Goal: Information Seeking & Learning: Learn about a topic

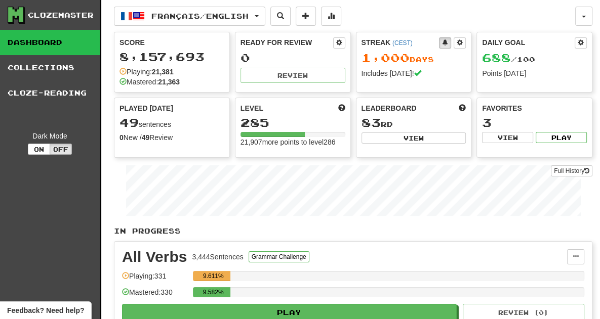
click at [338, 117] on div "285" at bounding box center [292, 122] width 105 height 13
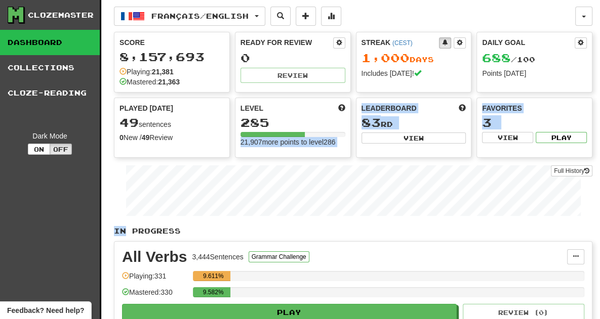
click at [420, 163] on div "Full History" at bounding box center [353, 192] width 478 height 63
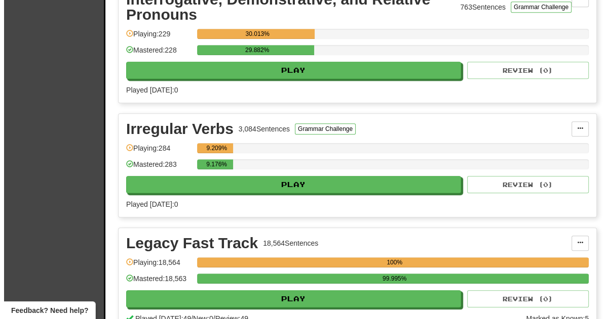
scroll to position [716, 0]
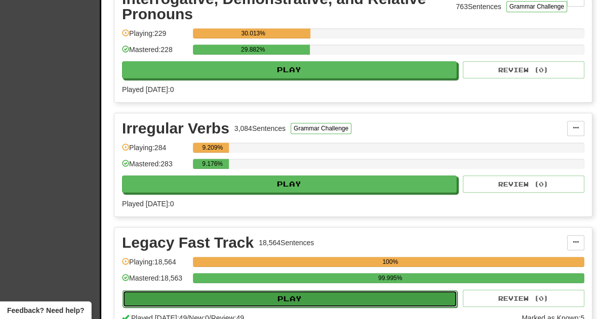
click at [296, 298] on button "Play" at bounding box center [290, 299] width 335 height 17
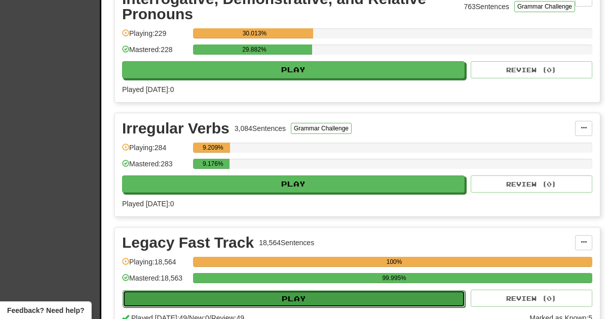
select select "**"
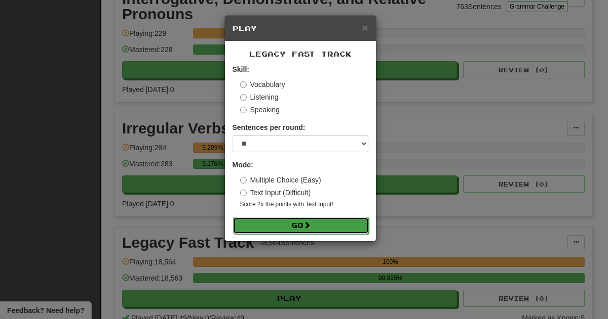
click at [301, 227] on button "Go" at bounding box center [301, 225] width 136 height 17
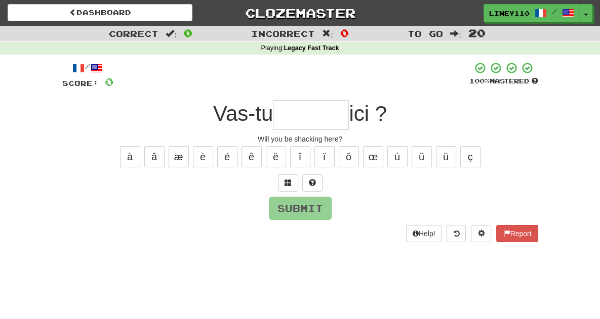
click at [344, 315] on div "Dashboard Clozemaster Liney110 / Toggle Dropdown Dashboard Leaderboard Activity…" at bounding box center [300, 159] width 600 height 319
click at [345, 318] on div "Dashboard Clozemaster Liney110 / Toggle Dropdown Dashboard Leaderboard Activity…" at bounding box center [300, 159] width 600 height 319
click at [290, 121] on input "text" at bounding box center [311, 115] width 76 height 30
type input "*"
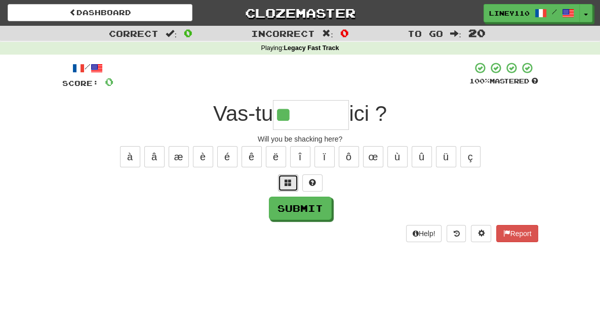
click at [286, 177] on button at bounding box center [288, 183] width 20 height 17
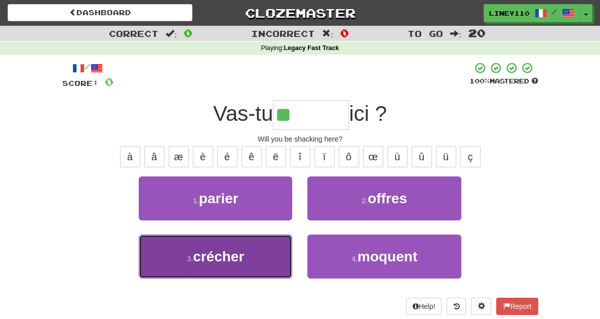
click at [214, 264] on button "3 . crécher" at bounding box center [215, 257] width 153 height 44
type input "*******"
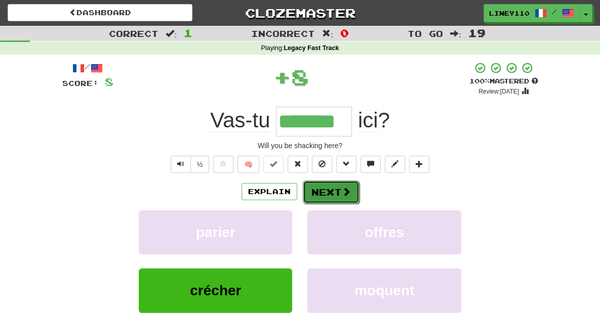
click at [330, 194] on button "Next" at bounding box center [331, 192] width 57 height 23
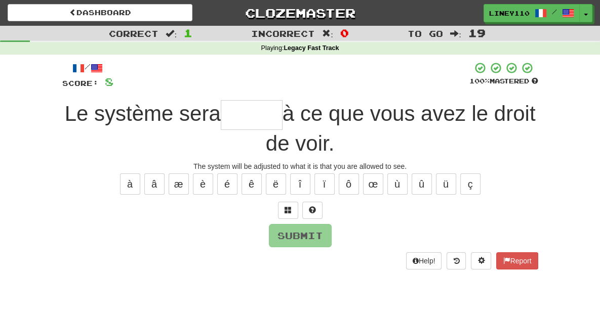
click at [221, 127] on input "text" at bounding box center [252, 115] width 62 height 30
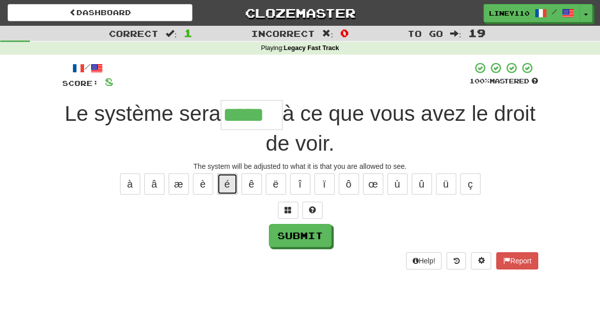
click at [230, 174] on button "é" at bounding box center [227, 184] width 20 height 21
type input "******"
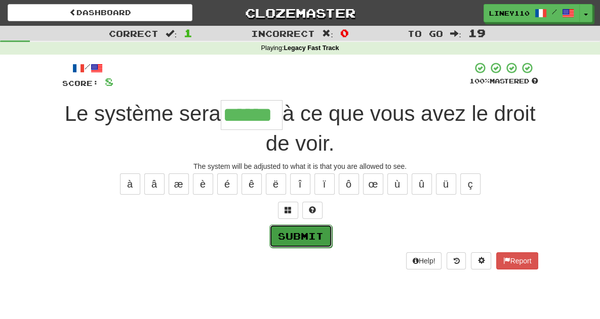
click at [321, 225] on button "Submit" at bounding box center [300, 236] width 63 height 23
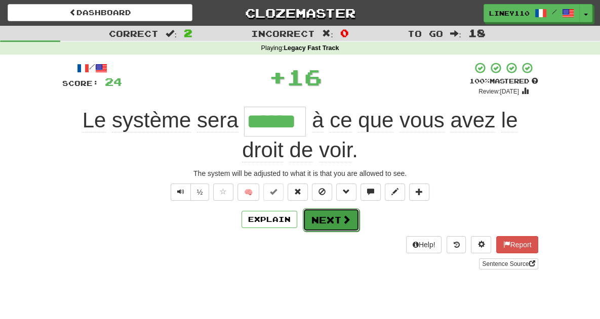
click at [321, 209] on button "Next" at bounding box center [331, 220] width 57 height 23
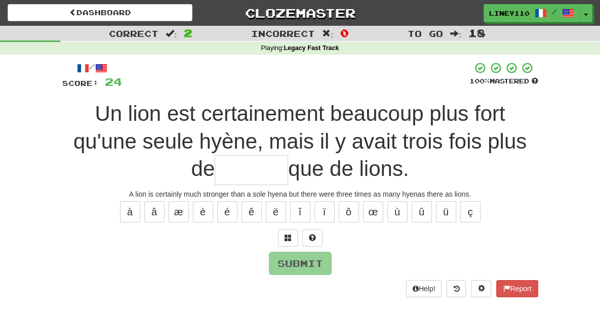
click at [288, 155] on input "text" at bounding box center [251, 170] width 73 height 30
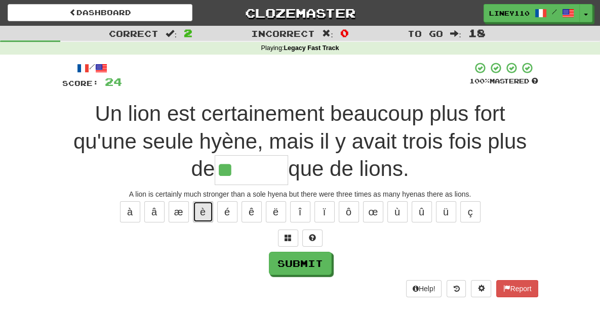
click at [209, 202] on button "è" at bounding box center [203, 212] width 20 height 21
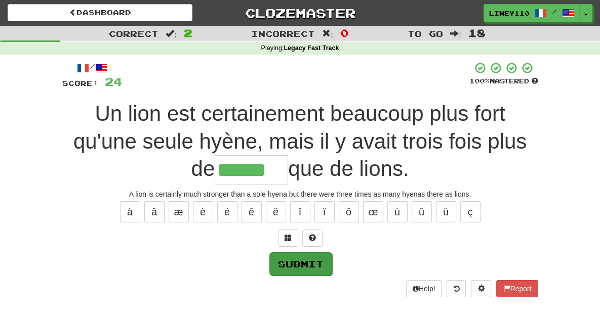
type input "******"
click at [304, 253] on button "Submit" at bounding box center [300, 264] width 63 height 23
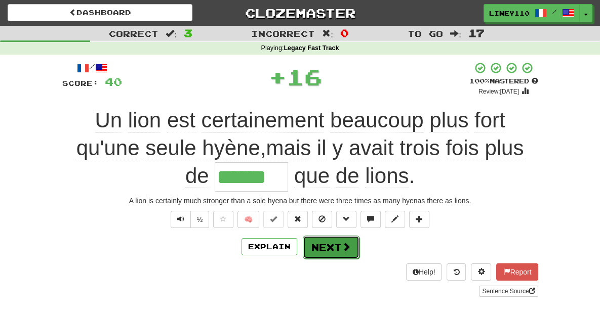
click at [350, 236] on button "Next" at bounding box center [331, 247] width 57 height 23
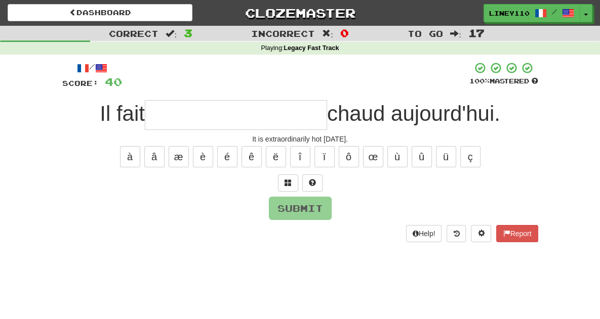
click at [194, 111] on input "text" at bounding box center [236, 115] width 182 height 30
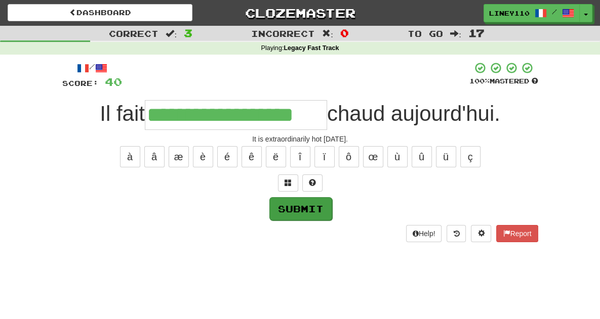
type input "**********"
click at [309, 210] on button "Submit" at bounding box center [300, 208] width 63 height 23
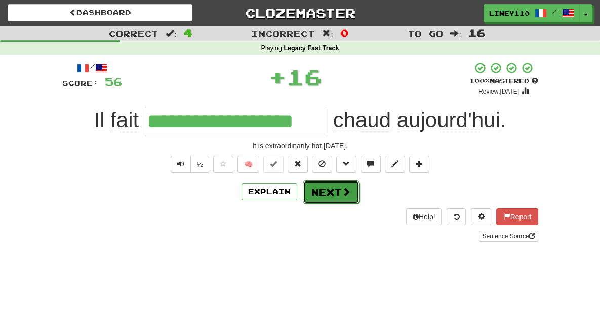
click at [333, 200] on button "Next" at bounding box center [331, 192] width 57 height 23
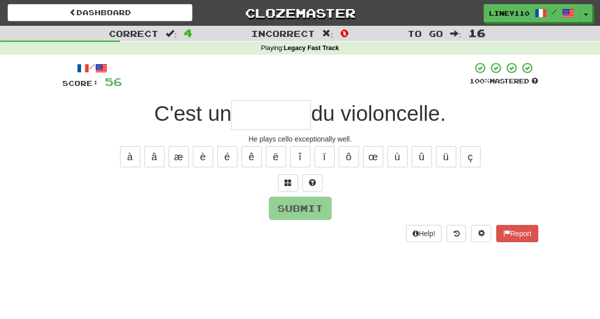
click at [267, 124] on input "text" at bounding box center [270, 115] width 79 height 30
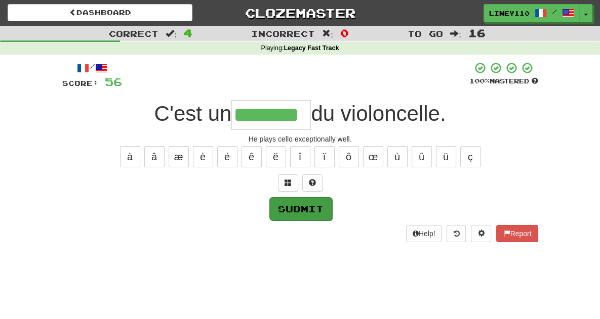
type input "********"
click at [290, 213] on button "Submit" at bounding box center [300, 208] width 63 height 23
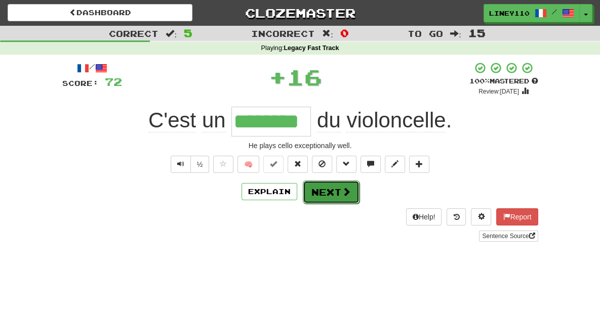
click at [354, 192] on button "Next" at bounding box center [331, 192] width 57 height 23
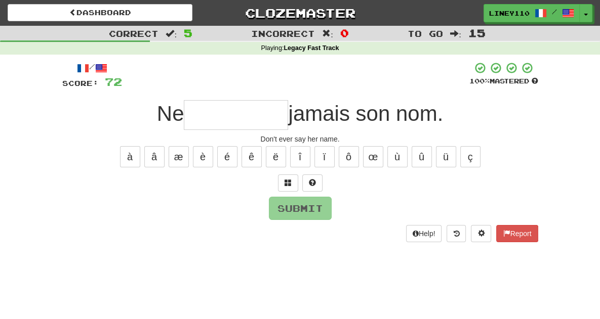
click at [198, 115] on input "text" at bounding box center [236, 115] width 104 height 30
type input "*"
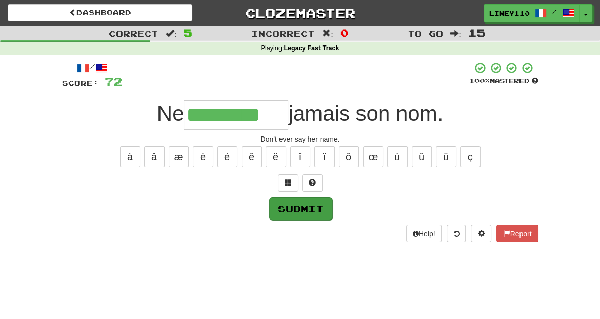
type input "*********"
click at [319, 213] on button "Submit" at bounding box center [300, 208] width 63 height 23
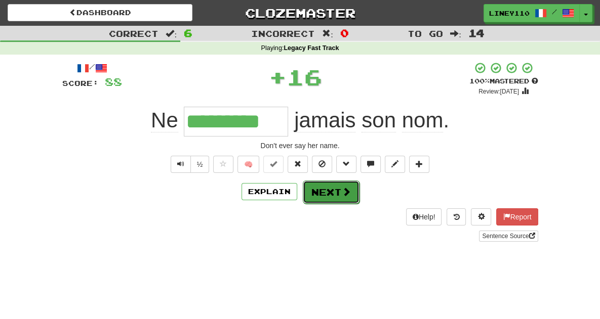
click at [323, 186] on button "Next" at bounding box center [331, 192] width 57 height 23
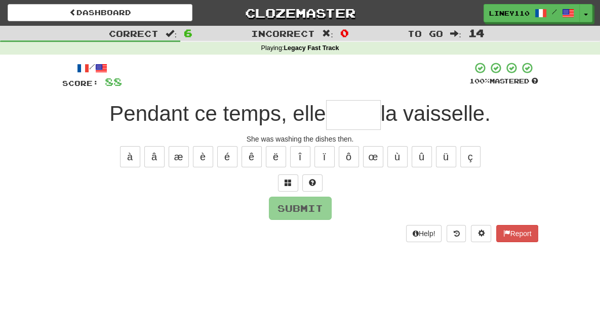
click at [374, 118] on input "text" at bounding box center [353, 115] width 55 height 30
type input "*"
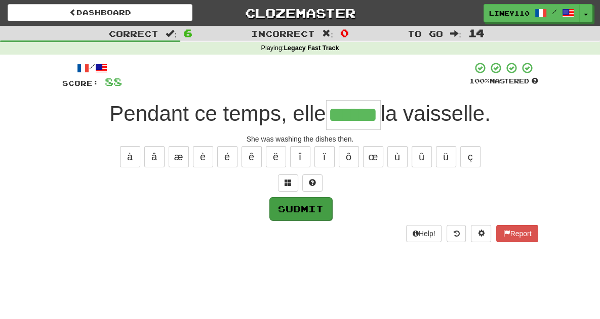
type input "******"
click at [311, 211] on button "Submit" at bounding box center [300, 208] width 63 height 23
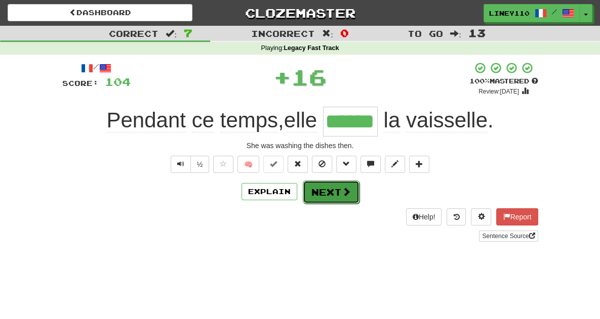
click at [329, 197] on button "Next" at bounding box center [331, 192] width 57 height 23
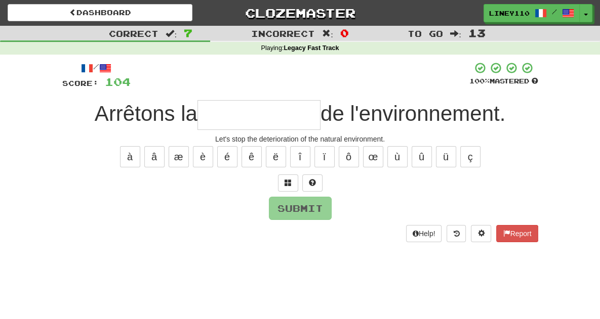
click at [226, 111] on input "text" at bounding box center [258, 115] width 123 height 30
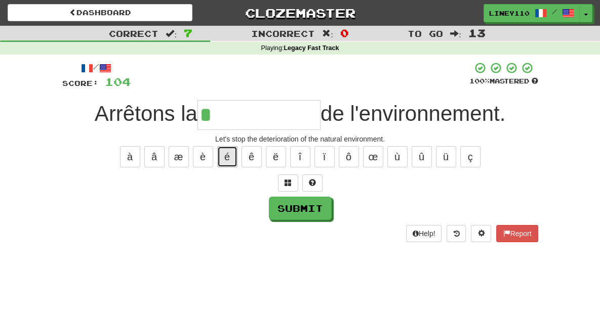
click at [225, 152] on button "é" at bounding box center [227, 156] width 20 height 21
click at [226, 152] on button "é" at bounding box center [227, 156] width 20 height 21
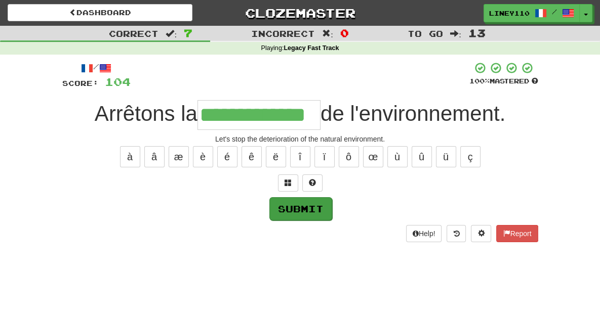
type input "**********"
click at [271, 197] on div "Submit" at bounding box center [300, 208] width 476 height 23
click at [310, 206] on button "Submit" at bounding box center [300, 208] width 63 height 23
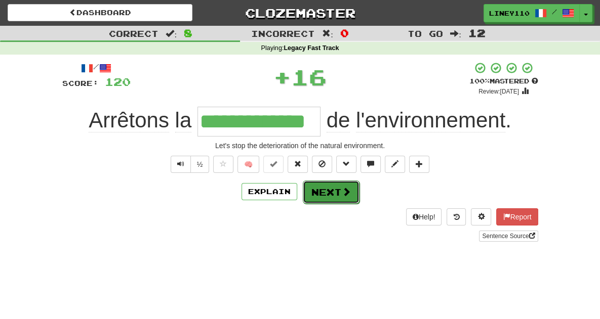
click at [332, 198] on button "Next" at bounding box center [331, 192] width 57 height 23
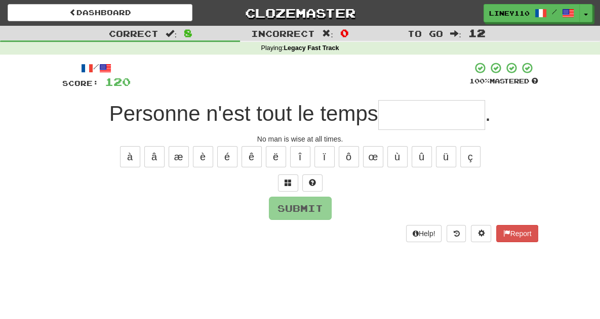
click at [412, 112] on input "text" at bounding box center [431, 115] width 107 height 30
type input "*"
click at [285, 179] on span at bounding box center [288, 182] width 7 height 7
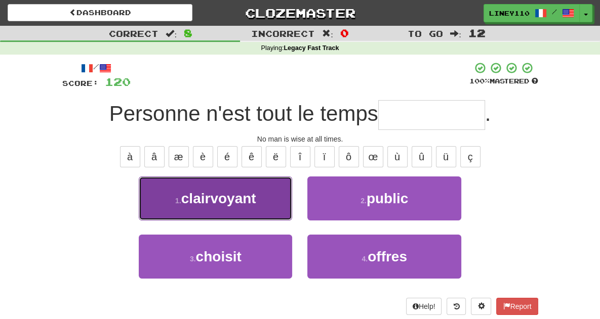
click at [253, 204] on button "1 . clairvoyant" at bounding box center [215, 199] width 153 height 44
type input "**********"
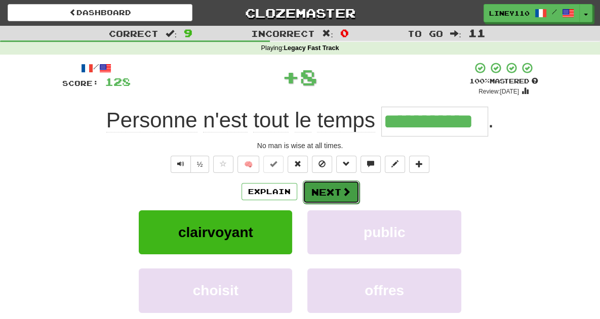
click at [332, 193] on button "Next" at bounding box center [331, 192] width 57 height 23
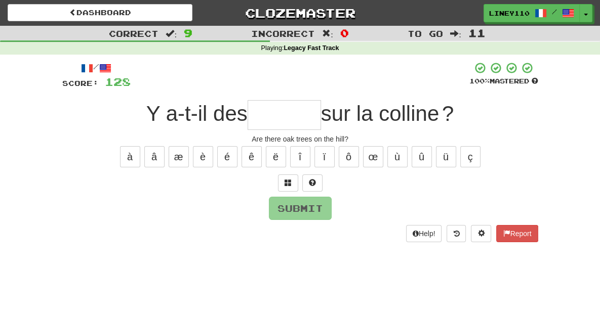
click at [291, 116] on input "text" at bounding box center [284, 115] width 73 height 30
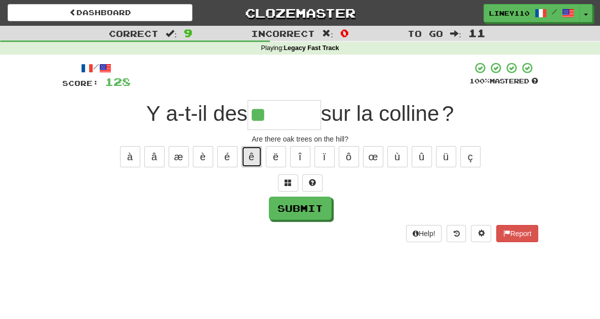
click at [253, 153] on button "ê" at bounding box center [252, 156] width 20 height 21
type input "******"
click at [315, 221] on div "/ Score: 128 100 % Mastered Y a-t-il des ****** sur la colline ? Are there oak …" at bounding box center [300, 152] width 476 height 180
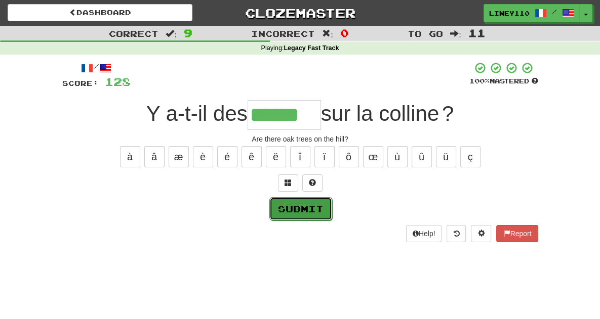
click at [326, 206] on button "Submit" at bounding box center [300, 208] width 63 height 23
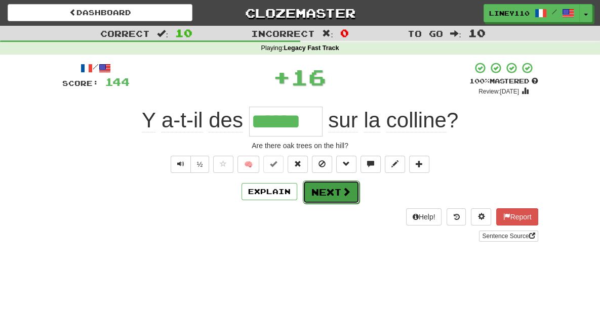
click at [341, 197] on button "Next" at bounding box center [331, 192] width 57 height 23
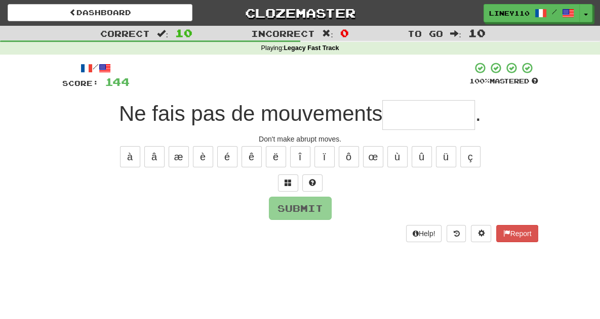
click at [417, 123] on input "text" at bounding box center [428, 115] width 93 height 30
type input "*"
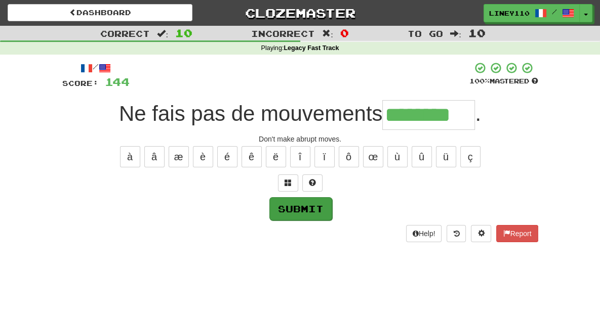
type input "********"
click at [292, 211] on button "Submit" at bounding box center [300, 208] width 63 height 23
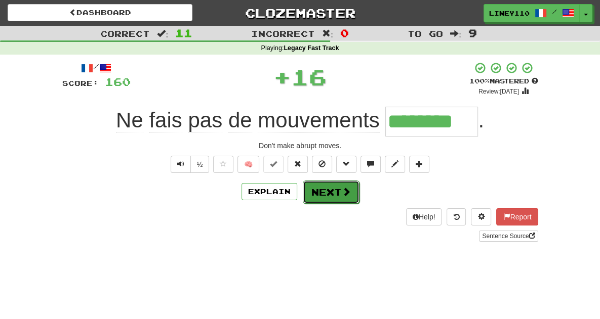
click at [324, 199] on button "Next" at bounding box center [331, 192] width 57 height 23
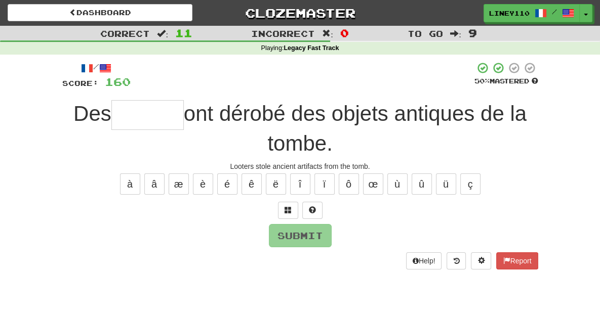
click at [124, 109] on input "text" at bounding box center [147, 115] width 72 height 30
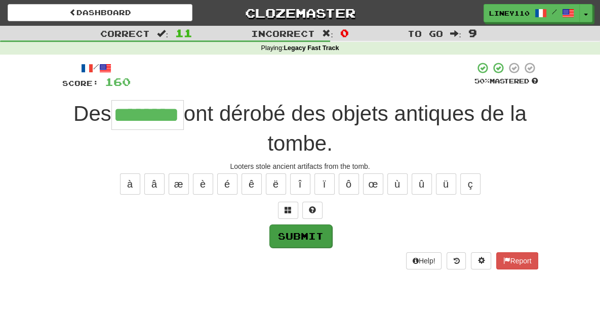
type input "********"
click at [285, 225] on button "Submit" at bounding box center [300, 236] width 63 height 23
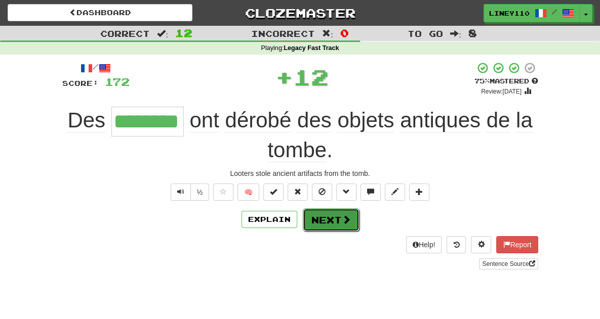
click at [336, 209] on button "Next" at bounding box center [331, 220] width 57 height 23
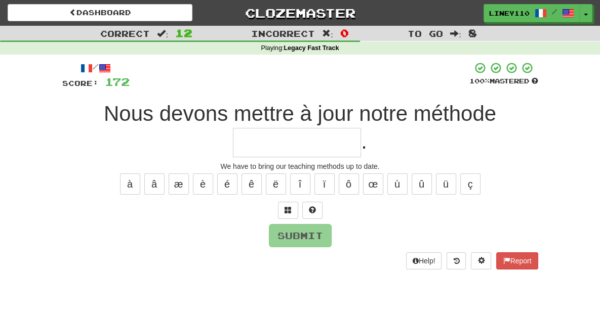
click at [361, 128] on input "text" at bounding box center [297, 143] width 128 height 30
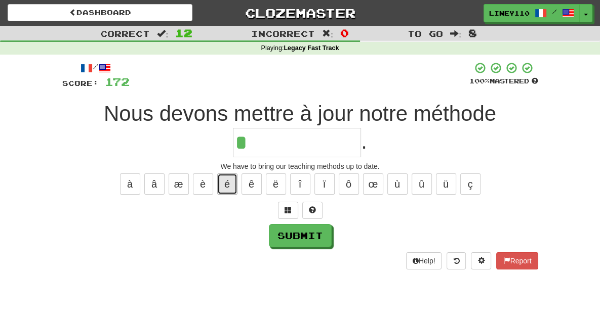
click at [223, 174] on button "é" at bounding box center [227, 184] width 20 height 21
type input "**********"
click at [315, 253] on div "Help! Report" at bounding box center [300, 261] width 476 height 17
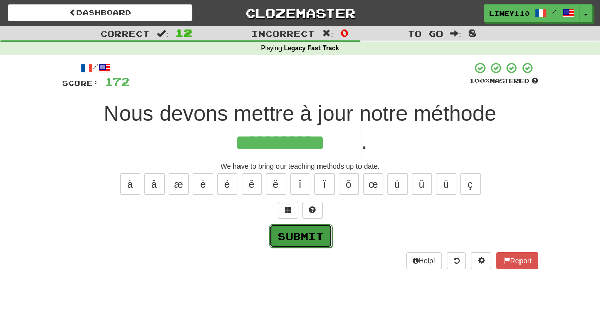
click at [313, 225] on button "Submit" at bounding box center [300, 236] width 63 height 23
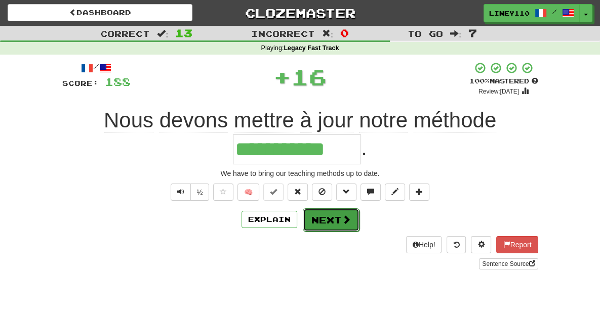
drag, startPoint x: 340, startPoint y: 185, endPoint x: 317, endPoint y: 195, distance: 24.7
click at [317, 209] on button "Next" at bounding box center [331, 220] width 57 height 23
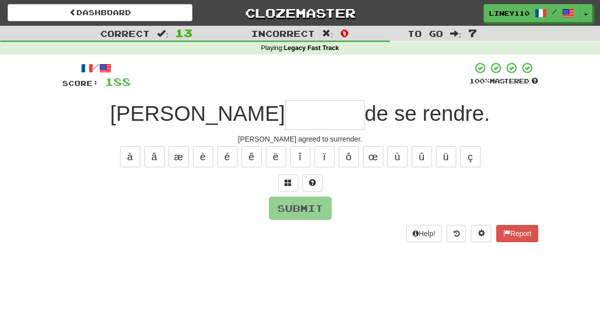
click at [285, 125] on input "text" at bounding box center [324, 115] width 79 height 30
type input "*"
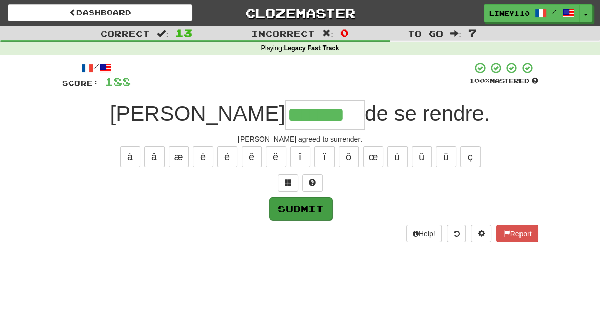
type input "*******"
click at [306, 212] on button "Submit" at bounding box center [300, 208] width 63 height 23
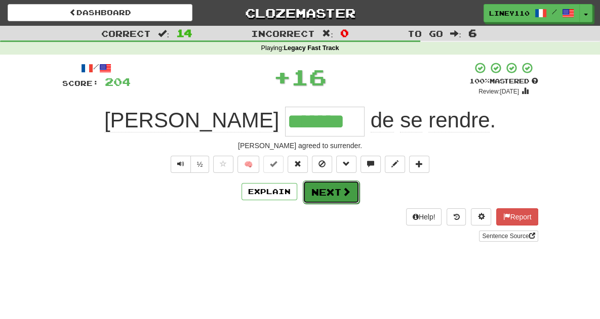
click at [322, 198] on button "Next" at bounding box center [331, 192] width 57 height 23
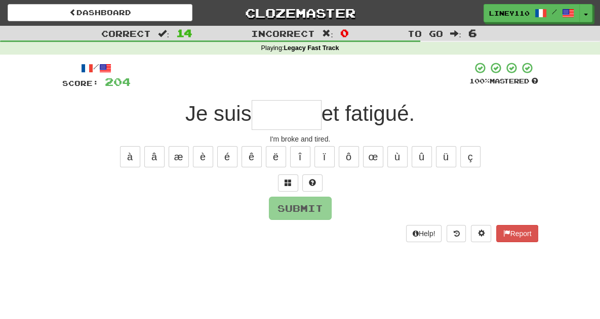
click at [276, 118] on input "text" at bounding box center [287, 115] width 70 height 30
type input "*"
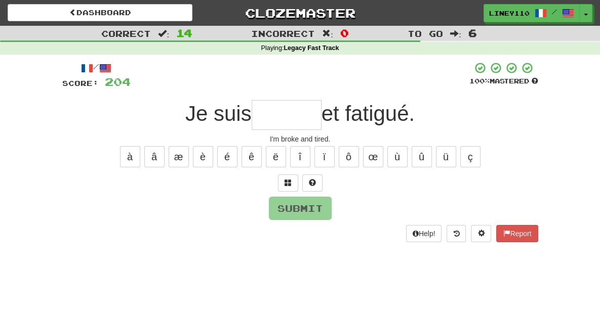
type input "*"
click at [285, 181] on span at bounding box center [288, 182] width 7 height 7
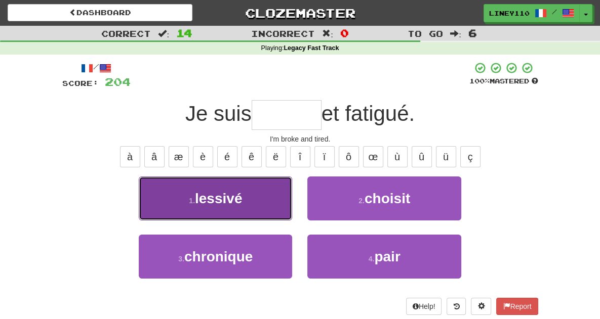
click at [254, 202] on button "1 . lessivé" at bounding box center [215, 199] width 153 height 44
type input "*******"
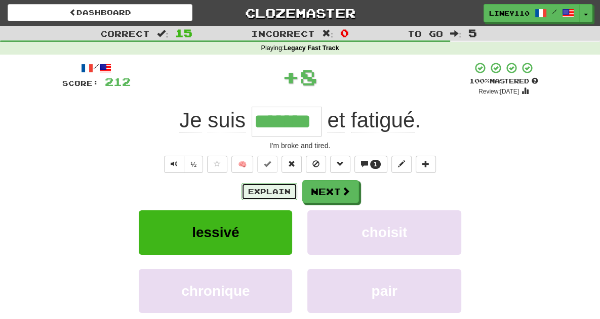
click at [264, 194] on button "Explain" at bounding box center [270, 191] width 56 height 17
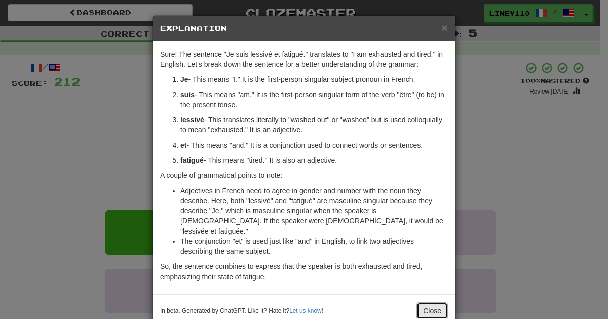
click at [420, 303] on button "Close" at bounding box center [431, 311] width 31 height 17
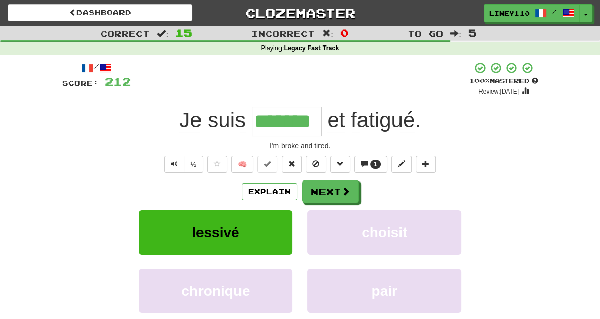
click at [62, 206] on div "Explain Next lessivé choisit chronique pair Learn more: lessivé choisit chroniq…" at bounding box center [300, 261] width 476 height 163
click at [381, 162] on button "1" at bounding box center [370, 164] width 33 height 17
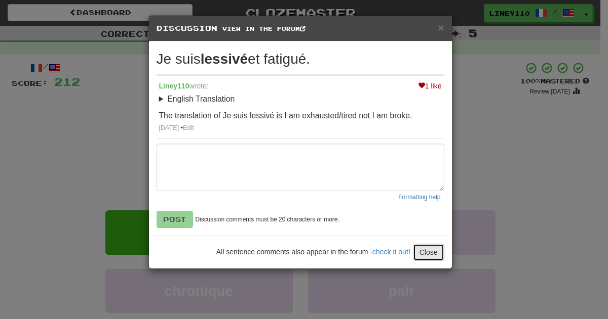
click at [429, 251] on button "Close" at bounding box center [428, 252] width 31 height 17
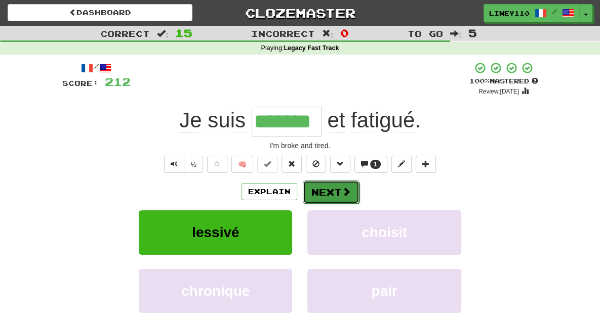
click at [336, 192] on button "Next" at bounding box center [331, 192] width 57 height 23
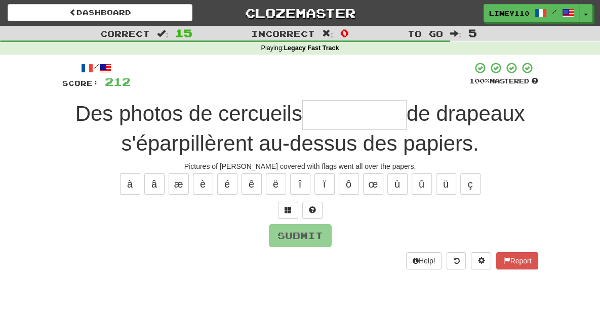
click at [331, 112] on input "text" at bounding box center [354, 115] width 104 height 30
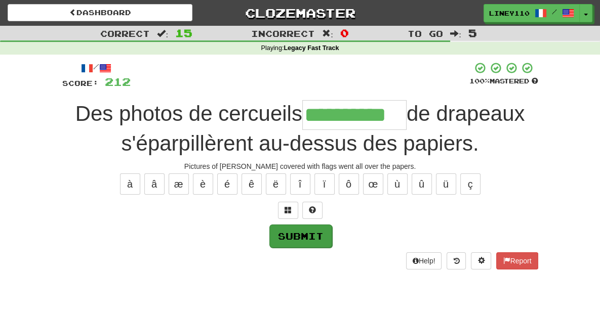
type input "**********"
click at [291, 237] on button "Submit" at bounding box center [300, 236] width 63 height 23
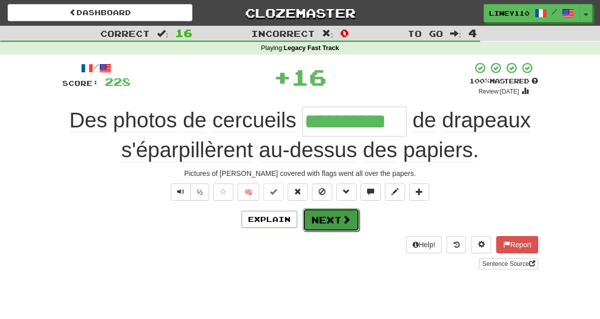
click at [311, 230] on button "Next" at bounding box center [331, 220] width 57 height 23
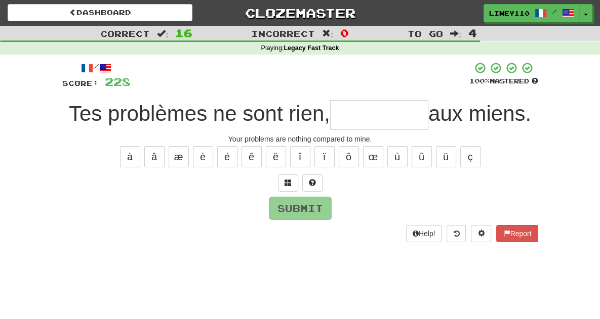
click at [364, 128] on input "text" at bounding box center [379, 115] width 98 height 30
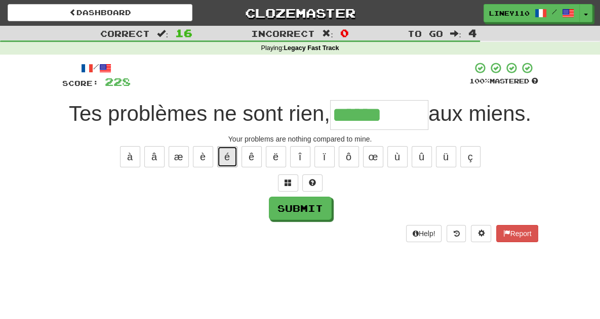
click at [225, 154] on button "é" at bounding box center [227, 156] width 20 height 21
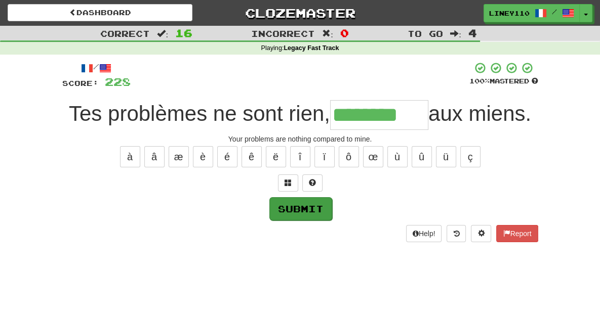
type input "********"
click at [309, 210] on button "Submit" at bounding box center [300, 208] width 63 height 23
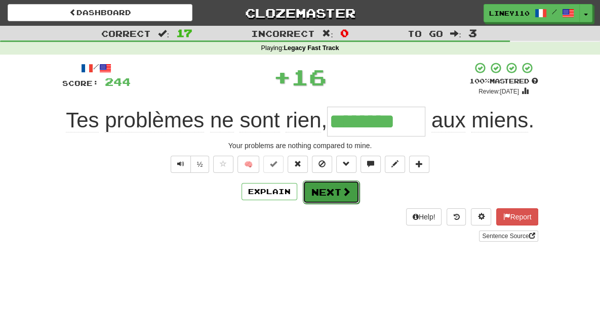
click at [342, 191] on span at bounding box center [346, 191] width 9 height 9
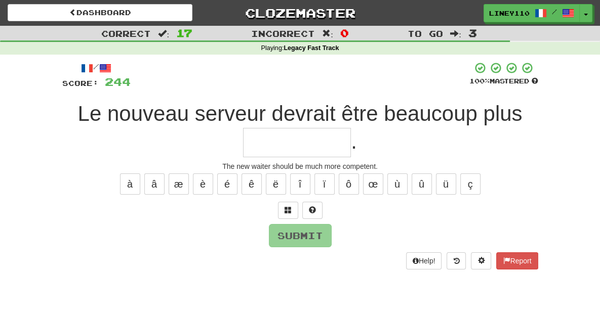
click at [351, 128] on input "text" at bounding box center [297, 143] width 108 height 30
type input "*"
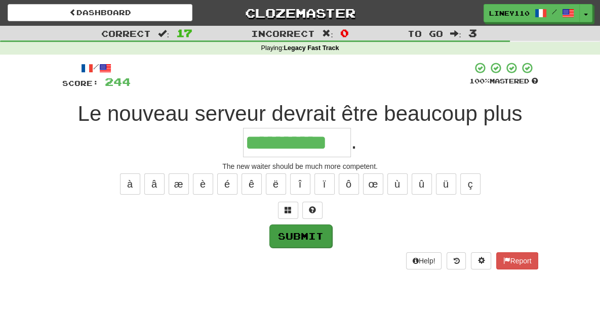
type input "**********"
click at [305, 225] on button "Submit" at bounding box center [300, 236] width 63 height 23
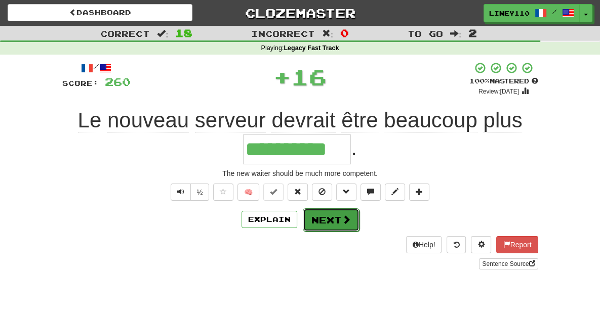
click at [318, 209] on button "Next" at bounding box center [331, 220] width 57 height 23
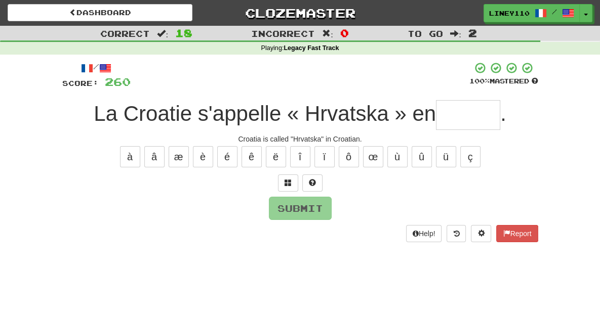
click at [469, 114] on input "text" at bounding box center [468, 115] width 64 height 30
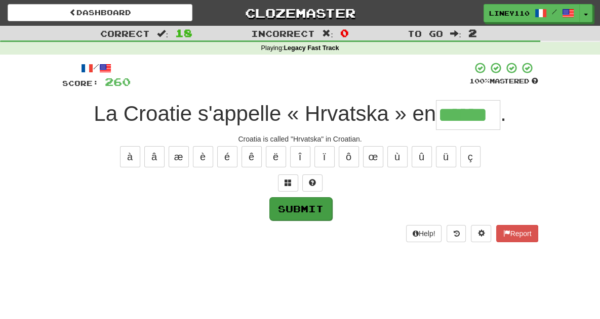
type input "******"
click at [314, 209] on button "Submit" at bounding box center [300, 208] width 63 height 23
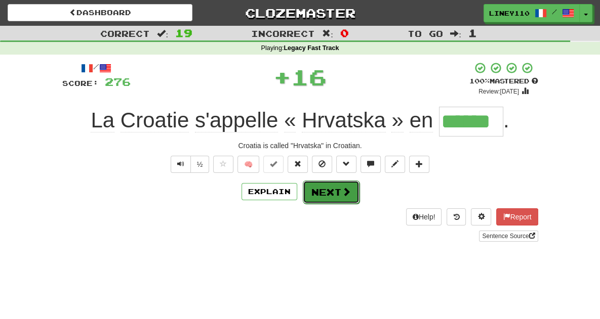
click at [334, 197] on button "Next" at bounding box center [331, 192] width 57 height 23
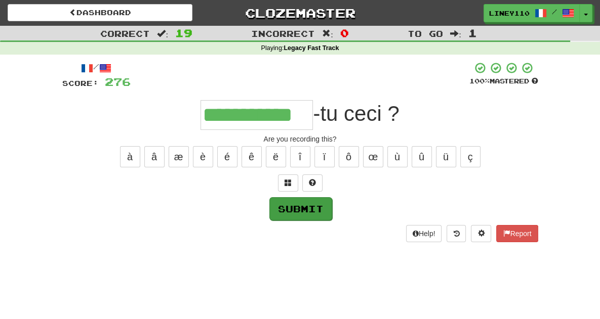
type input "**********"
click at [293, 208] on button "Submit" at bounding box center [300, 208] width 63 height 23
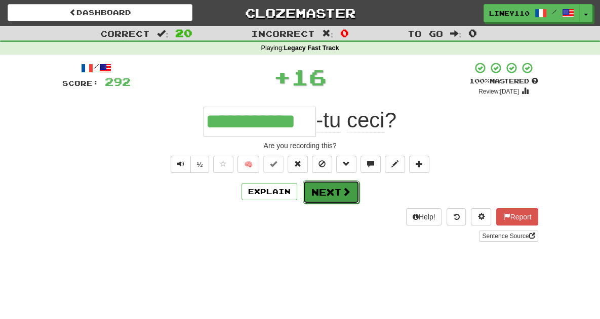
click at [326, 196] on button "Next" at bounding box center [331, 192] width 57 height 23
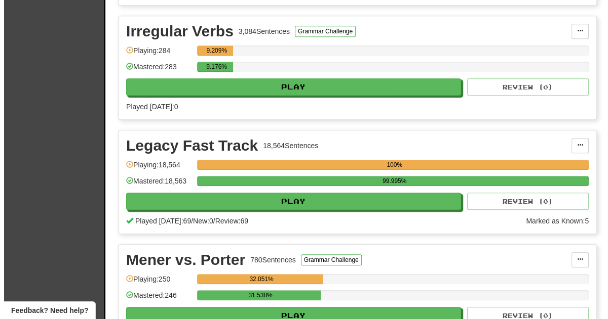
scroll to position [860, 0]
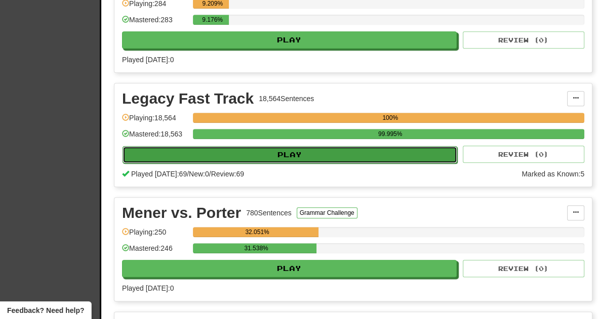
click at [298, 146] on button "Play" at bounding box center [290, 154] width 335 height 17
select select "**"
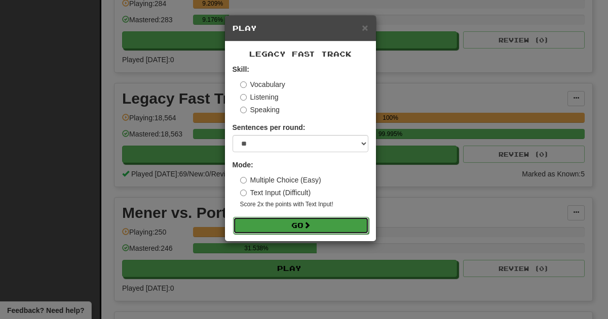
click at [296, 228] on button "Go" at bounding box center [301, 225] width 136 height 17
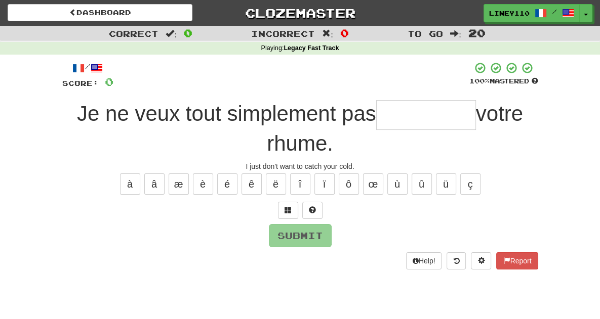
click at [380, 112] on input "text" at bounding box center [426, 115] width 100 height 30
type input "*"
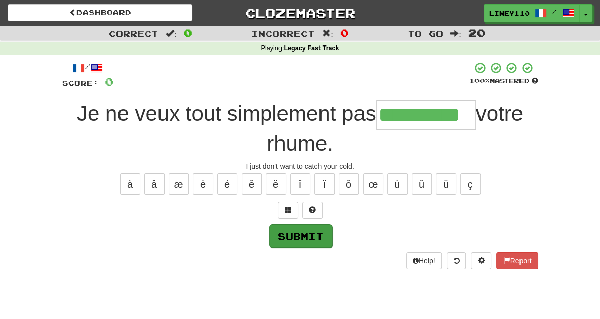
type input "**********"
click at [312, 225] on button "Submit" at bounding box center [300, 236] width 63 height 23
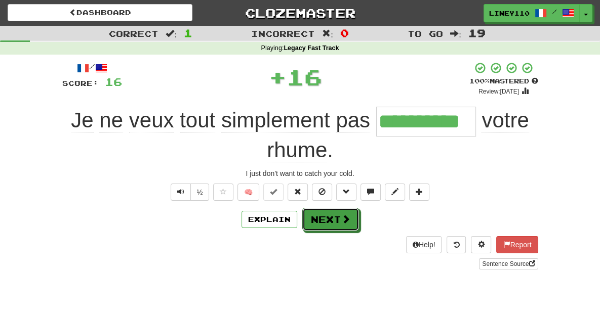
drag, startPoint x: 323, startPoint y: 189, endPoint x: 316, endPoint y: 195, distance: 9.3
click at [316, 208] on button "Next" at bounding box center [330, 219] width 57 height 23
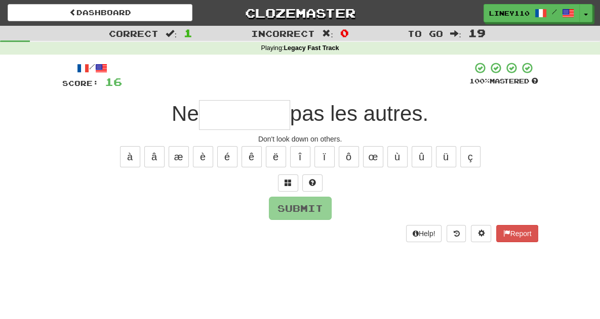
click at [260, 108] on input "text" at bounding box center [244, 115] width 91 height 30
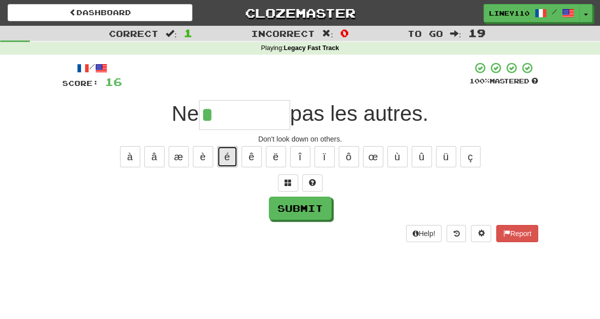
click at [230, 154] on button "é" at bounding box center [227, 156] width 20 height 21
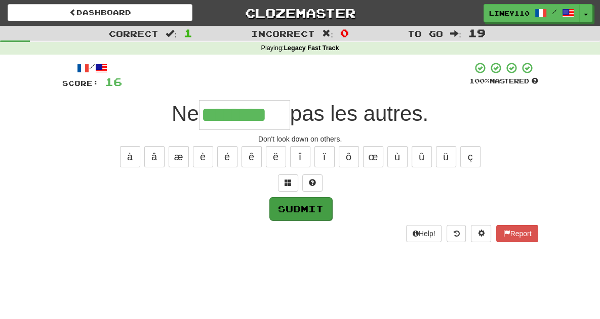
type input "********"
click at [277, 210] on button "Submit" at bounding box center [300, 208] width 63 height 23
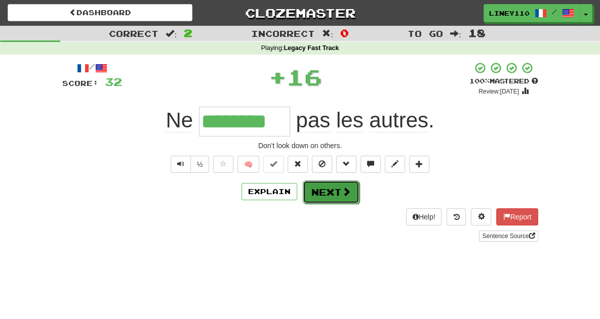
click at [317, 200] on button "Next" at bounding box center [331, 192] width 57 height 23
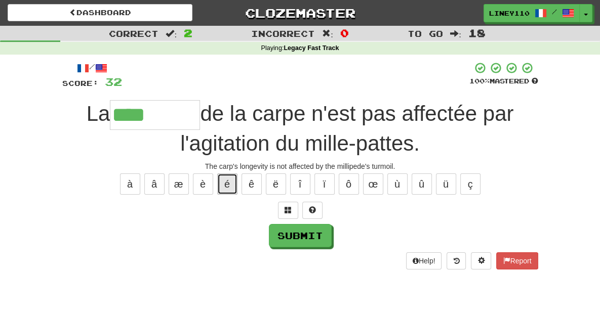
click at [225, 182] on button "é" at bounding box center [227, 184] width 20 height 21
type input "*********"
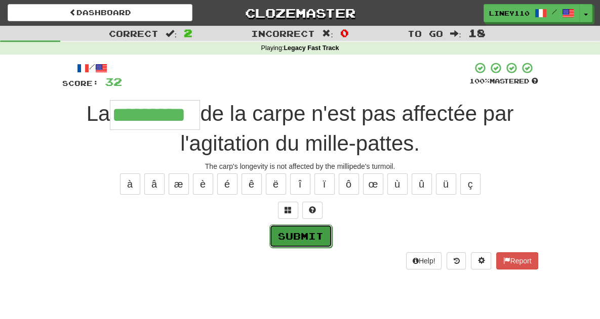
click at [303, 234] on button "Submit" at bounding box center [300, 236] width 63 height 23
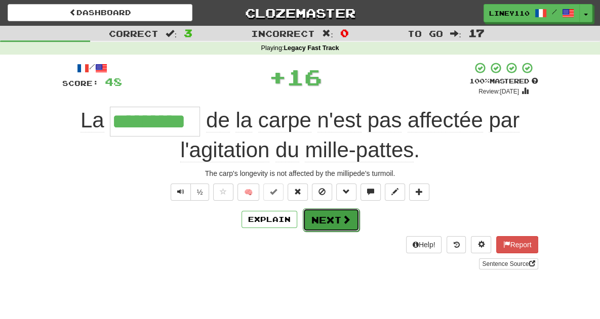
click at [342, 221] on span at bounding box center [346, 219] width 9 height 9
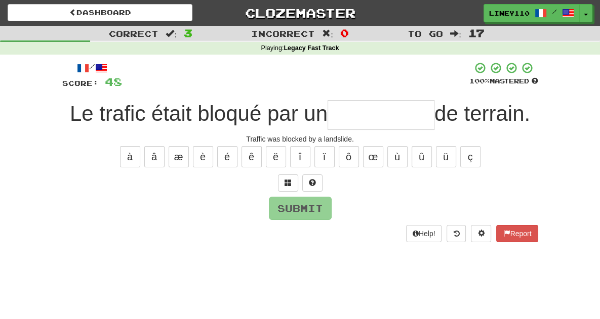
click at [355, 116] on input "text" at bounding box center [381, 115] width 107 height 30
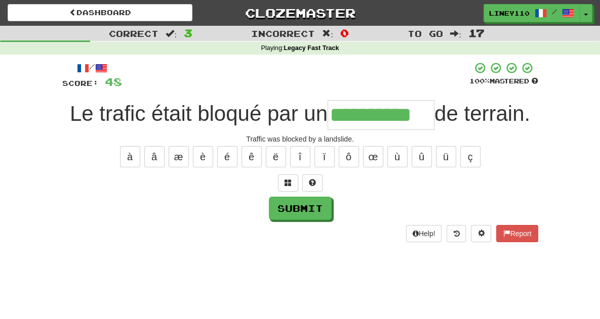
type input "**********"
click at [309, 193] on div "**********" at bounding box center [300, 152] width 476 height 180
click at [316, 208] on button "Submit" at bounding box center [300, 208] width 63 height 23
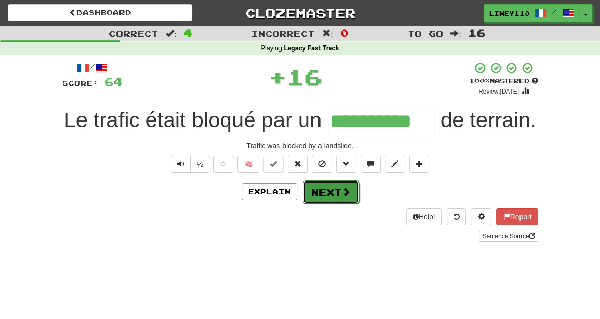
click at [331, 200] on button "Next" at bounding box center [331, 192] width 57 height 23
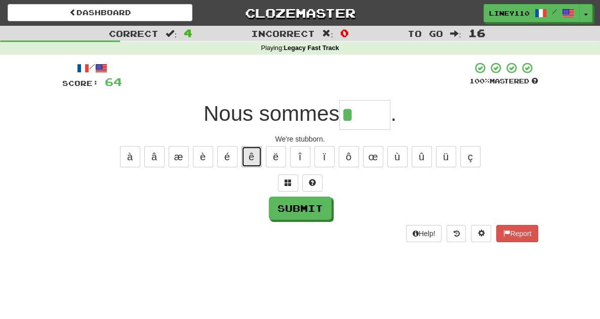
click at [254, 151] on button "ê" at bounding box center [252, 156] width 20 height 21
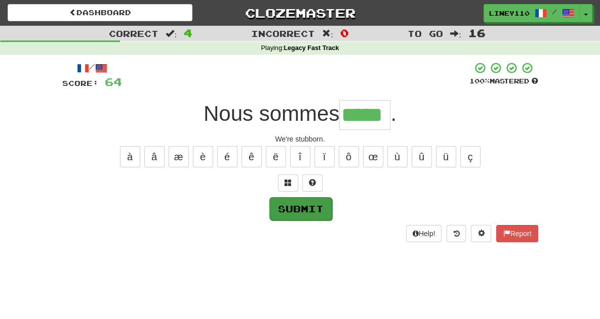
type input "*****"
click at [294, 208] on button "Submit" at bounding box center [300, 208] width 63 height 23
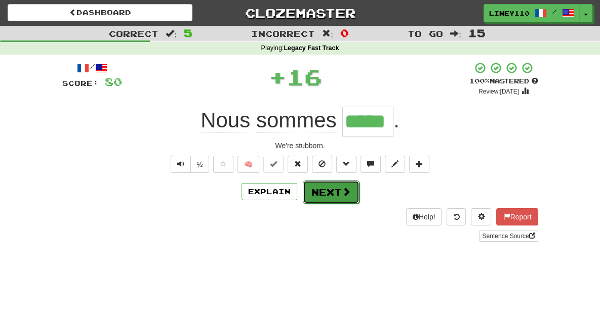
click at [326, 199] on button "Next" at bounding box center [331, 192] width 57 height 23
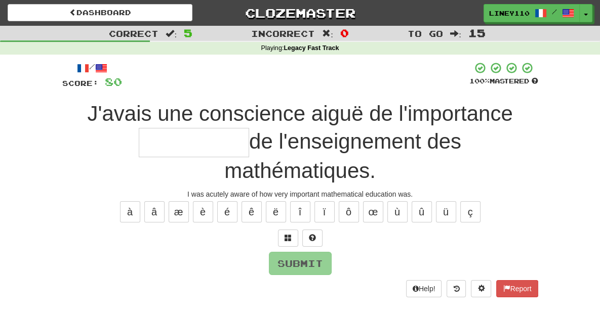
click at [249, 128] on input "text" at bounding box center [194, 143] width 110 height 30
type input "*"
click at [293, 230] on button at bounding box center [288, 238] width 20 height 17
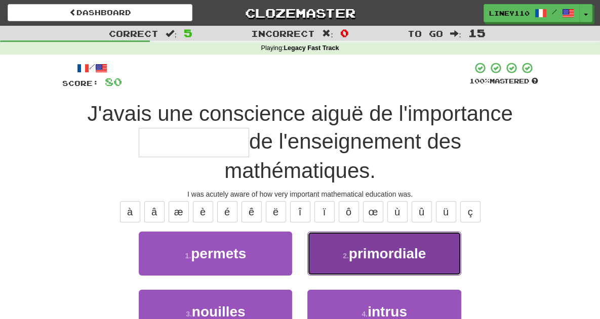
click at [376, 246] on span "primordiale" at bounding box center [387, 254] width 77 height 16
type input "**********"
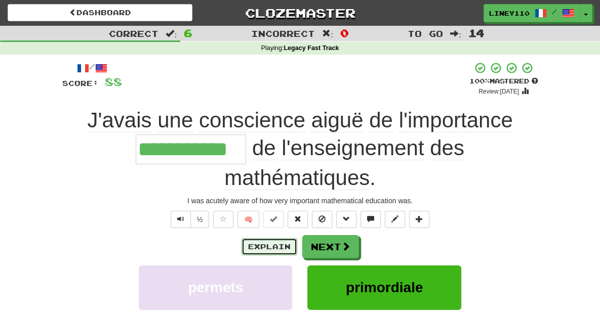
click at [280, 238] on button "Explain" at bounding box center [270, 246] width 56 height 17
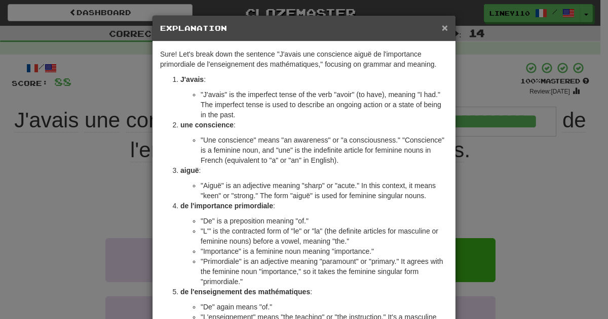
click at [442, 25] on span "×" at bounding box center [445, 28] width 6 height 12
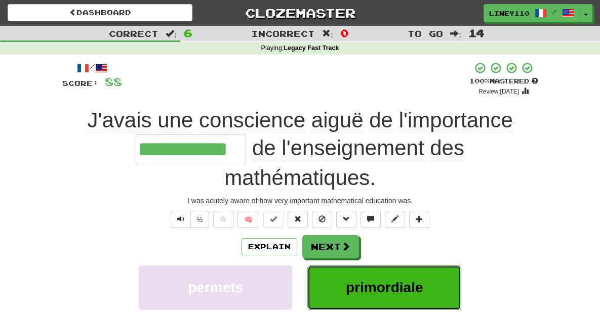
click at [402, 269] on button "primordiale" at bounding box center [383, 288] width 153 height 44
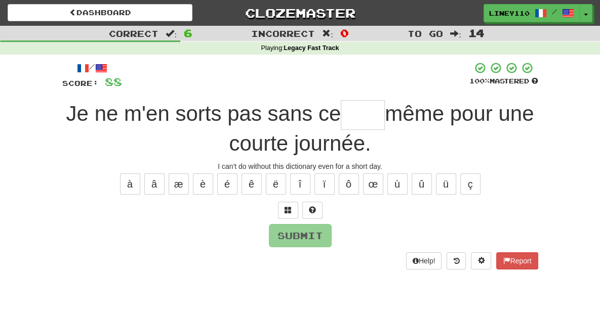
click at [341, 115] on input "text" at bounding box center [363, 115] width 44 height 30
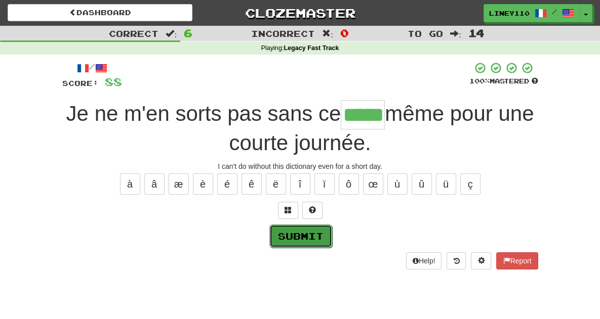
click at [305, 240] on button "Submit" at bounding box center [300, 236] width 63 height 23
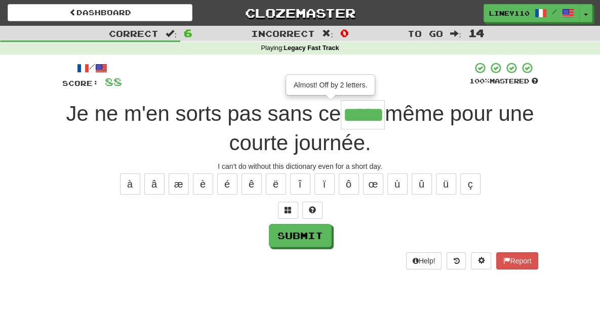
click at [350, 117] on input "*****" at bounding box center [363, 114] width 44 height 29
click at [289, 210] on span at bounding box center [288, 210] width 7 height 7
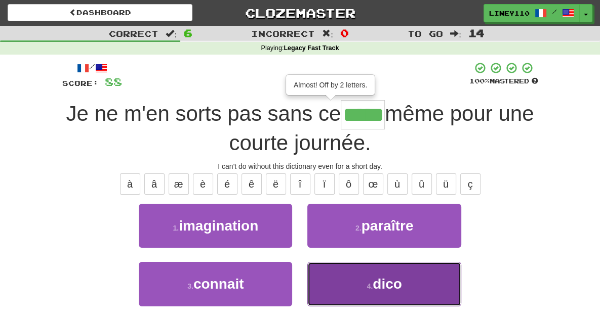
click at [328, 287] on button "4 . dico" at bounding box center [383, 284] width 153 height 44
type input "****"
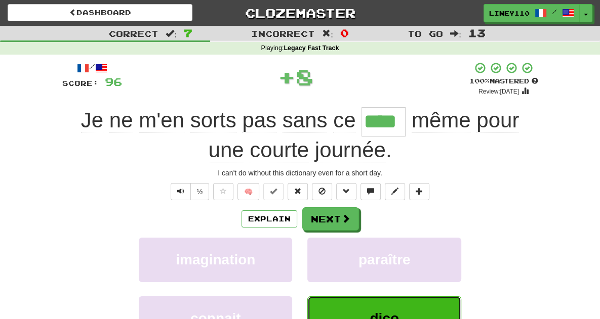
click at [401, 309] on button "dico" at bounding box center [383, 319] width 153 height 44
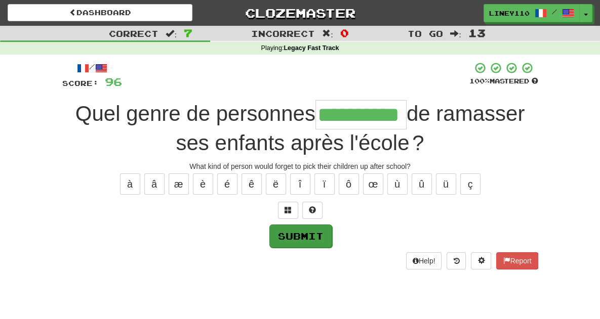
type input "**********"
click at [316, 239] on button "Submit" at bounding box center [300, 236] width 63 height 23
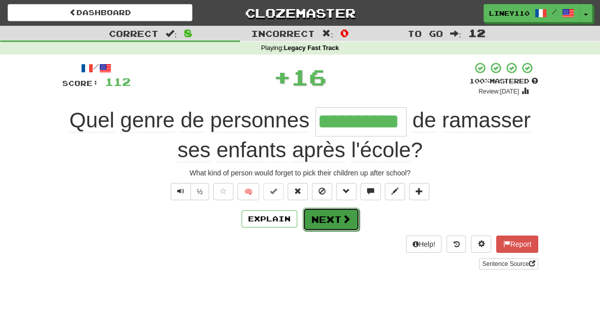
click at [320, 221] on button "Next" at bounding box center [331, 219] width 57 height 23
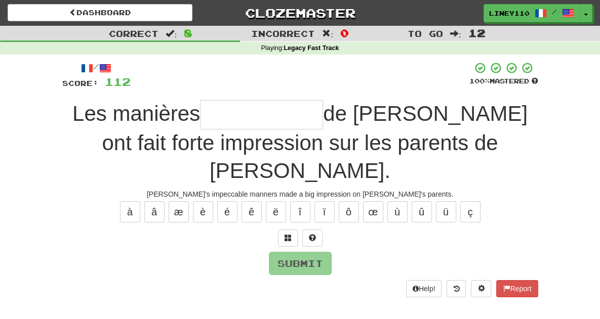
click at [242, 118] on input "text" at bounding box center [261, 114] width 123 height 29
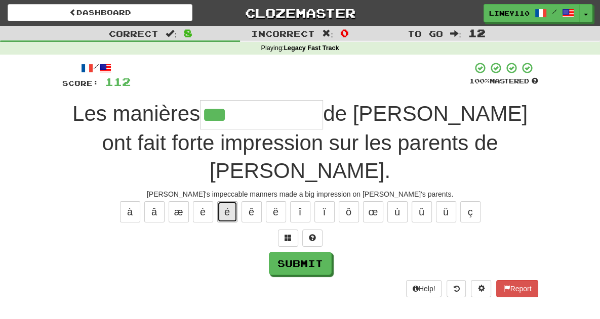
click at [221, 202] on button "é" at bounding box center [227, 212] width 20 height 21
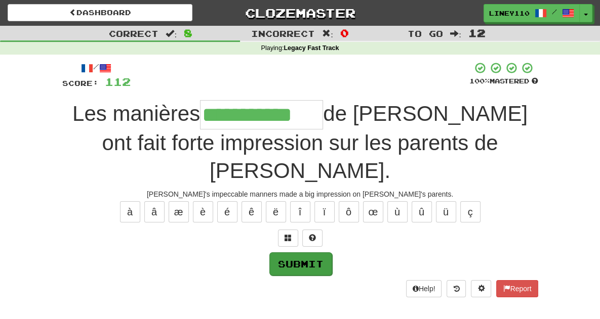
type input "**********"
click at [292, 253] on button "Submit" at bounding box center [300, 264] width 63 height 23
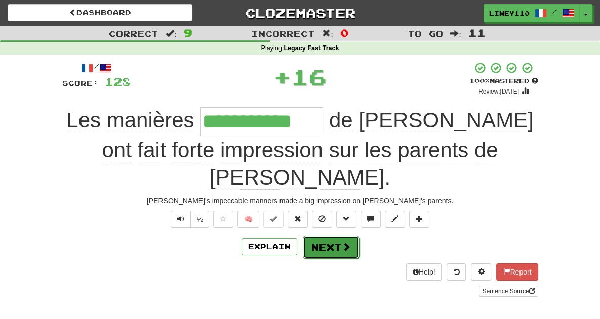
click at [319, 236] on button "Next" at bounding box center [331, 247] width 57 height 23
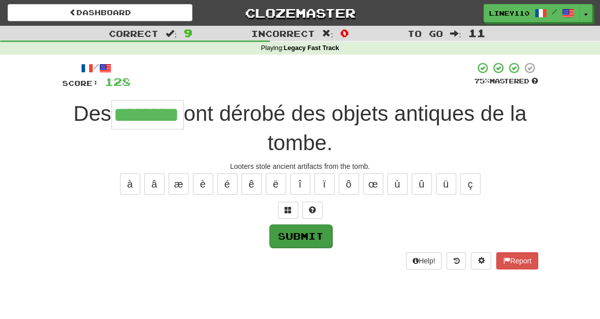
type input "********"
click at [287, 225] on button "Submit" at bounding box center [300, 236] width 63 height 23
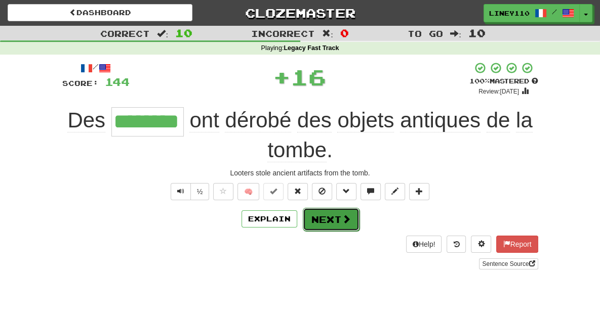
click at [326, 208] on button "Next" at bounding box center [331, 219] width 57 height 23
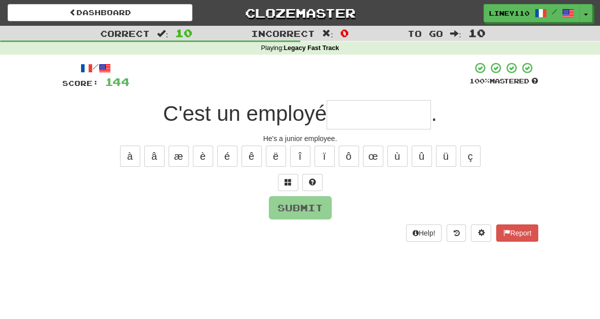
click at [348, 126] on input "text" at bounding box center [379, 114] width 104 height 29
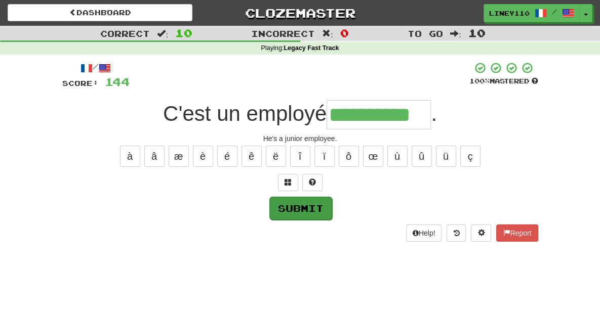
type input "**********"
click at [302, 202] on button "Submit" at bounding box center [300, 208] width 63 height 23
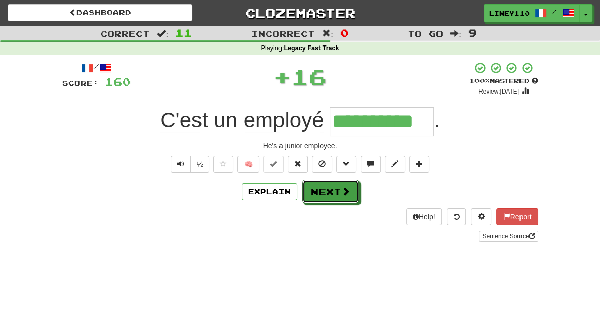
click at [339, 198] on button "Next" at bounding box center [330, 191] width 57 height 23
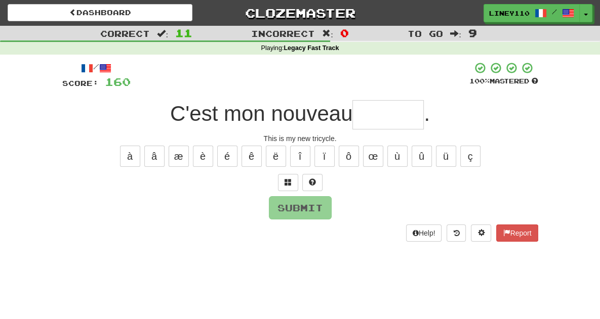
click at [397, 114] on input "text" at bounding box center [387, 114] width 71 height 29
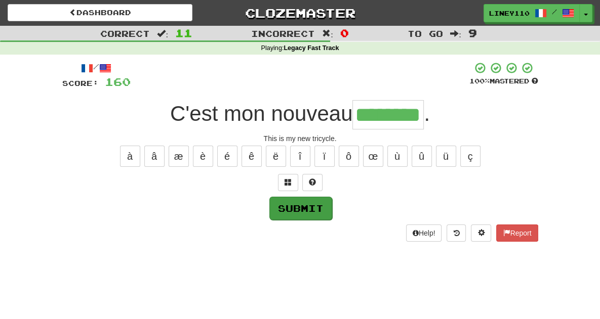
type input "********"
click at [311, 211] on button "Submit" at bounding box center [300, 208] width 63 height 23
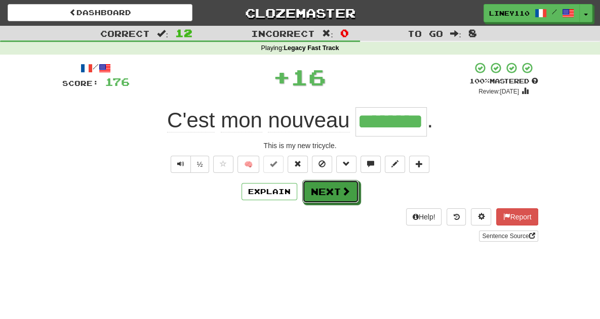
click at [347, 192] on span at bounding box center [345, 191] width 9 height 9
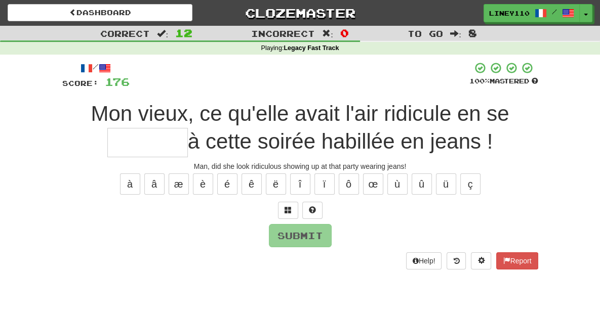
click at [188, 128] on input "text" at bounding box center [147, 142] width 81 height 29
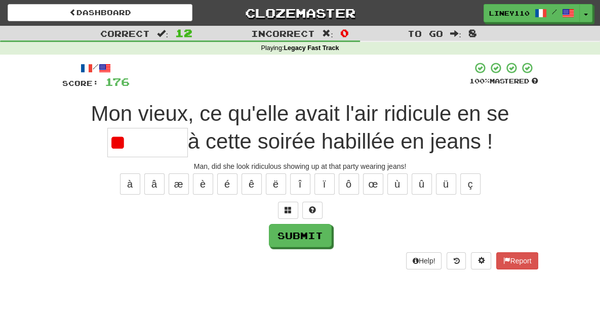
type input "*"
click at [291, 207] on span at bounding box center [288, 210] width 7 height 7
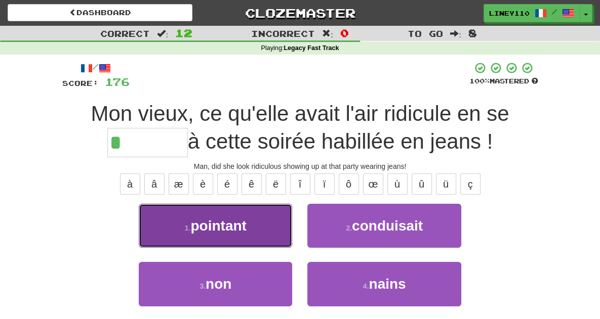
click at [239, 241] on button "1 . [GEOGRAPHIC_DATA]" at bounding box center [215, 226] width 153 height 44
type input "********"
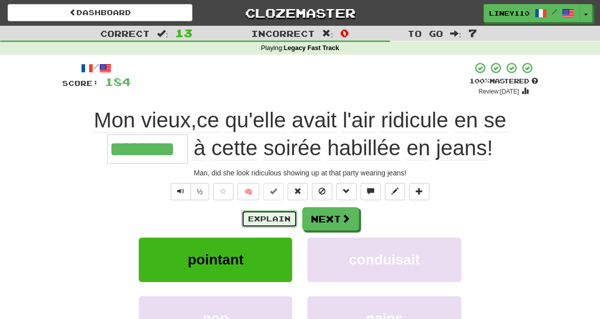
click at [289, 220] on button "Explain" at bounding box center [270, 219] width 56 height 17
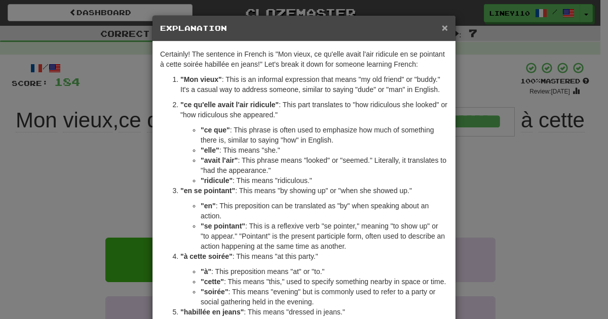
click at [442, 28] on span "×" at bounding box center [445, 28] width 6 height 12
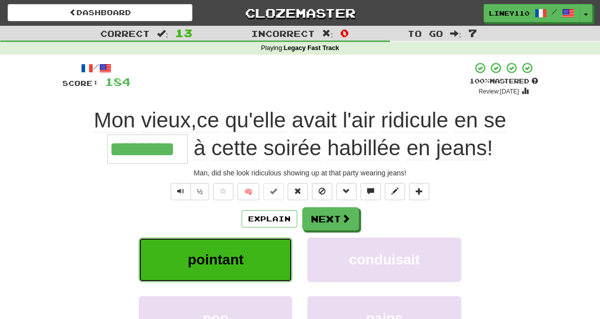
click at [230, 264] on button "pointant" at bounding box center [215, 260] width 153 height 44
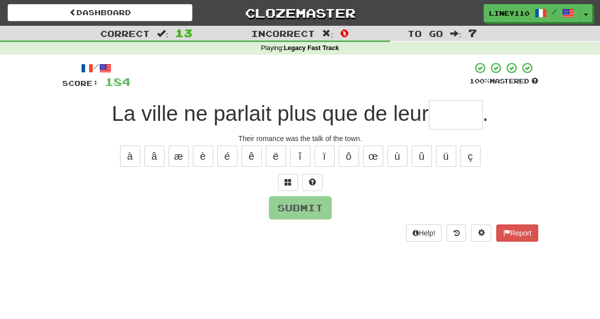
click at [466, 117] on input "text" at bounding box center [456, 114] width 54 height 29
type input "*"
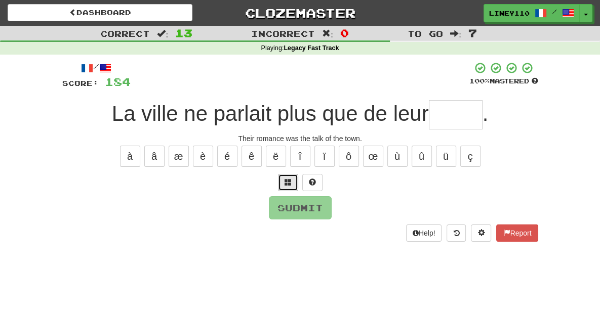
click at [293, 181] on button at bounding box center [288, 182] width 20 height 17
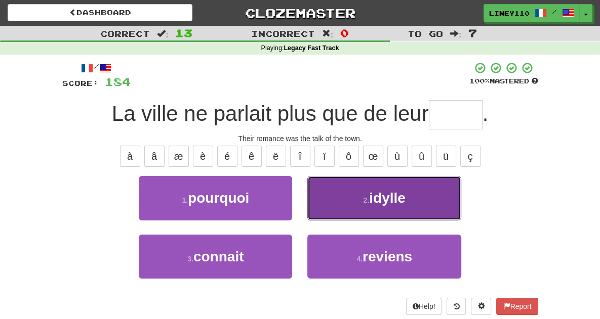
click at [411, 211] on button "2 . idylle" at bounding box center [383, 198] width 153 height 44
type input "******"
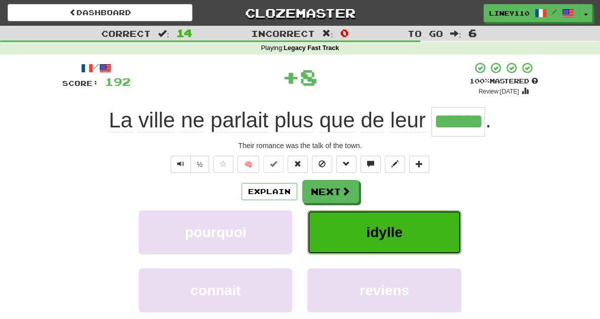
click at [384, 229] on span "idylle" at bounding box center [384, 233] width 36 height 16
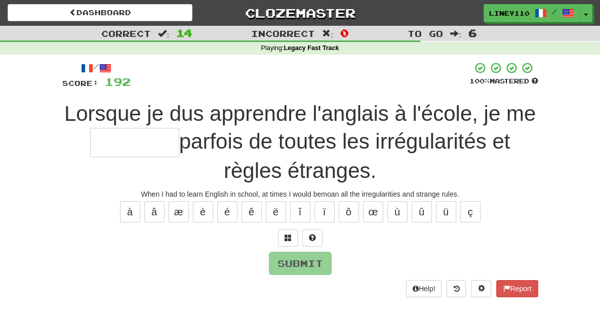
click at [179, 128] on input "text" at bounding box center [134, 142] width 89 height 29
type input "*"
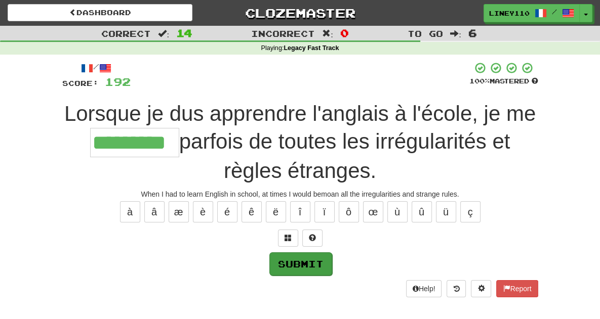
type input "*********"
click at [306, 253] on button "Submit" at bounding box center [300, 264] width 63 height 23
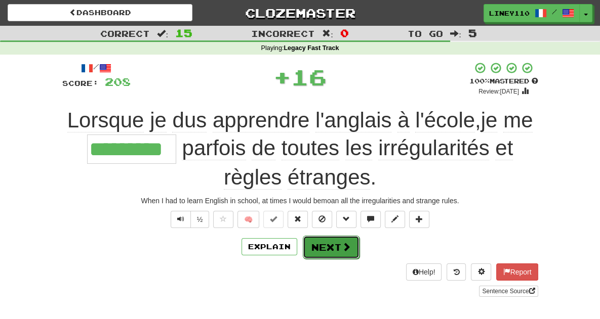
click at [324, 236] on button "Next" at bounding box center [331, 247] width 57 height 23
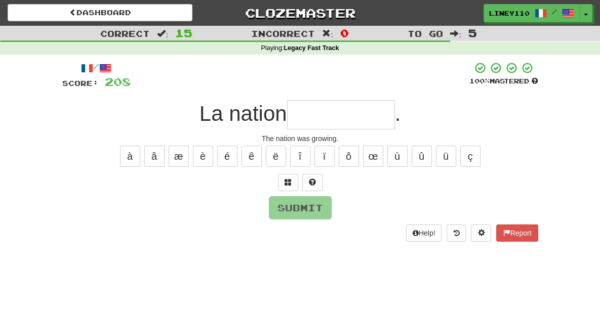
click at [327, 119] on input "text" at bounding box center [341, 114] width 108 height 29
type input "*"
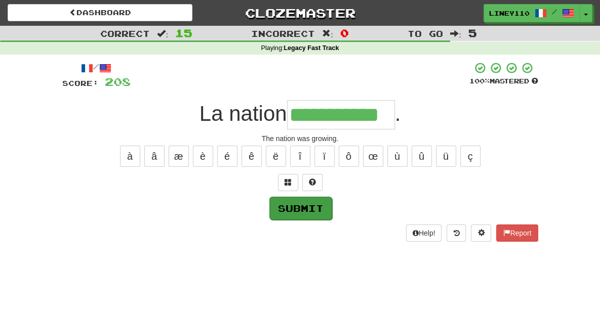
type input "**********"
click at [298, 210] on button "Submit" at bounding box center [300, 208] width 63 height 23
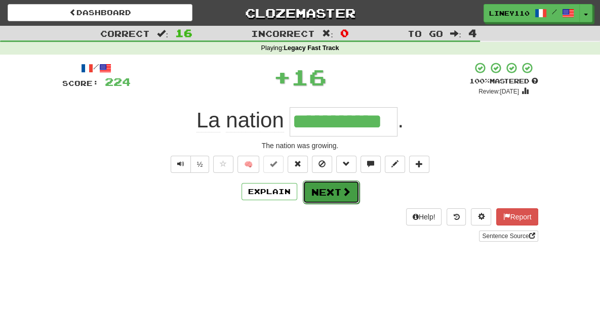
click at [337, 193] on button "Next" at bounding box center [331, 192] width 57 height 23
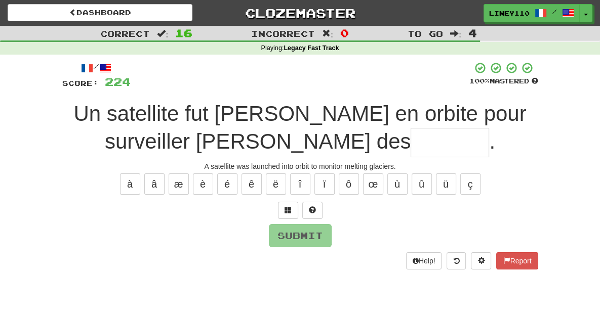
click at [411, 143] on input "text" at bounding box center [450, 142] width 78 height 29
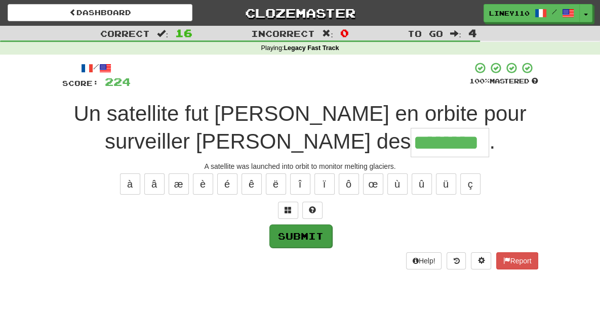
type input "********"
click at [278, 233] on button "Submit" at bounding box center [300, 236] width 63 height 23
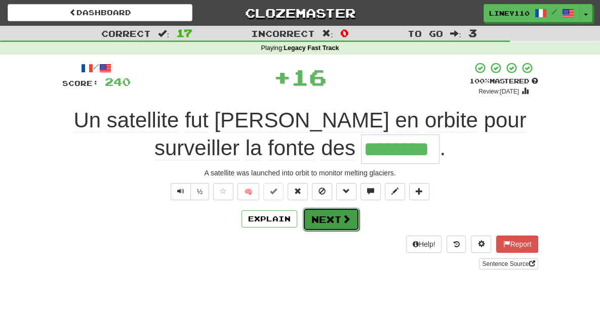
click at [329, 226] on button "Next" at bounding box center [331, 219] width 57 height 23
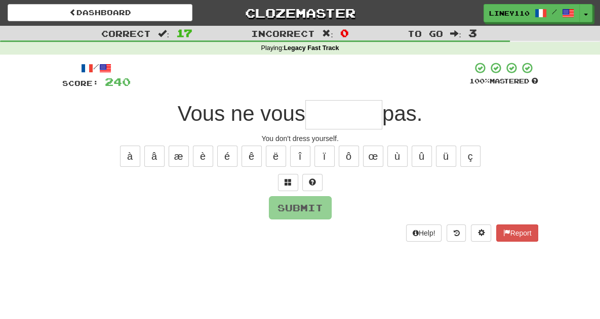
click at [322, 119] on input "text" at bounding box center [343, 114] width 77 height 29
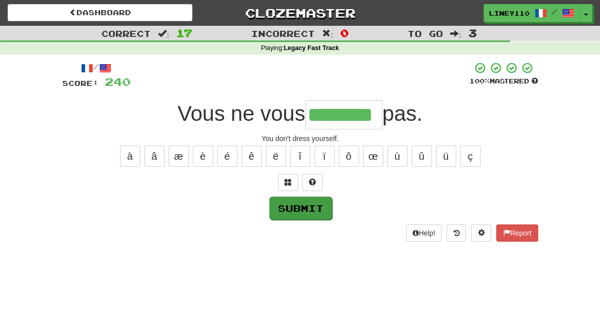
type input "********"
click at [278, 206] on button "Submit" at bounding box center [300, 208] width 63 height 23
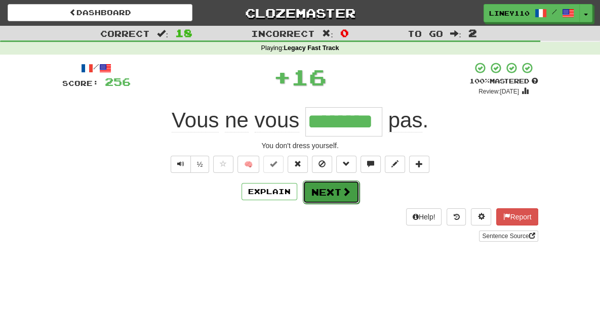
click at [328, 200] on button "Next" at bounding box center [331, 192] width 57 height 23
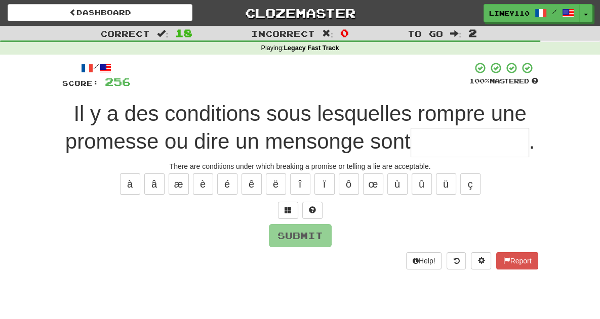
click at [411, 149] on input "text" at bounding box center [470, 142] width 118 height 29
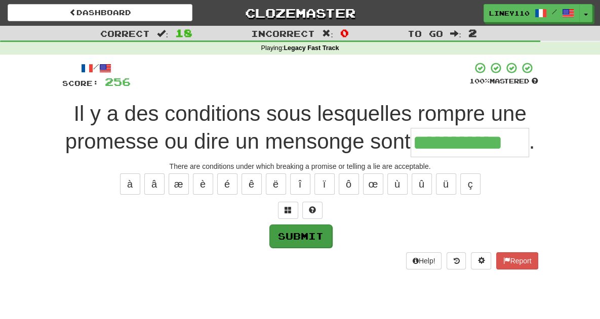
type input "**********"
click at [282, 240] on button "Submit" at bounding box center [300, 236] width 63 height 23
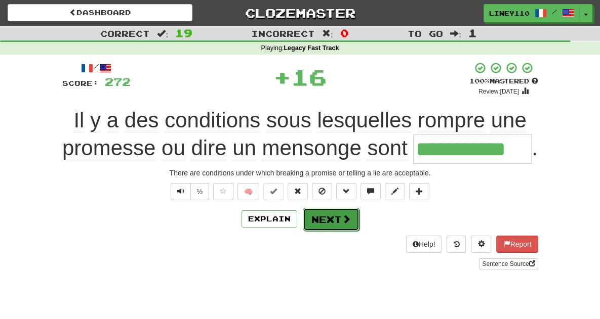
click at [324, 225] on button "Next" at bounding box center [331, 219] width 57 height 23
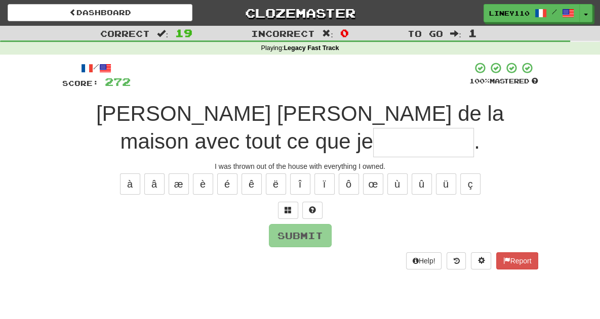
click at [93, 172] on div "à â æ è é ê ë î ï ô œ ù û ü ç" at bounding box center [300, 184] width 476 height 25
click at [474, 128] on input "text" at bounding box center [423, 142] width 101 height 29
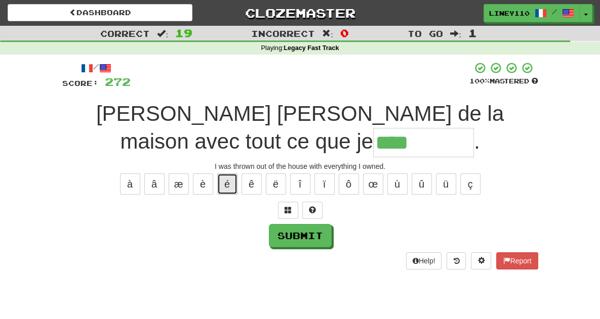
click at [222, 174] on button "é" at bounding box center [227, 184] width 20 height 21
click at [225, 174] on button "é" at bounding box center [227, 184] width 20 height 21
type input "*******"
click at [232, 174] on button "é" at bounding box center [227, 184] width 20 height 21
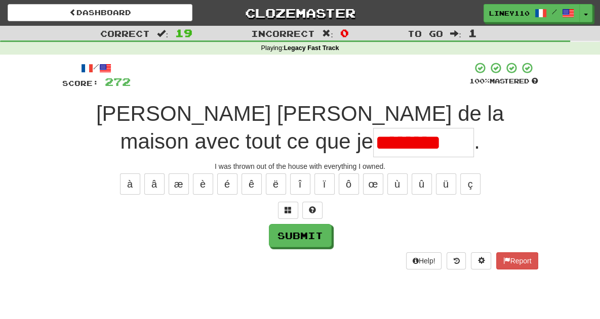
click at [474, 128] on input "********" at bounding box center [423, 142] width 101 height 29
click at [234, 174] on button "é" at bounding box center [227, 184] width 20 height 21
click at [474, 128] on input "********" at bounding box center [423, 142] width 101 height 29
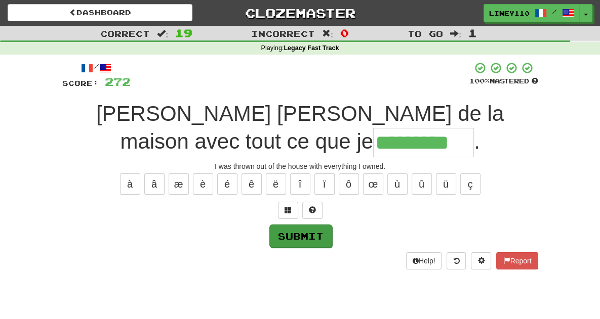
type input "*********"
click at [293, 225] on button "Submit" at bounding box center [300, 236] width 63 height 23
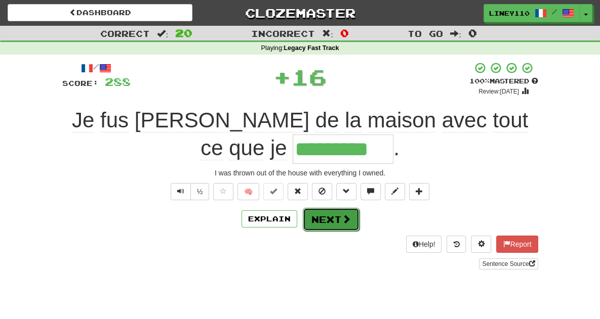
click at [342, 215] on span at bounding box center [346, 219] width 9 height 9
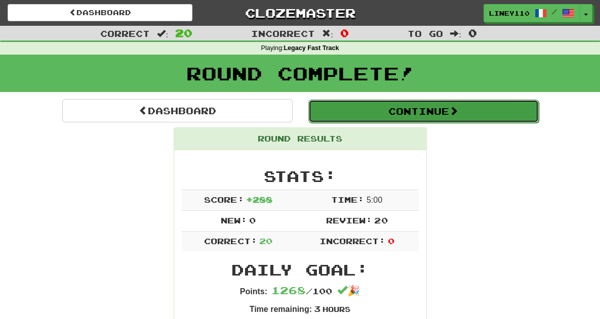
click at [458, 109] on span at bounding box center [453, 110] width 9 height 9
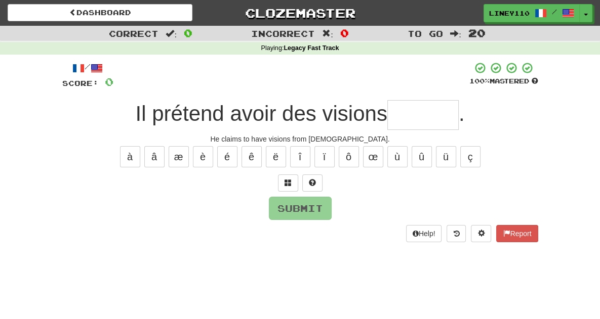
click at [410, 117] on input "text" at bounding box center [422, 115] width 71 height 30
click at [410, 117] on input "**" at bounding box center [422, 115] width 71 height 30
click at [434, 117] on input "****" at bounding box center [422, 115] width 71 height 30
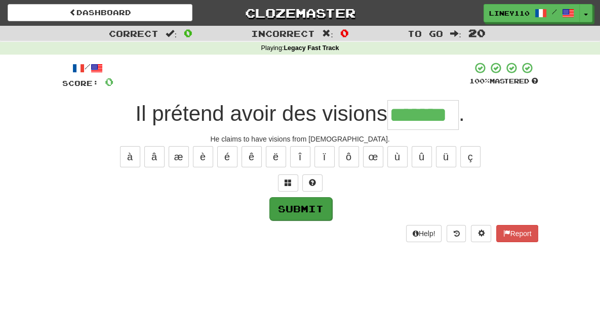
type input "*******"
click at [294, 211] on button "Submit" at bounding box center [300, 208] width 63 height 23
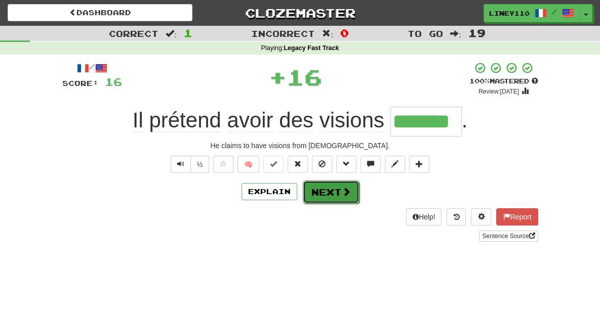
click at [328, 193] on button "Next" at bounding box center [331, 192] width 57 height 23
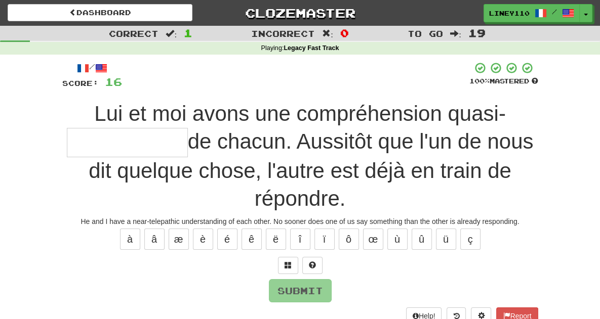
click at [188, 128] on input "text" at bounding box center [127, 143] width 121 height 30
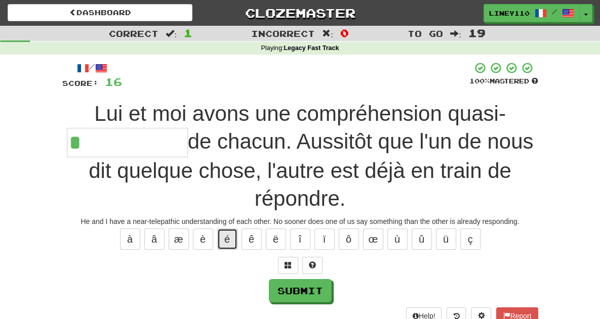
click at [223, 229] on button "é" at bounding box center [227, 239] width 20 height 21
click at [225, 229] on button "é" at bounding box center [227, 239] width 20 height 21
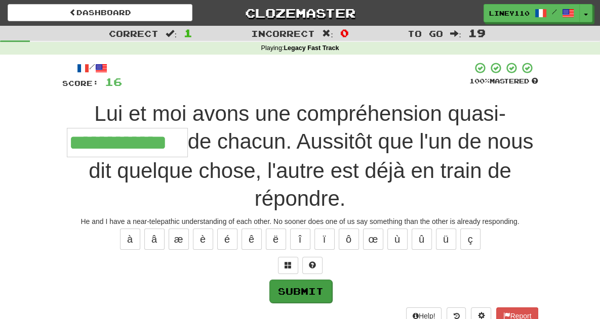
type input "**********"
click at [284, 280] on button "Submit" at bounding box center [300, 291] width 63 height 23
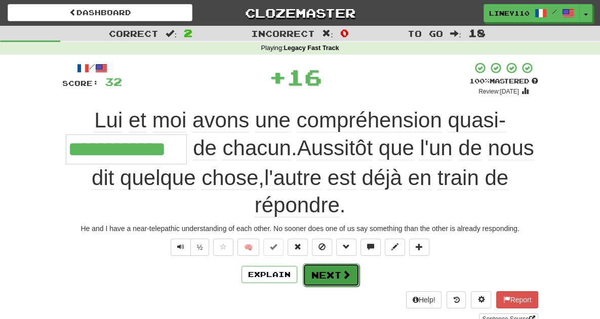
click at [322, 264] on button "Next" at bounding box center [331, 275] width 57 height 23
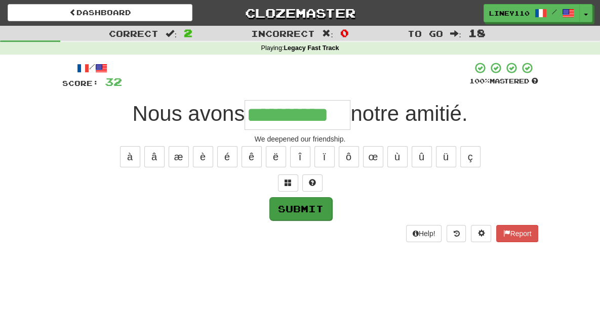
type input "**********"
click at [308, 204] on button "Submit" at bounding box center [300, 208] width 63 height 23
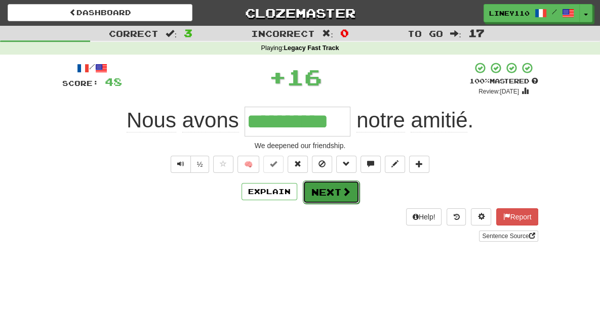
click at [332, 196] on button "Next" at bounding box center [331, 192] width 57 height 23
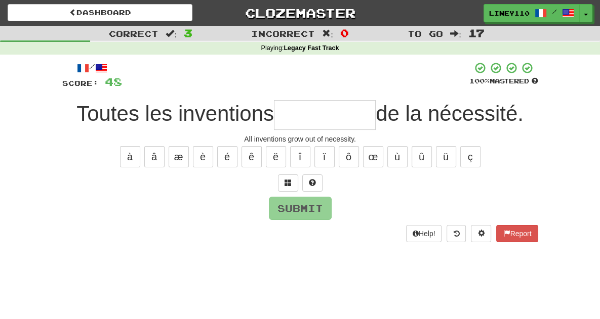
click at [312, 118] on input "text" at bounding box center [325, 115] width 102 height 30
type input "*"
click at [229, 161] on button "é" at bounding box center [227, 156] width 20 height 21
type input "*"
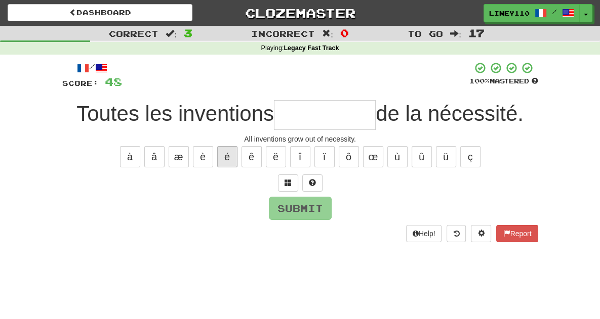
type input "*"
click at [284, 183] on button at bounding box center [288, 183] width 20 height 17
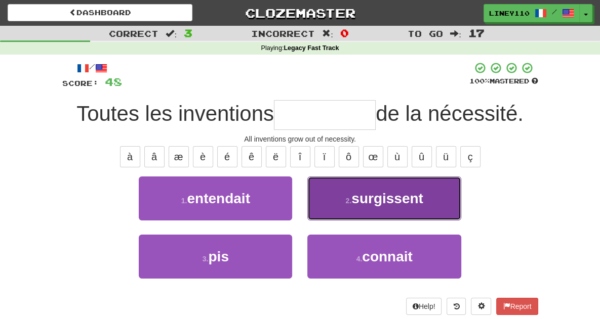
click at [325, 209] on button "2 . surgissent" at bounding box center [383, 199] width 153 height 44
type input "**********"
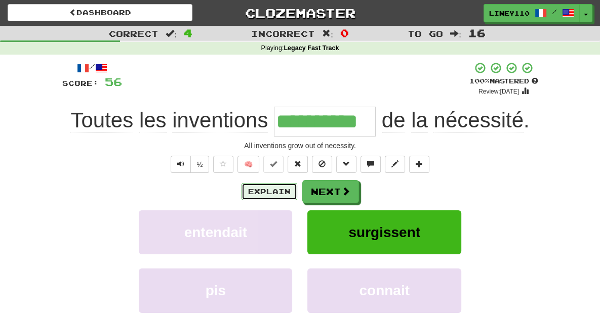
click at [282, 189] on button "Explain" at bounding box center [270, 191] width 56 height 17
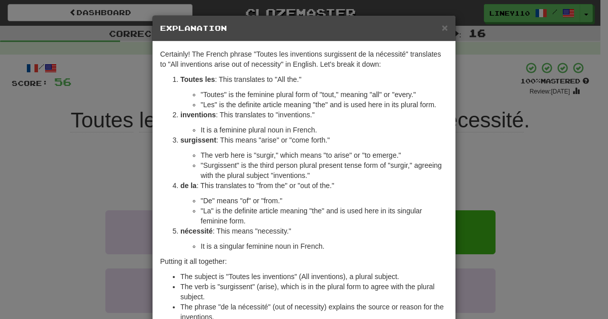
click at [445, 28] on div "× Explanation" at bounding box center [303, 29] width 303 height 26
click at [442, 27] on span "×" at bounding box center [445, 28] width 6 height 12
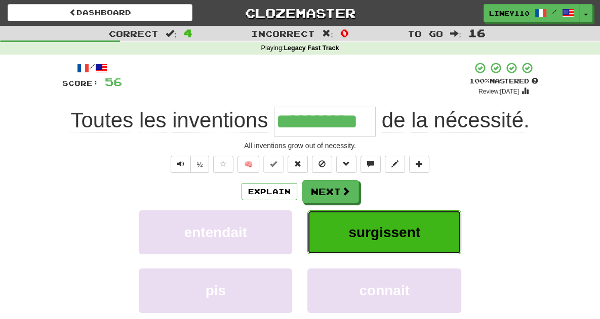
click at [367, 235] on span "surgissent" at bounding box center [384, 233] width 72 height 16
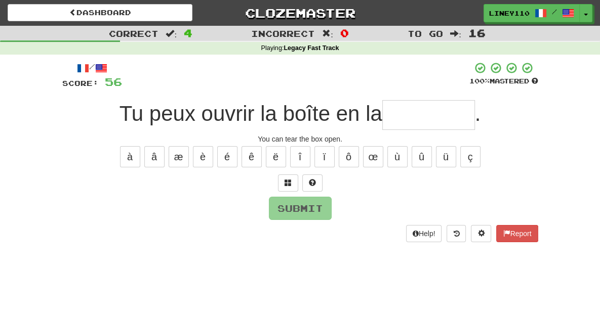
click at [446, 121] on input "text" at bounding box center [428, 115] width 93 height 30
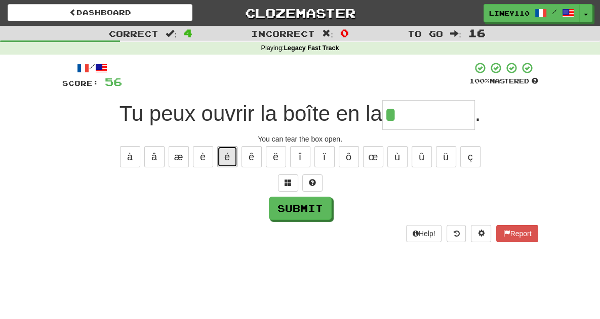
click at [235, 156] on button "é" at bounding box center [227, 156] width 20 height 21
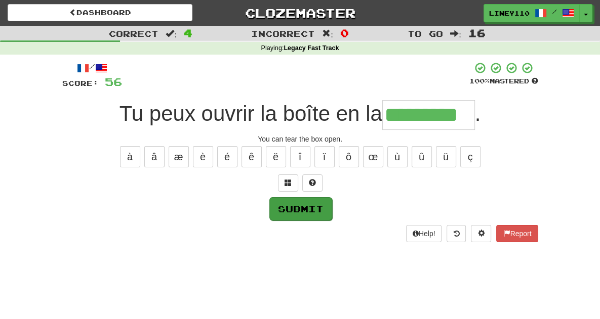
type input "*********"
click at [293, 204] on button "Submit" at bounding box center [300, 208] width 63 height 23
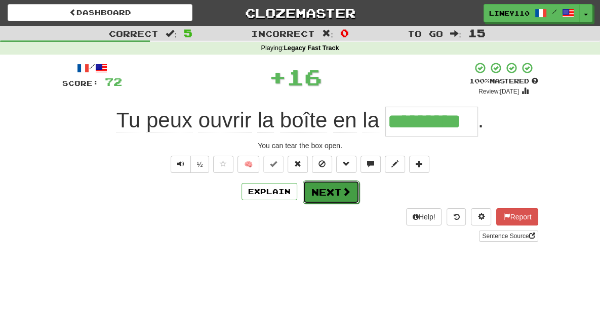
click at [343, 191] on span at bounding box center [346, 191] width 9 height 9
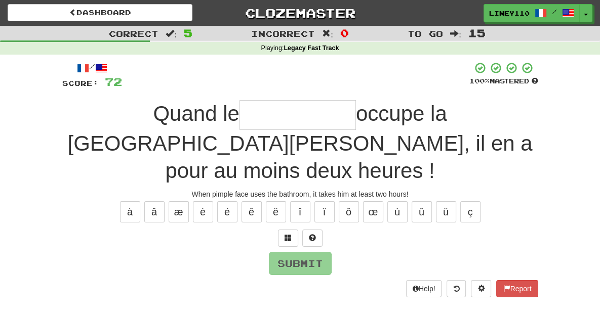
click at [239, 114] on input "text" at bounding box center [297, 115] width 116 height 30
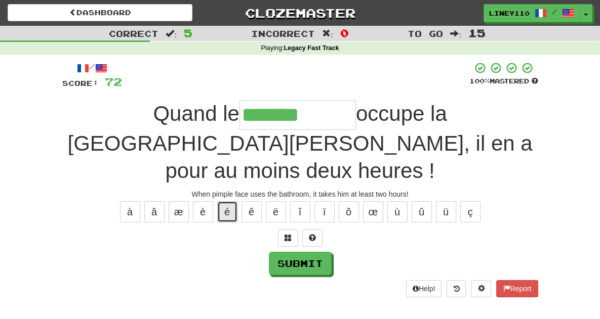
click at [226, 202] on button "é" at bounding box center [227, 212] width 20 height 21
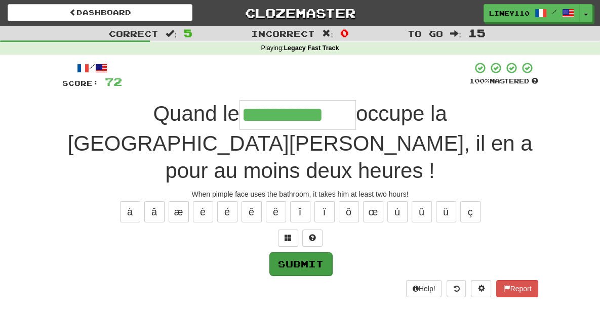
type input "**********"
click at [305, 253] on button "Submit" at bounding box center [300, 264] width 63 height 23
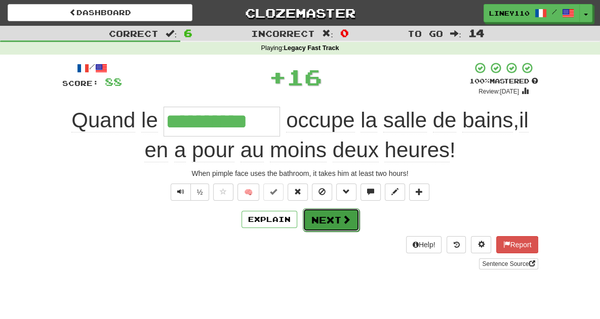
click at [335, 228] on button "Next" at bounding box center [331, 220] width 57 height 23
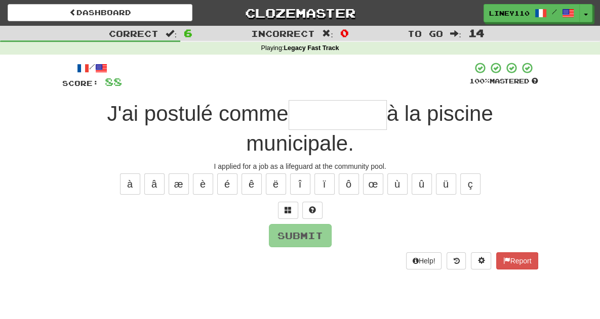
click at [292, 117] on input "text" at bounding box center [338, 115] width 98 height 30
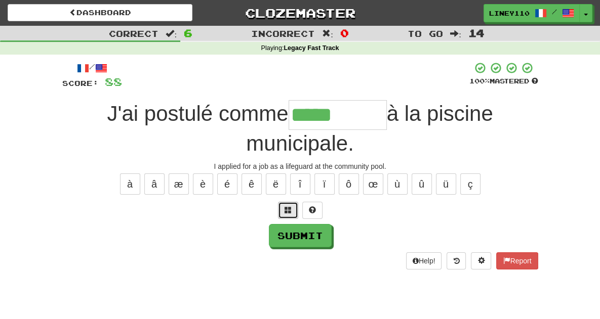
click at [286, 207] on span at bounding box center [288, 210] width 7 height 7
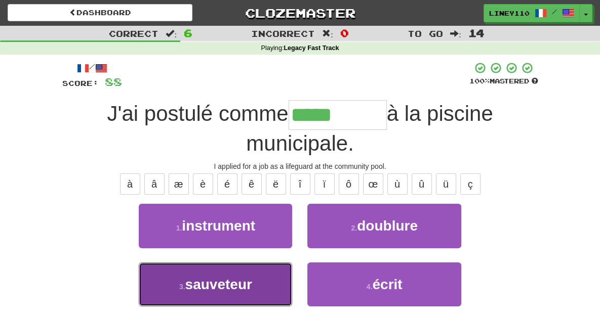
click at [228, 277] on span "sauveteur" at bounding box center [218, 285] width 67 height 16
type input "*********"
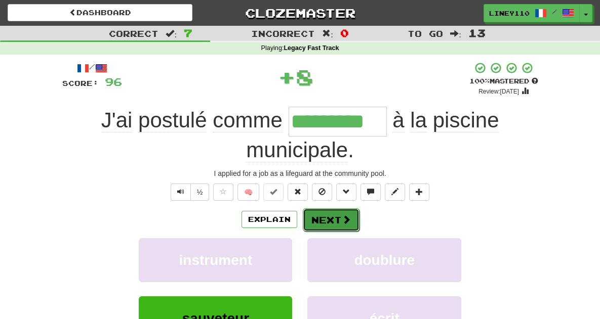
click at [326, 209] on button "Next" at bounding box center [331, 220] width 57 height 23
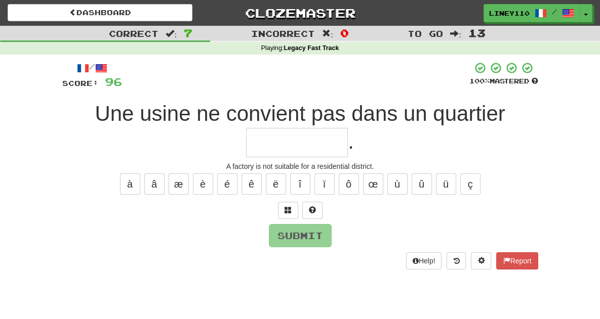
click at [348, 128] on input "text" at bounding box center [297, 143] width 102 height 30
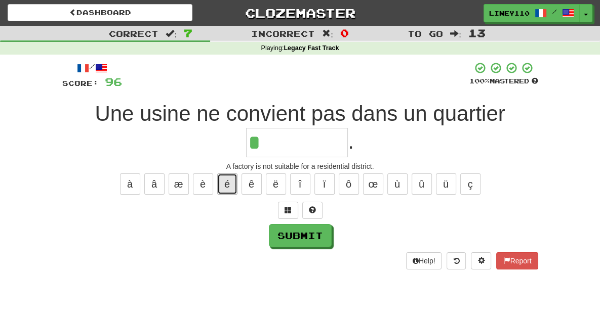
click at [227, 174] on button "é" at bounding box center [227, 184] width 20 height 21
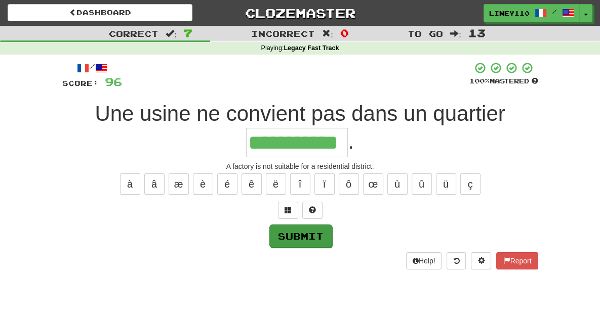
type input "**********"
click at [287, 225] on button "Submit" at bounding box center [300, 236] width 63 height 23
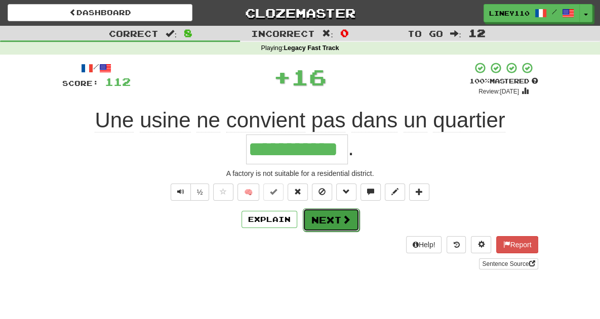
click at [324, 209] on button "Next" at bounding box center [331, 220] width 57 height 23
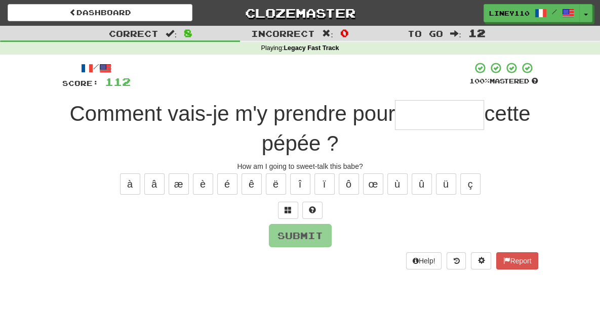
click at [395, 120] on input "text" at bounding box center [439, 115] width 89 height 30
type input "*"
click at [285, 207] on span at bounding box center [288, 210] width 7 height 7
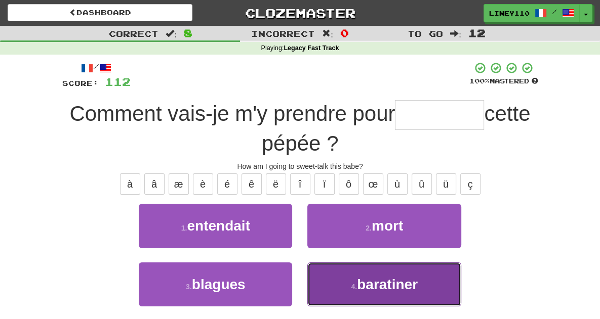
click at [384, 277] on span "baratiner" at bounding box center [387, 285] width 61 height 16
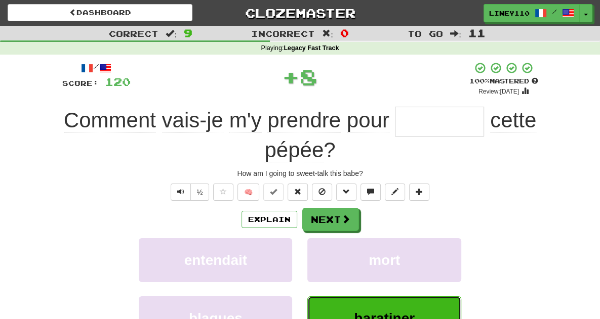
type input "*********"
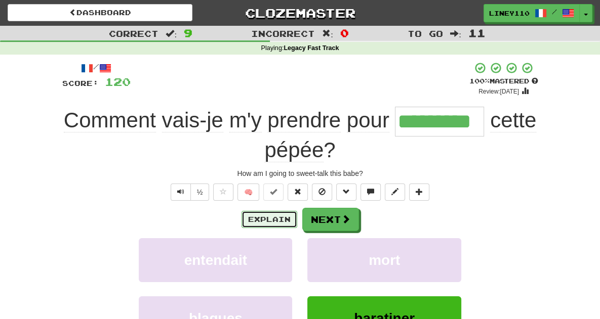
click at [273, 211] on button "Explain" at bounding box center [270, 219] width 56 height 17
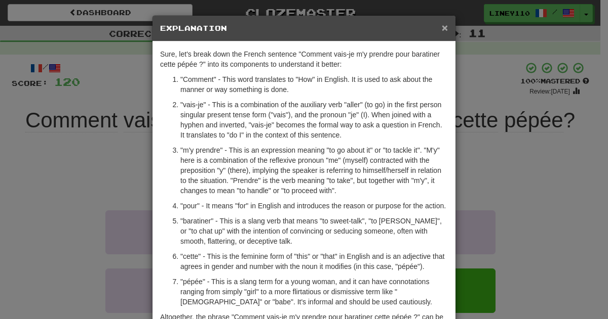
click at [442, 29] on span "×" at bounding box center [445, 28] width 6 height 12
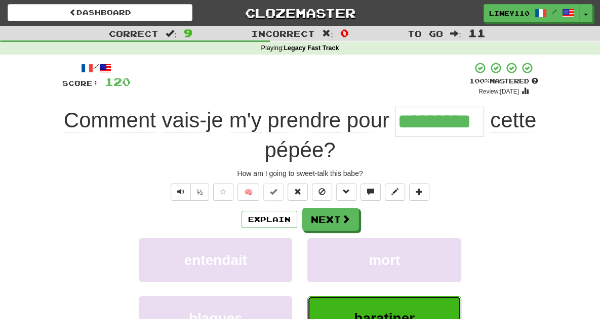
click at [415, 311] on span "baratiner" at bounding box center [384, 319] width 61 height 16
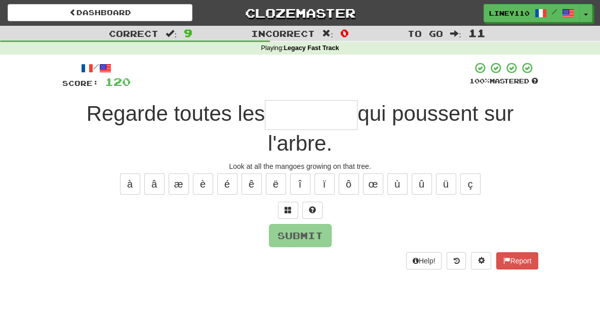
click at [265, 118] on input "text" at bounding box center [311, 115] width 93 height 30
type input "*******"
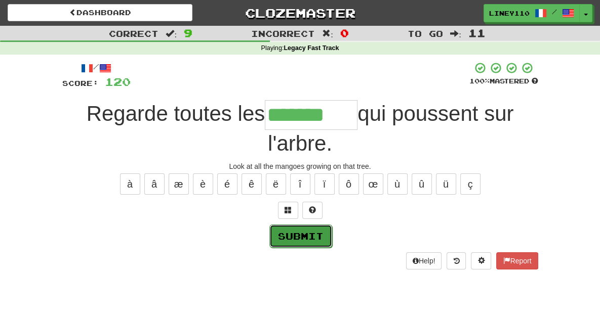
click at [302, 225] on button "Submit" at bounding box center [300, 236] width 63 height 23
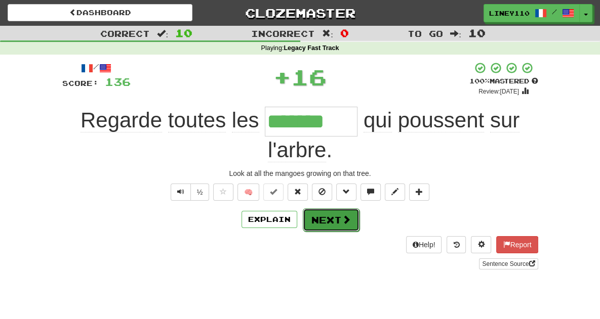
click at [334, 209] on button "Next" at bounding box center [331, 220] width 57 height 23
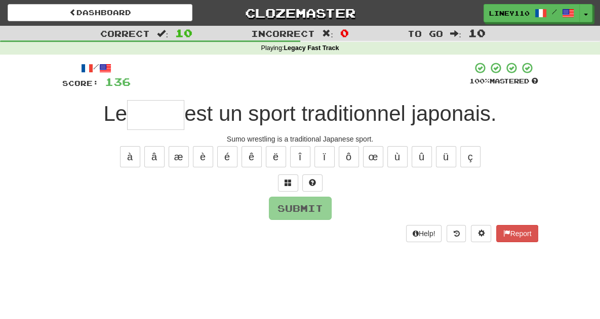
click at [172, 120] on input "text" at bounding box center [155, 115] width 57 height 30
type input "****"
click at [303, 207] on button "Submit" at bounding box center [300, 208] width 63 height 23
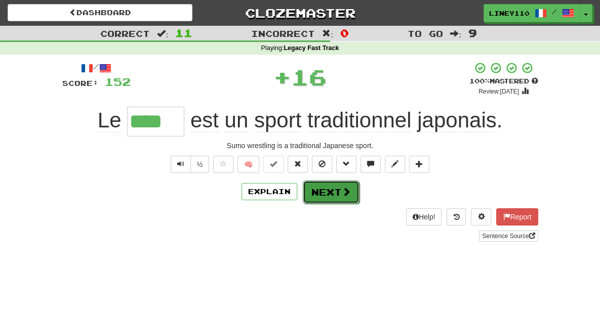
click at [332, 198] on button "Next" at bounding box center [331, 192] width 57 height 23
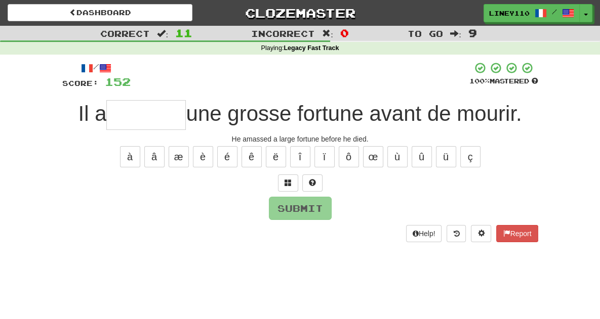
click at [152, 118] on input "text" at bounding box center [145, 115] width 79 height 30
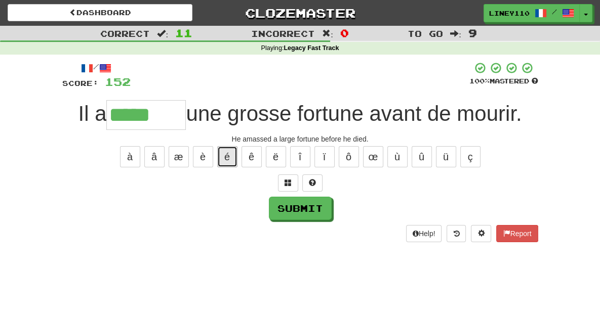
click at [228, 156] on button "é" at bounding box center [227, 156] width 20 height 21
type input "******"
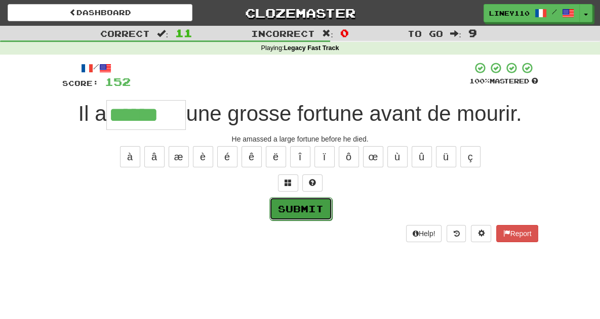
click at [303, 206] on button "Submit" at bounding box center [300, 208] width 63 height 23
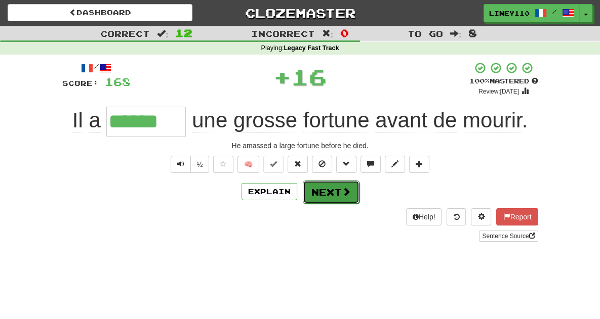
click at [336, 196] on button "Next" at bounding box center [331, 192] width 57 height 23
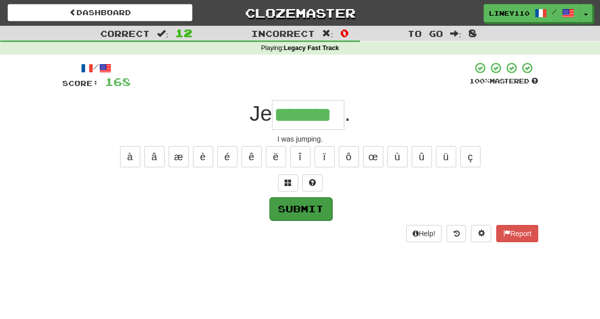
type input "*******"
click at [319, 210] on button "Submit" at bounding box center [300, 208] width 63 height 23
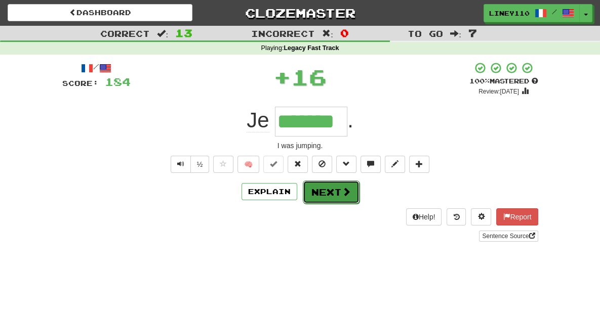
click at [336, 191] on button "Next" at bounding box center [331, 192] width 57 height 23
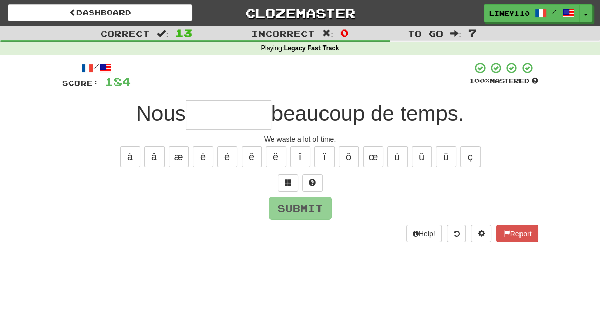
click at [242, 117] on input "text" at bounding box center [229, 115] width 86 height 30
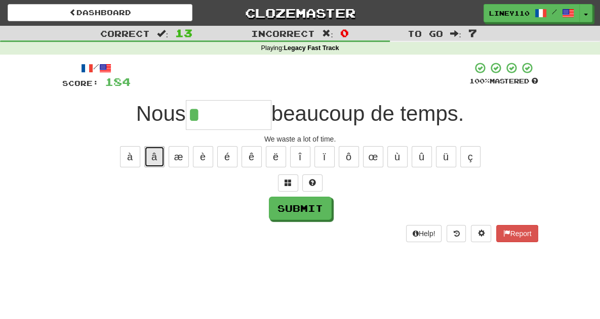
click at [155, 154] on button "â" at bounding box center [154, 156] width 20 height 21
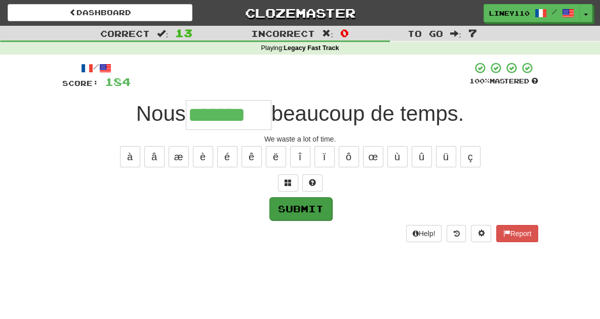
type input "*******"
click at [314, 207] on button "Submit" at bounding box center [300, 208] width 63 height 23
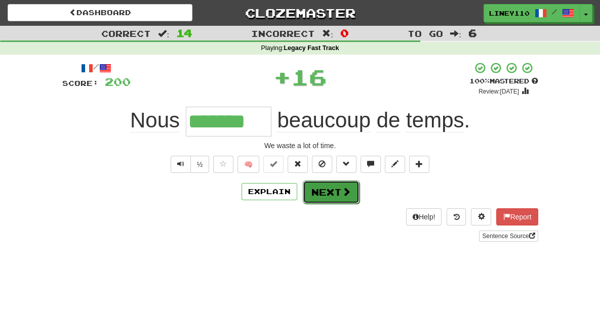
click at [339, 201] on button "Next" at bounding box center [331, 192] width 57 height 23
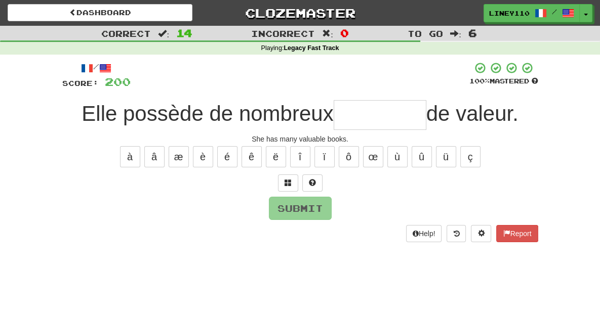
click at [199, 114] on span "Elle possède de nombreux" at bounding box center [208, 114] width 252 height 24
click at [365, 112] on input "text" at bounding box center [380, 115] width 93 height 30
type input "*"
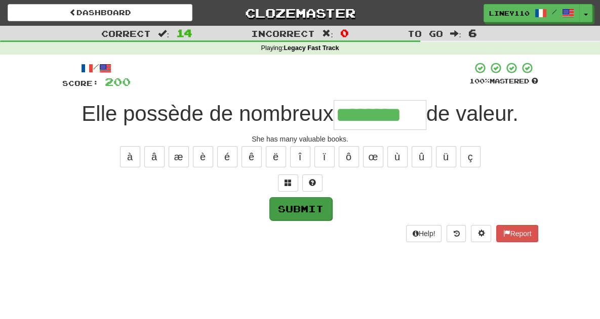
type input "********"
click at [304, 210] on button "Submit" at bounding box center [300, 208] width 63 height 23
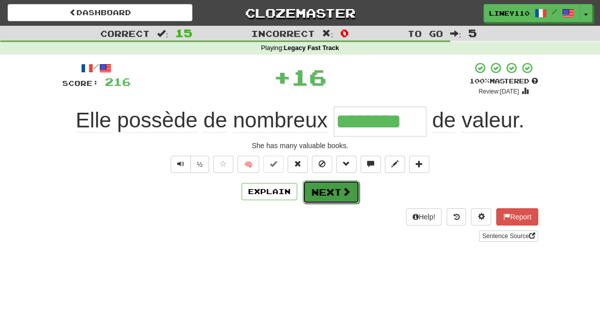
click at [337, 194] on button "Next" at bounding box center [331, 192] width 57 height 23
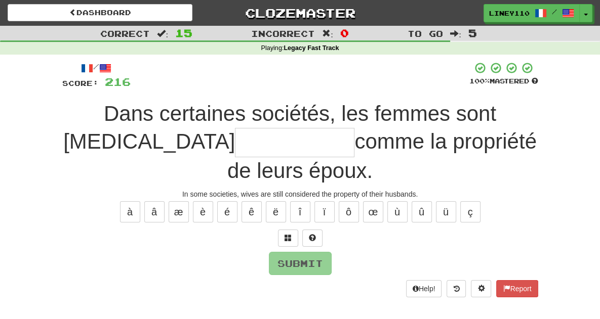
click at [235, 151] on input "text" at bounding box center [294, 143] width 119 height 30
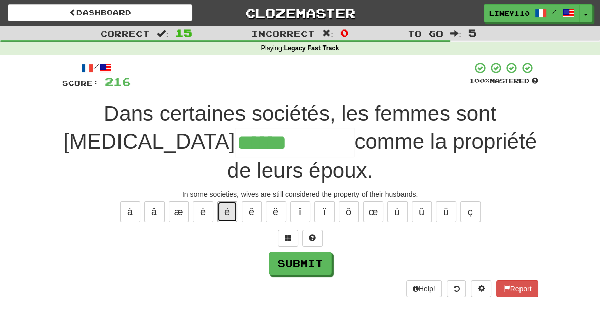
click at [228, 202] on button "é" at bounding box center [227, 212] width 20 height 21
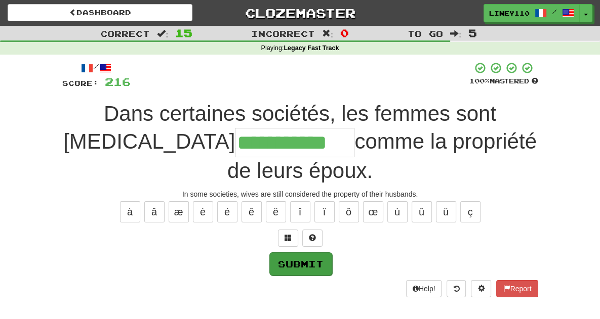
type input "**********"
click at [319, 253] on button "Submit" at bounding box center [300, 264] width 63 height 23
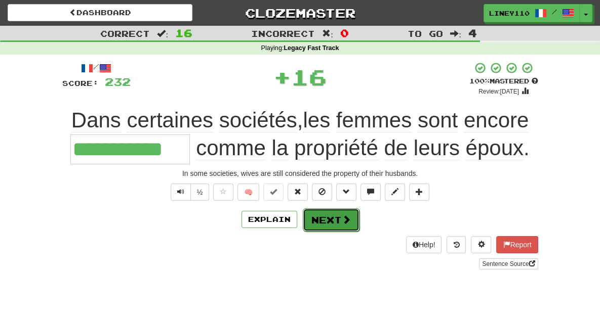
drag, startPoint x: 344, startPoint y: 216, endPoint x: 313, endPoint y: 222, distance: 31.0
click at [313, 222] on button "Next" at bounding box center [331, 220] width 57 height 23
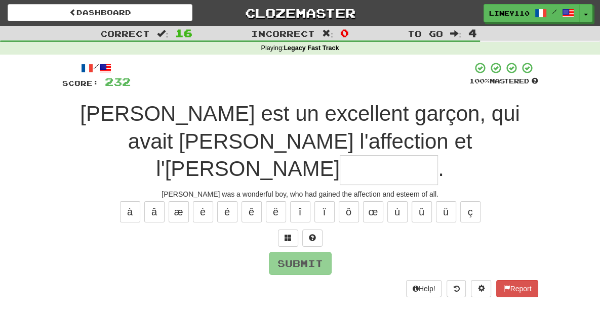
click at [340, 155] on input "text" at bounding box center [389, 170] width 98 height 30
type input "*"
click at [287, 234] on span at bounding box center [288, 237] width 7 height 7
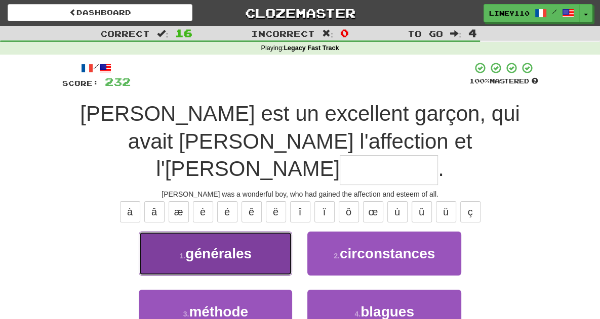
click at [246, 232] on button "1 . générales" at bounding box center [215, 254] width 153 height 44
type input "*********"
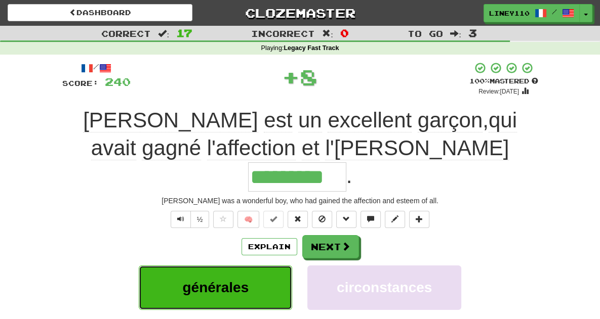
click at [256, 266] on button "générales" at bounding box center [215, 288] width 153 height 44
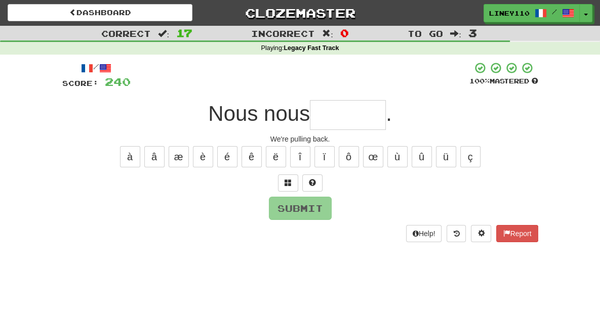
click at [256, 259] on div "Dashboard Clozemaster Liney110 / Toggle Dropdown Dashboard Leaderboard Activity…" at bounding box center [300, 159] width 600 height 319
click at [329, 122] on input "text" at bounding box center [348, 115] width 76 height 30
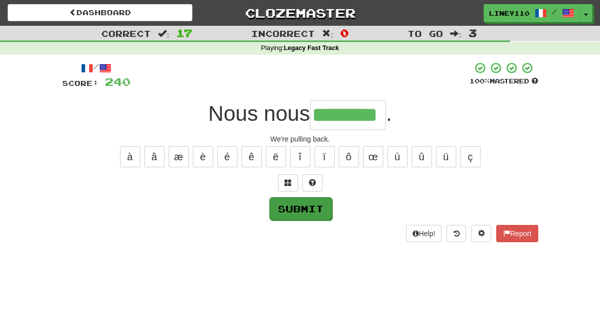
type input "********"
click at [295, 208] on button "Submit" at bounding box center [300, 208] width 63 height 23
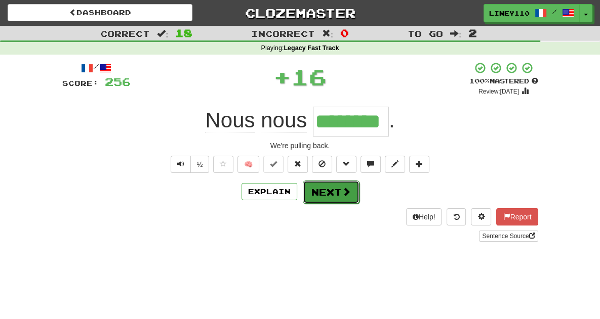
click at [314, 199] on button "Next" at bounding box center [331, 192] width 57 height 23
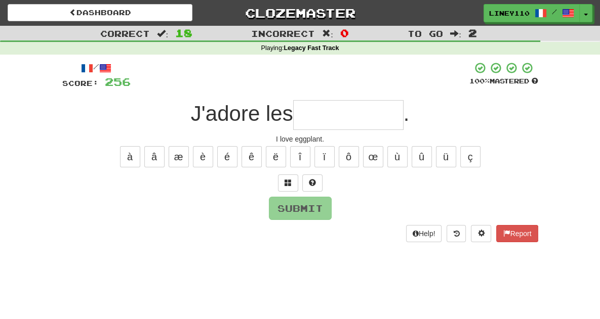
click at [352, 119] on input "text" at bounding box center [348, 115] width 110 height 30
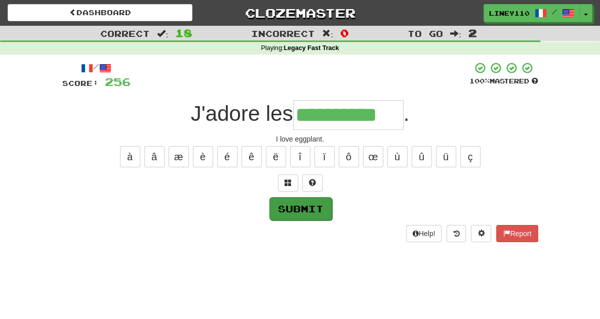
type input "**********"
click at [307, 210] on button "Submit" at bounding box center [300, 208] width 63 height 23
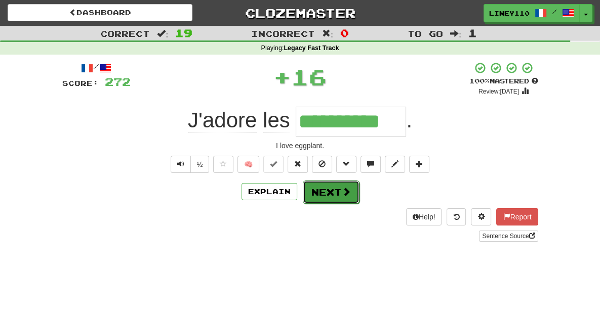
click at [353, 189] on button "Next" at bounding box center [331, 192] width 57 height 23
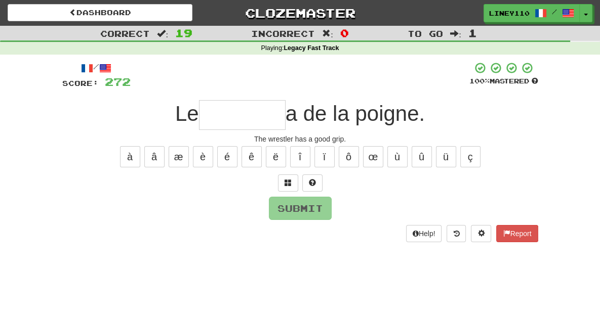
click at [258, 122] on input "text" at bounding box center [242, 115] width 87 height 30
type input "*"
click at [288, 180] on span at bounding box center [288, 182] width 7 height 7
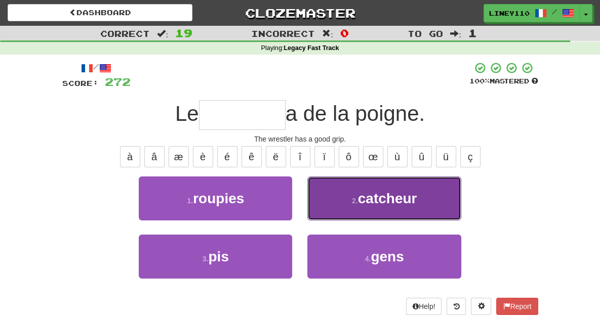
click at [359, 214] on button "2 . catcheur" at bounding box center [383, 199] width 153 height 44
type input "********"
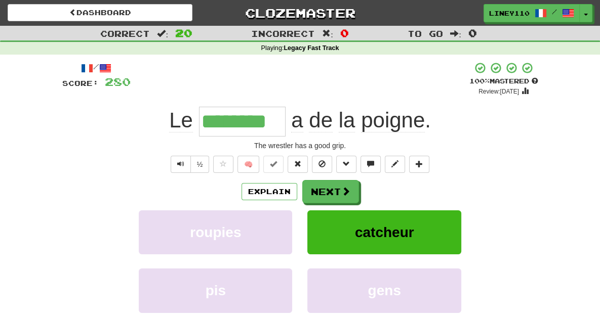
click at [415, 108] on div "Le ******** a de la poigne ." at bounding box center [300, 122] width 476 height 30
click at [397, 229] on span "catcheur" at bounding box center [384, 233] width 59 height 16
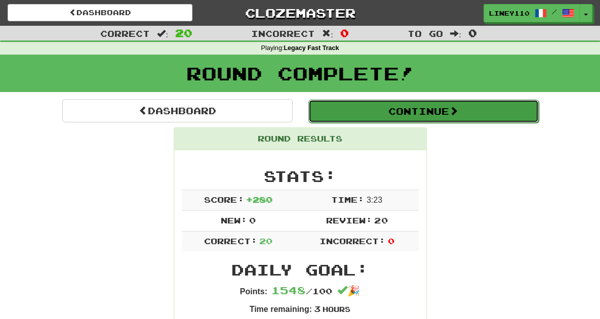
click at [452, 109] on button "Continue" at bounding box center [423, 111] width 230 height 23
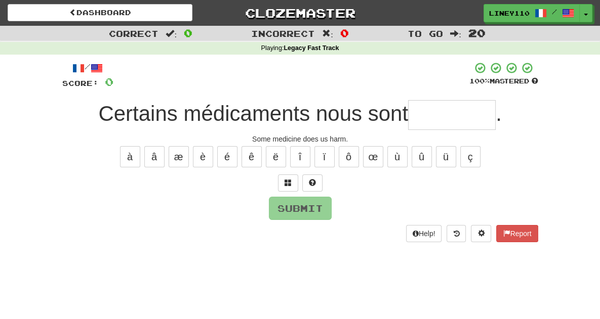
click at [433, 115] on input "text" at bounding box center [452, 115] width 88 height 30
type input "*"
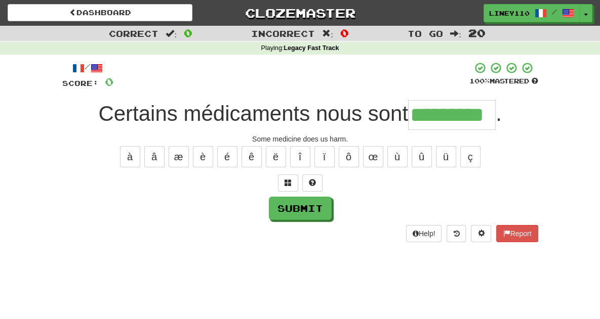
type input "*********"
click at [318, 169] on div "à â æ è é ê ë î ï ô œ ù û ü ç" at bounding box center [300, 156] width 476 height 25
click at [317, 214] on button "Submit" at bounding box center [300, 208] width 63 height 23
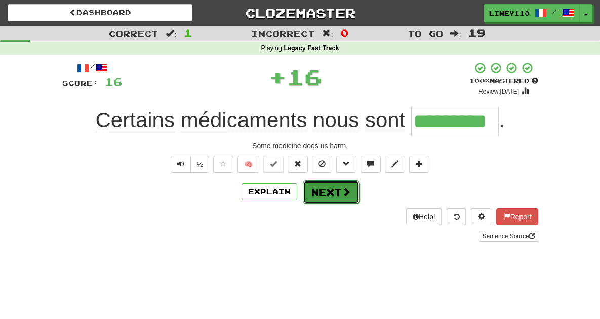
click at [328, 188] on button "Next" at bounding box center [331, 192] width 57 height 23
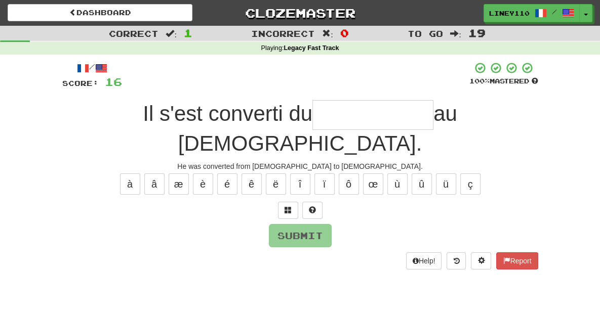
click at [312, 117] on input "text" at bounding box center [372, 115] width 121 height 30
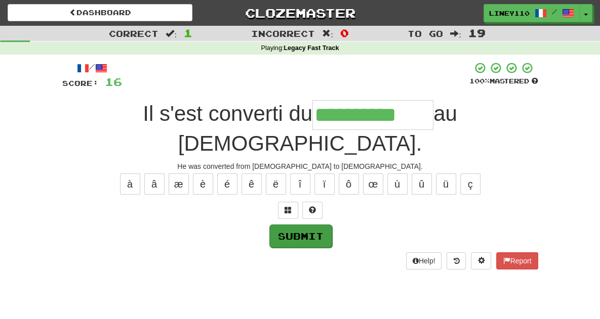
type input "**********"
click at [306, 225] on button "Submit" at bounding box center [300, 236] width 63 height 23
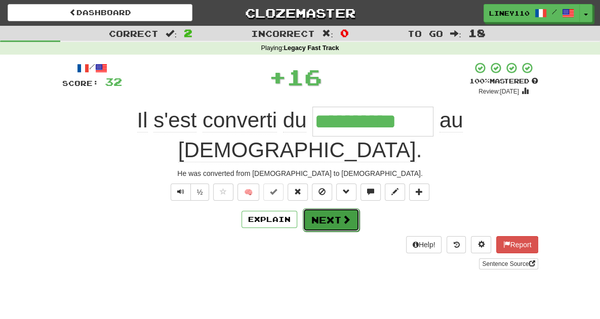
click at [328, 209] on button "Next" at bounding box center [331, 220] width 57 height 23
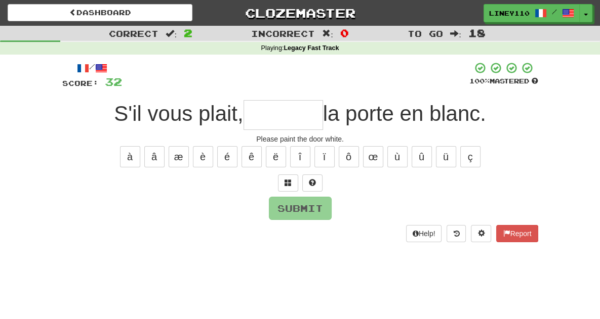
click at [287, 111] on input "text" at bounding box center [283, 115] width 79 height 30
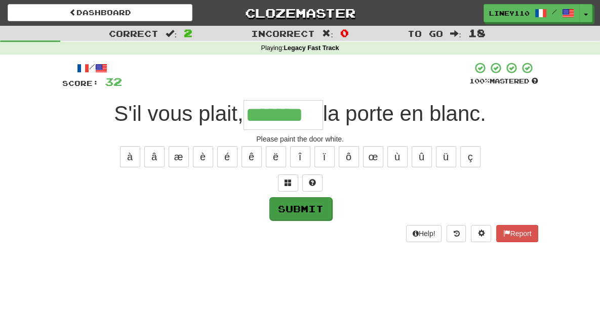
type input "*******"
click at [301, 204] on button "Submit" at bounding box center [300, 208] width 63 height 23
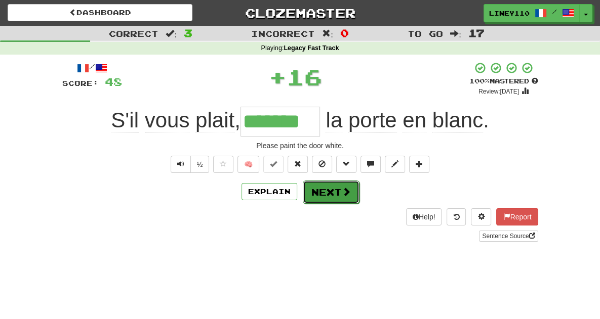
click at [331, 191] on button "Next" at bounding box center [331, 192] width 57 height 23
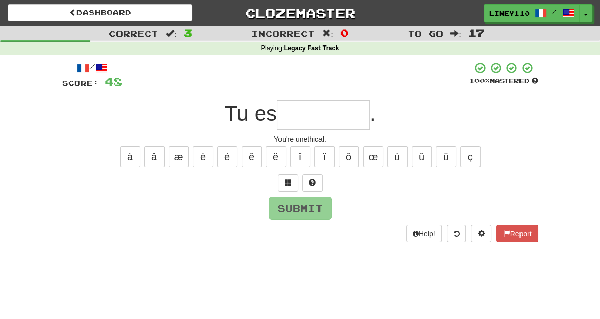
click at [339, 129] on input "text" at bounding box center [323, 115] width 93 height 30
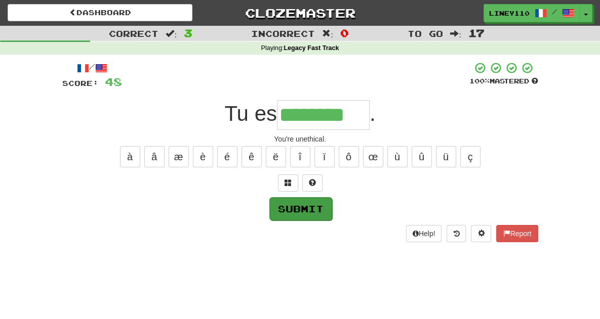
type input "********"
click at [291, 208] on button "Submit" at bounding box center [300, 208] width 63 height 23
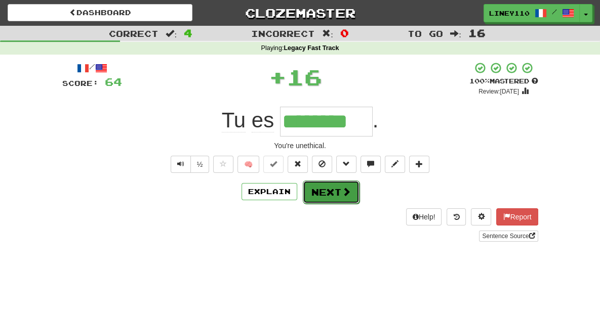
click at [351, 190] on button "Next" at bounding box center [331, 192] width 57 height 23
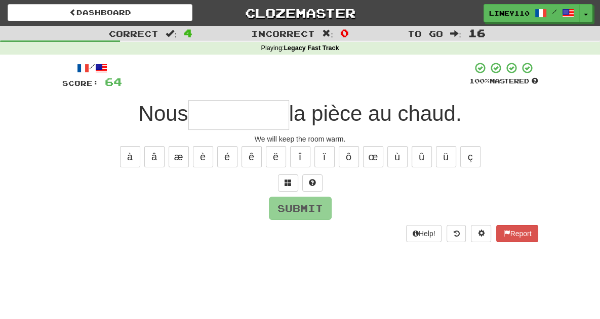
click at [212, 106] on input "text" at bounding box center [238, 115] width 101 height 30
click at [219, 112] on input "text" at bounding box center [238, 115] width 101 height 30
click at [219, 112] on input "*" at bounding box center [238, 115] width 101 height 30
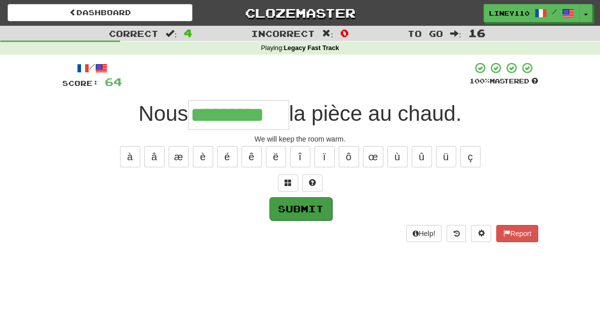
type input "*********"
click at [294, 207] on button "Submit" at bounding box center [300, 208] width 63 height 23
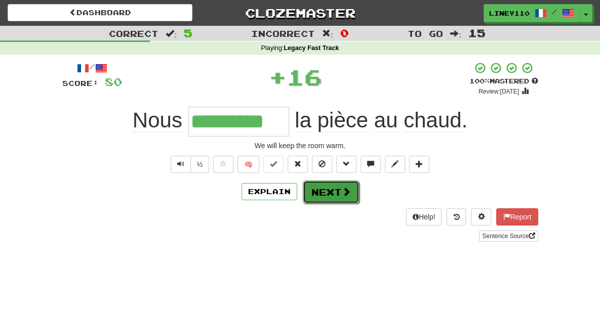
click at [339, 189] on button "Next" at bounding box center [331, 192] width 57 height 23
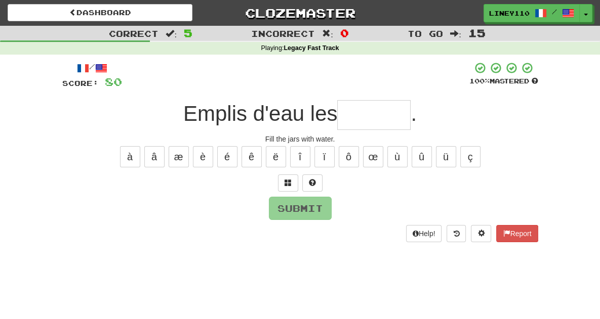
click at [386, 115] on input "text" at bounding box center [373, 115] width 73 height 30
type input "*"
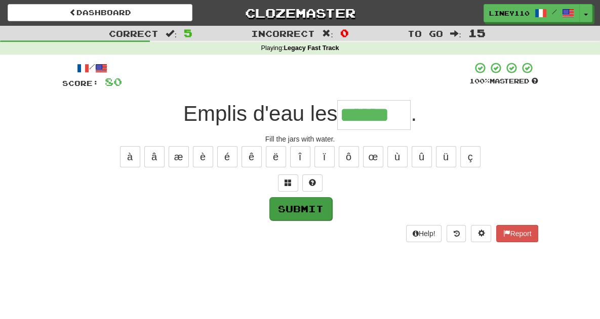
type input "******"
click at [307, 208] on button "Submit" at bounding box center [300, 208] width 63 height 23
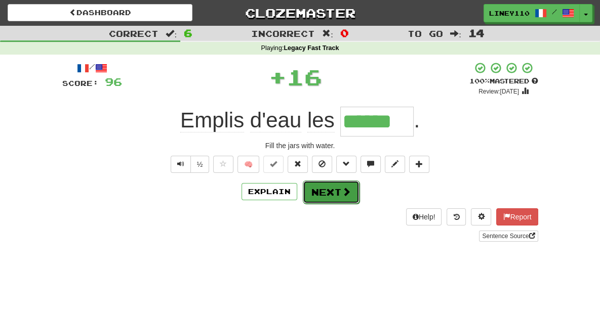
click at [331, 196] on button "Next" at bounding box center [331, 192] width 57 height 23
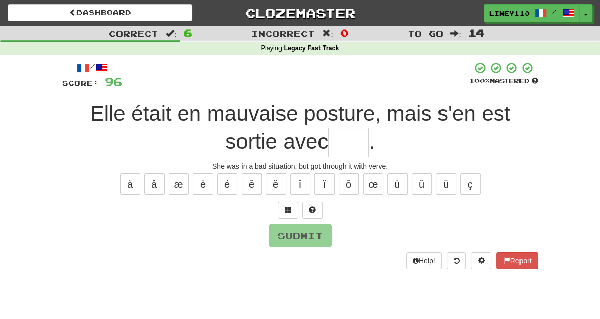
click at [508, 111] on span "Elle était en mauvaise posture, mais s'en est sortie avec" at bounding box center [300, 128] width 420 height 52
click at [369, 128] on input "text" at bounding box center [348, 143] width 41 height 30
type input "*"
click at [369, 128] on input "text" at bounding box center [348, 143] width 41 height 30
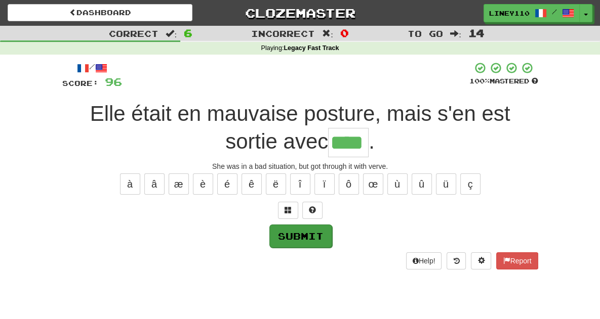
type input "****"
click at [288, 245] on button "Submit" at bounding box center [300, 236] width 63 height 23
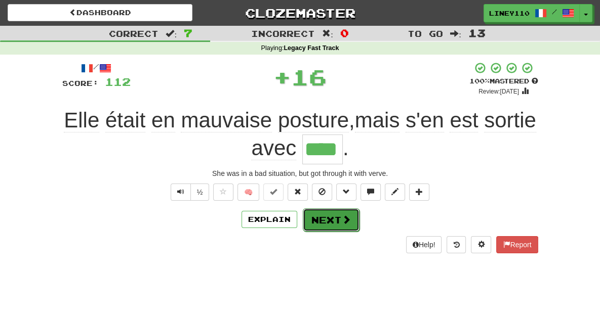
click at [340, 227] on button "Next" at bounding box center [331, 220] width 57 height 23
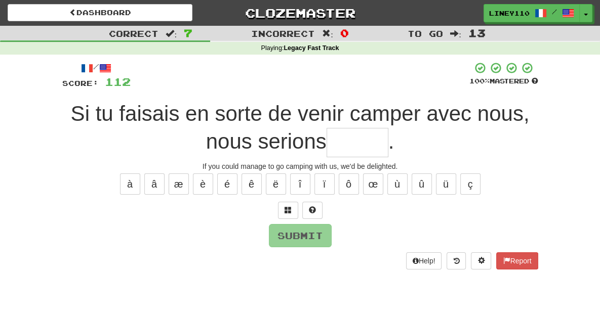
click at [331, 150] on input "text" at bounding box center [358, 143] width 62 height 30
type input "******"
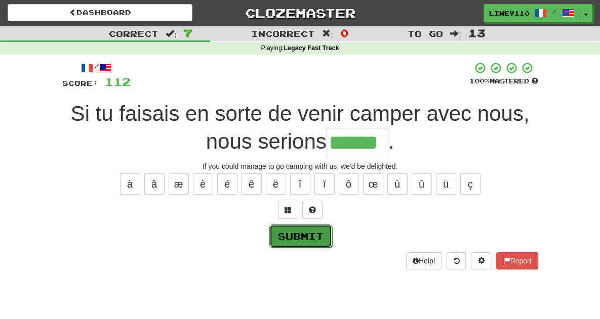
click at [295, 236] on button "Submit" at bounding box center [300, 236] width 63 height 23
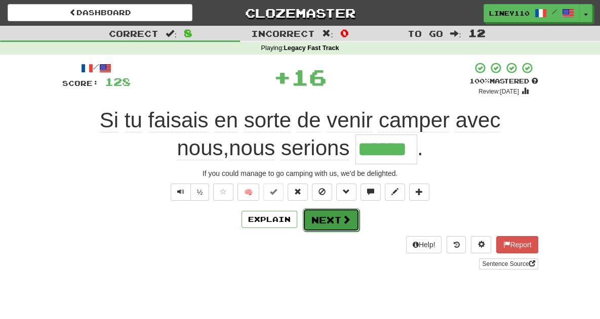
click at [316, 225] on button "Next" at bounding box center [331, 220] width 57 height 23
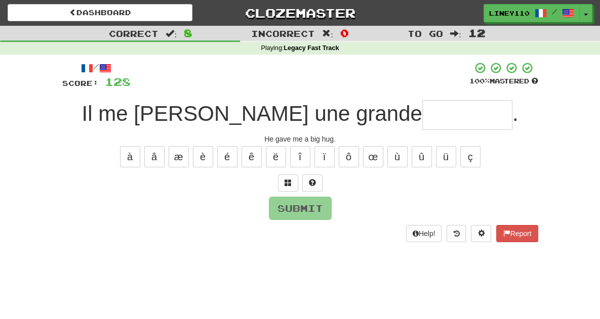
click at [422, 114] on input "text" at bounding box center [467, 115] width 90 height 30
type input "*"
click at [290, 182] on span at bounding box center [288, 182] width 7 height 7
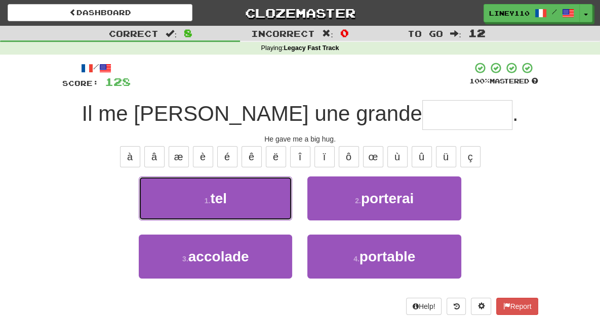
click at [290, 182] on button "1 . tel" at bounding box center [215, 199] width 153 height 44
type input "********"
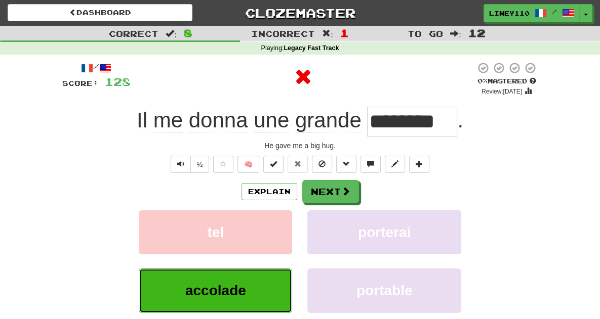
click at [229, 300] on button "accolade" at bounding box center [215, 291] width 153 height 44
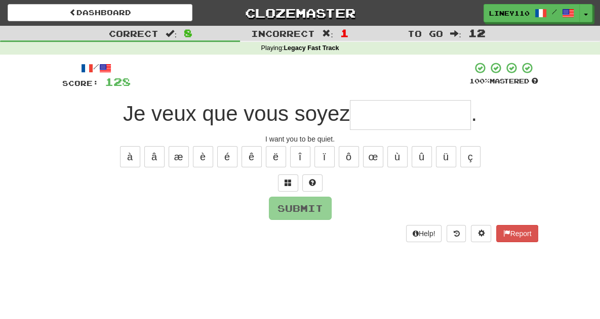
click at [405, 115] on input "text" at bounding box center [410, 115] width 121 height 30
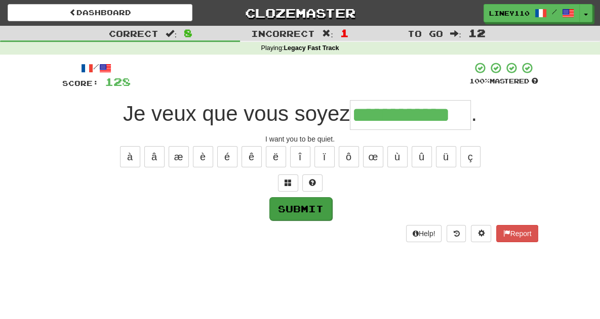
type input "**********"
click at [309, 210] on button "Submit" at bounding box center [300, 208] width 63 height 23
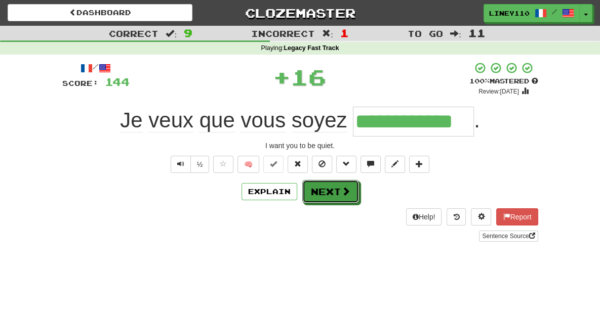
click at [349, 193] on span at bounding box center [345, 191] width 9 height 9
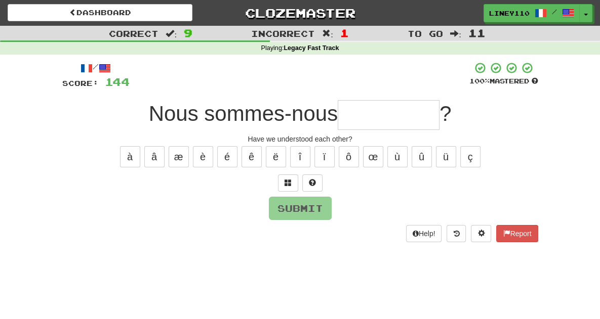
click at [393, 113] on input "text" at bounding box center [389, 115] width 102 height 30
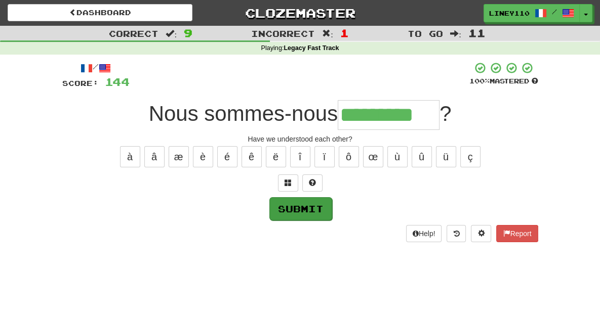
type input "*********"
click at [314, 210] on button "Submit" at bounding box center [300, 208] width 63 height 23
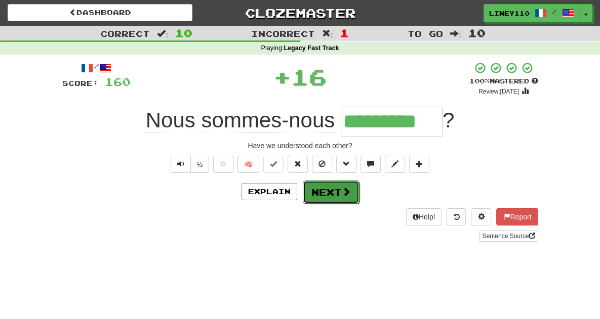
click at [335, 196] on button "Next" at bounding box center [331, 192] width 57 height 23
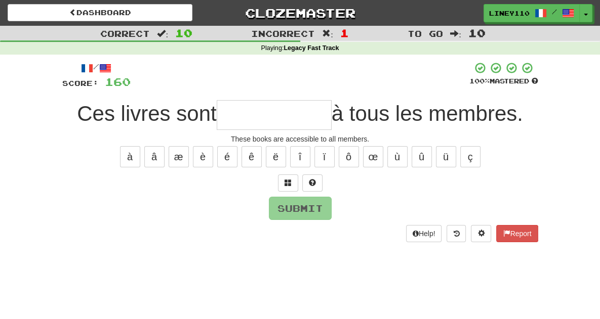
click at [218, 127] on input "text" at bounding box center [274, 115] width 115 height 30
click at [270, 108] on input "text" at bounding box center [274, 115] width 115 height 30
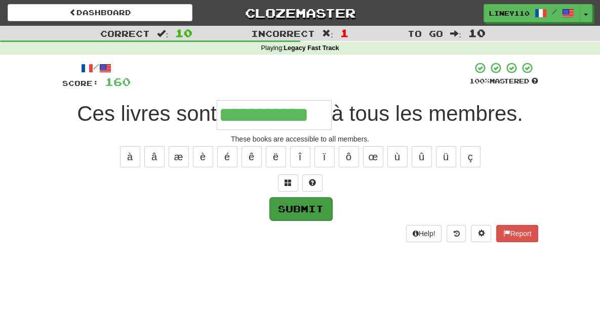
type input "**********"
click at [316, 213] on button "Submit" at bounding box center [300, 208] width 63 height 23
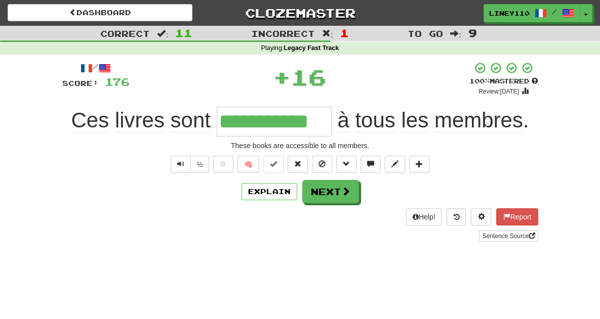
click at [316, 213] on div "Help! Report Sentence Source" at bounding box center [300, 225] width 476 height 33
click at [340, 192] on button "Next" at bounding box center [331, 192] width 57 height 23
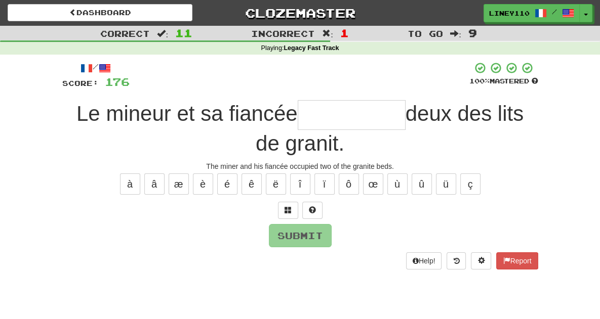
click at [340, 192] on div "/ Score: 176 100 % Mastered Le mineur et sa fiancée deux des lits de granit. Th…" at bounding box center [300, 166] width 476 height 208
click at [298, 123] on input "text" at bounding box center [352, 115] width 108 height 30
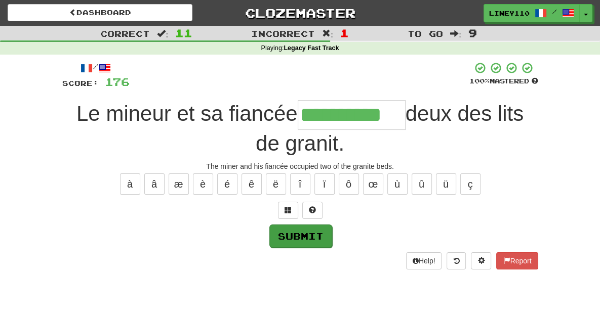
type input "**********"
click at [289, 225] on button "Submit" at bounding box center [300, 236] width 63 height 23
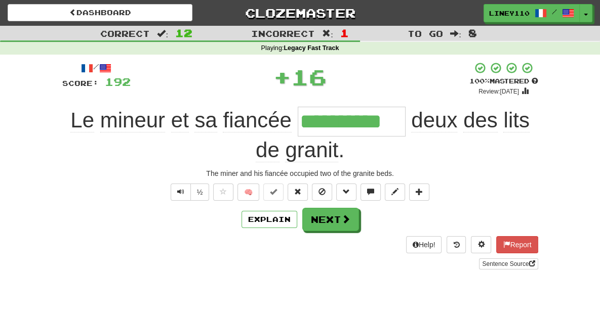
click at [359, 208] on div "Explain Next" at bounding box center [300, 219] width 476 height 23
click at [334, 209] on button "Next" at bounding box center [331, 220] width 57 height 23
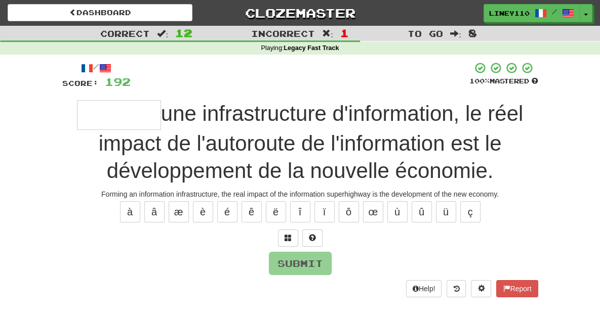
click at [77, 120] on input "text" at bounding box center [119, 115] width 84 height 30
type input "*"
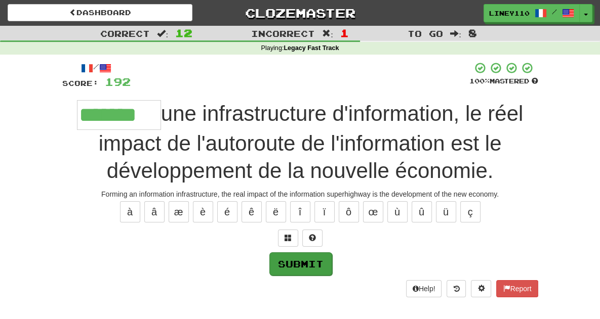
type input "*******"
click at [313, 257] on button "Submit" at bounding box center [300, 264] width 63 height 23
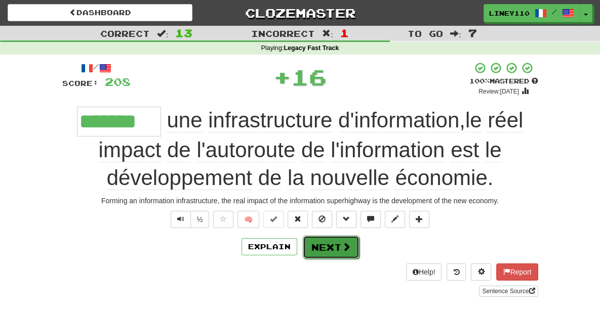
click at [332, 249] on button "Next" at bounding box center [331, 247] width 57 height 23
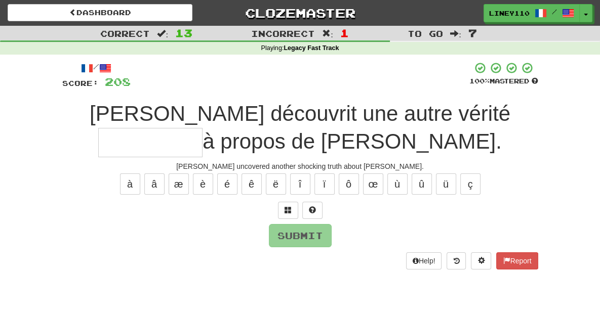
click at [203, 128] on input "text" at bounding box center [150, 143] width 104 height 30
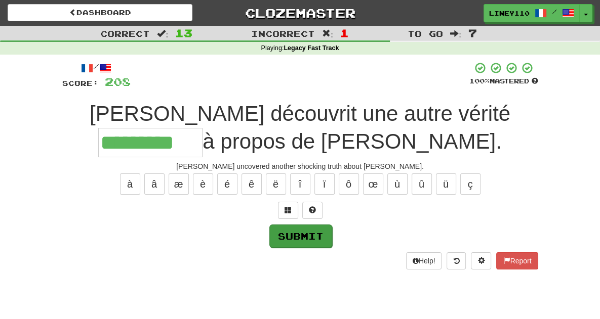
type input "*********"
click at [305, 234] on button "Submit" at bounding box center [300, 236] width 63 height 23
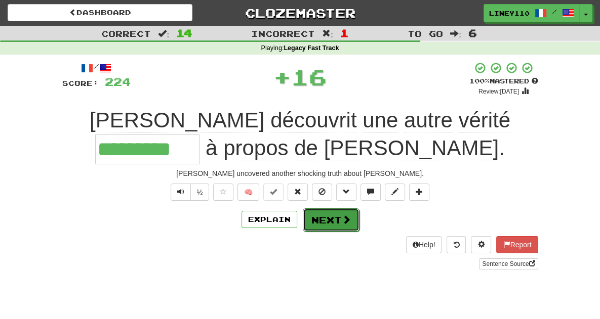
click at [330, 220] on button "Next" at bounding box center [331, 220] width 57 height 23
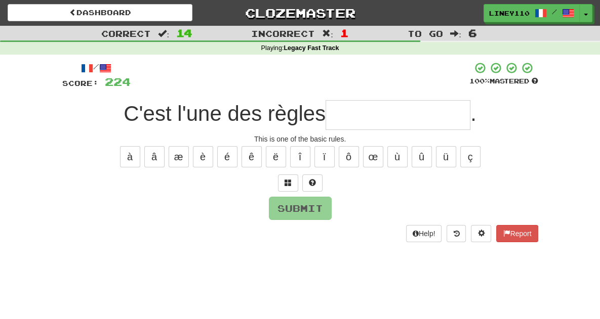
click at [378, 114] on input "text" at bounding box center [398, 115] width 145 height 30
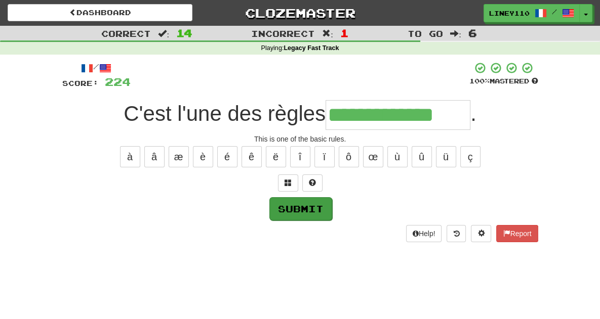
type input "**********"
click at [291, 206] on button "Submit" at bounding box center [300, 208] width 63 height 23
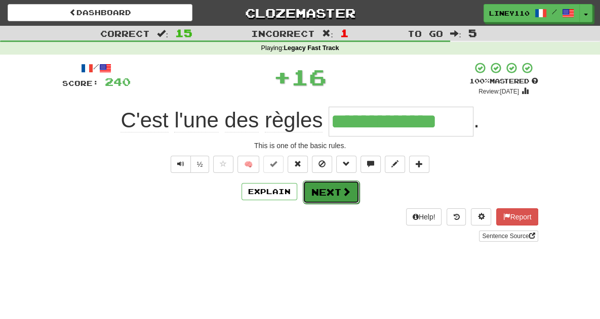
click at [321, 190] on button "Next" at bounding box center [331, 192] width 57 height 23
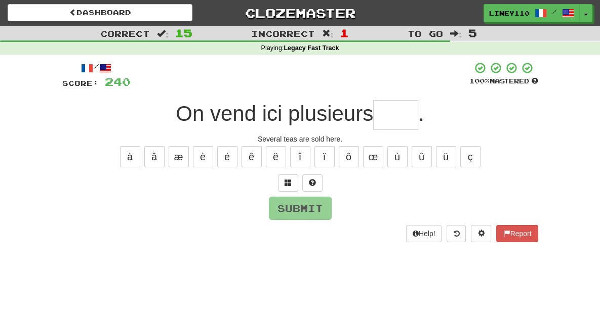
click at [400, 115] on input "text" at bounding box center [395, 115] width 45 height 30
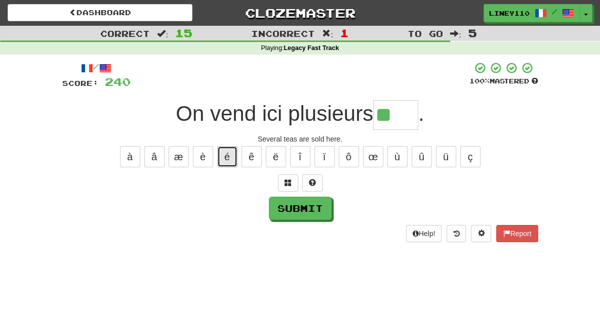
click at [227, 162] on button "é" at bounding box center [227, 156] width 20 height 21
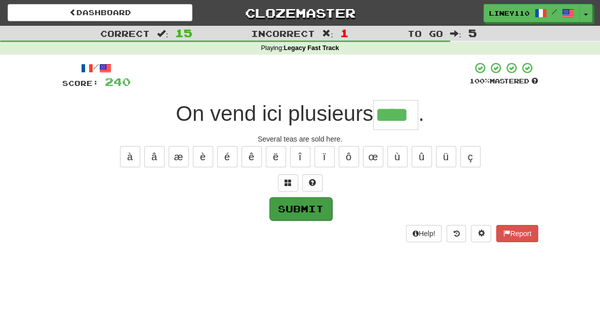
type input "****"
click at [304, 209] on button "Submit" at bounding box center [300, 208] width 63 height 23
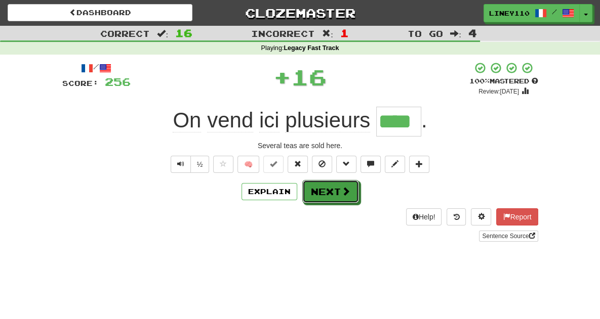
click at [338, 189] on button "Next" at bounding box center [330, 191] width 57 height 23
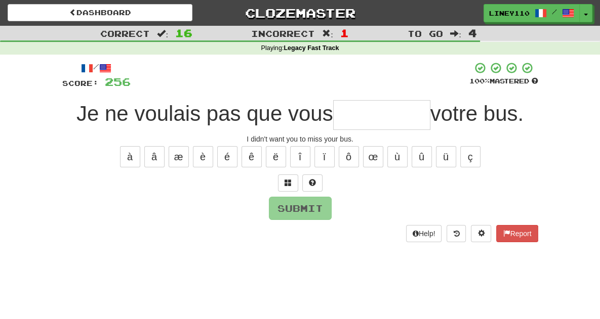
click at [384, 110] on input "text" at bounding box center [381, 115] width 97 height 30
type input "*"
click at [384, 110] on input "*" at bounding box center [381, 115] width 97 height 30
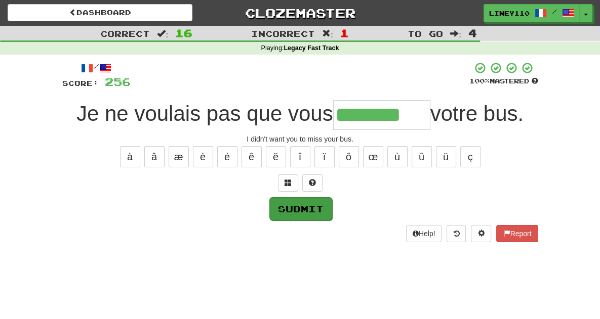
type input "********"
click at [290, 202] on button "Submit" at bounding box center [300, 208] width 63 height 23
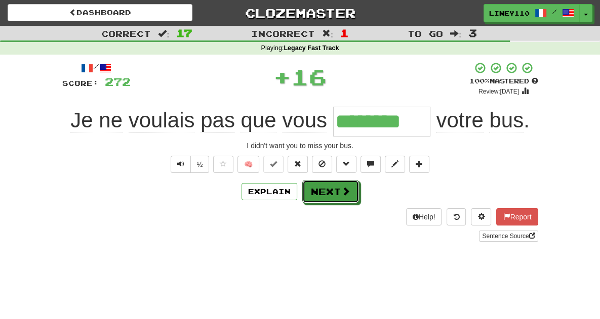
click at [331, 194] on button "Next" at bounding box center [330, 191] width 57 height 23
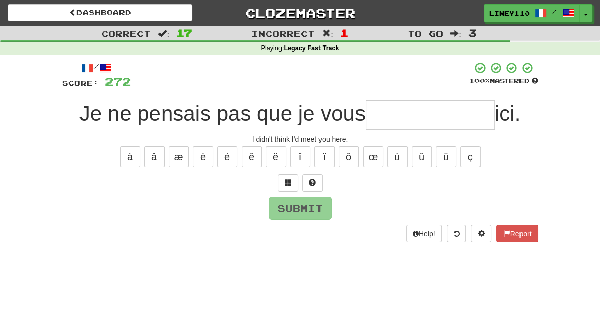
click at [410, 114] on input "text" at bounding box center [430, 115] width 129 height 30
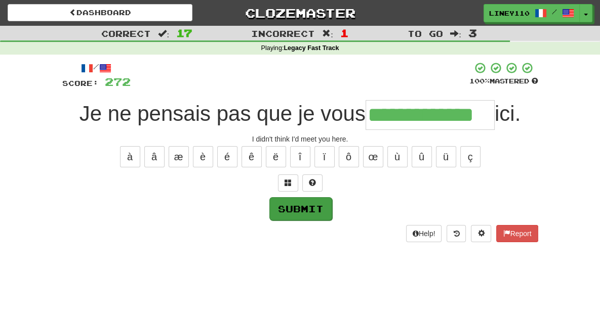
type input "**********"
click at [293, 212] on button "Submit" at bounding box center [300, 208] width 63 height 23
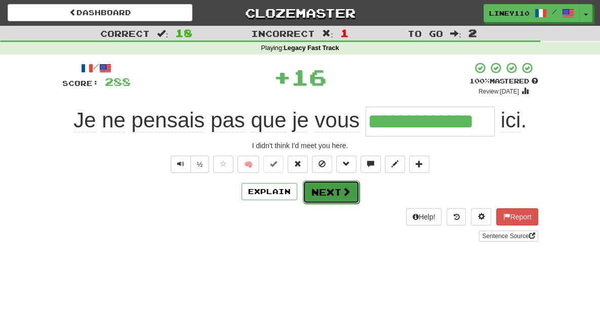
click at [329, 195] on button "Next" at bounding box center [331, 192] width 57 height 23
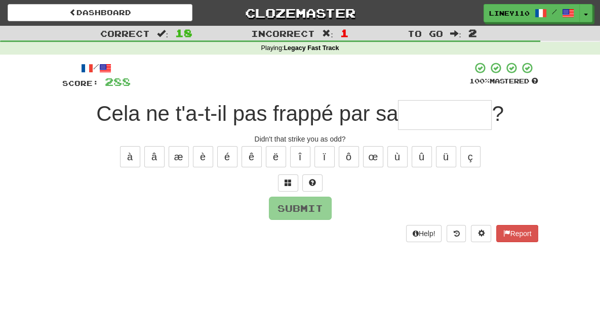
click at [434, 117] on input "text" at bounding box center [445, 115] width 94 height 30
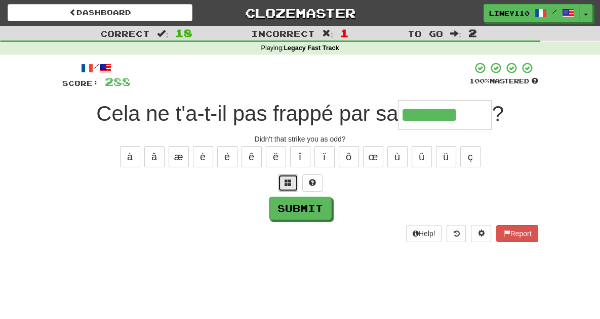
click at [290, 185] on span at bounding box center [288, 182] width 7 height 7
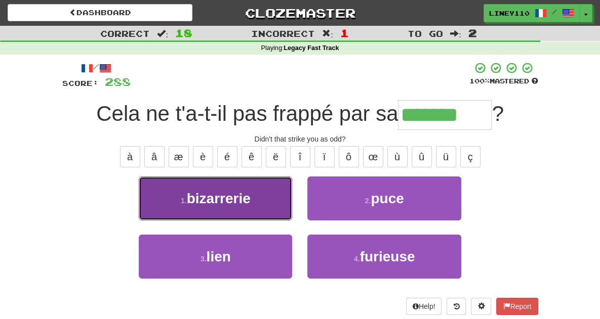
click at [267, 192] on button "1 . bizarrerie" at bounding box center [215, 199] width 153 height 44
type input "**********"
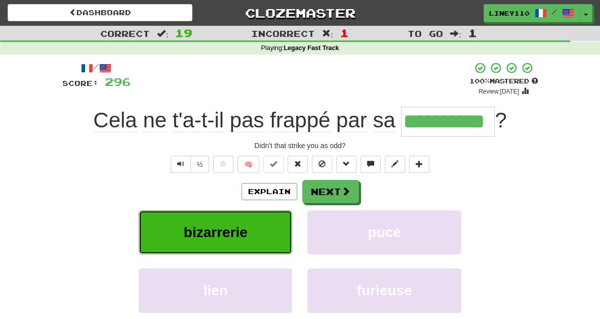
click at [241, 238] on button "bizarrerie" at bounding box center [215, 233] width 153 height 44
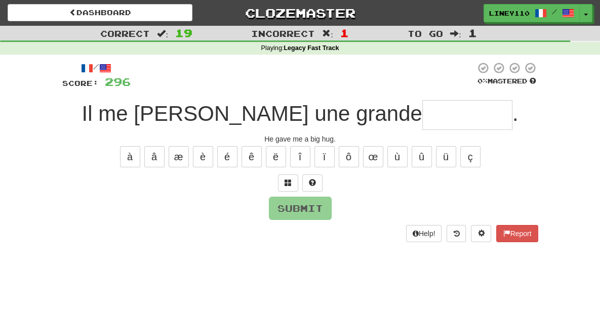
click at [422, 116] on input "text" at bounding box center [467, 115] width 90 height 30
click at [286, 184] on span at bounding box center [288, 182] width 7 height 7
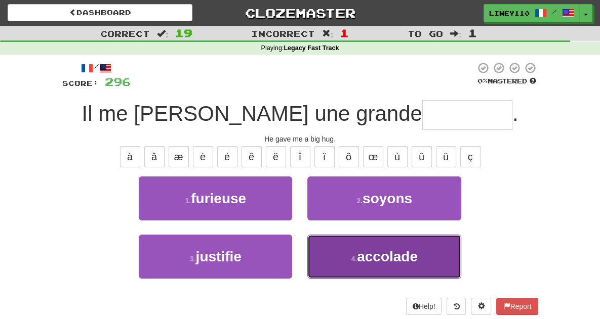
click at [397, 265] on button "4 . accolade" at bounding box center [383, 257] width 153 height 44
type input "********"
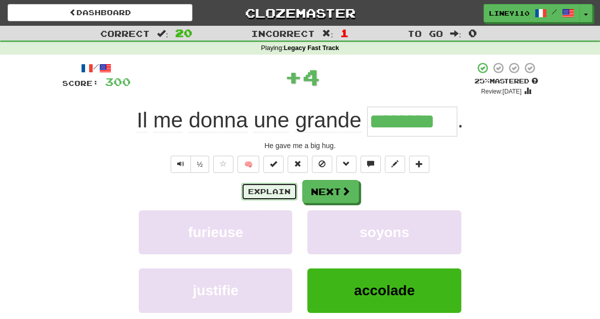
click at [285, 189] on button "Explain" at bounding box center [270, 191] width 56 height 17
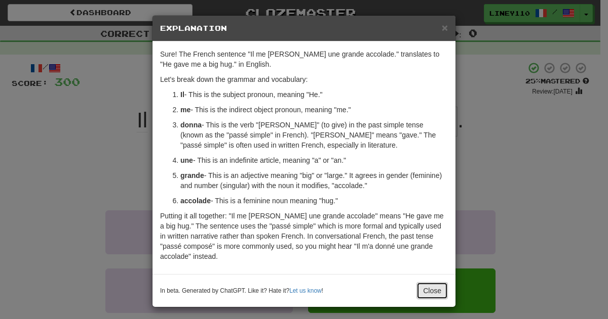
click at [433, 293] on button "Close" at bounding box center [431, 291] width 31 height 17
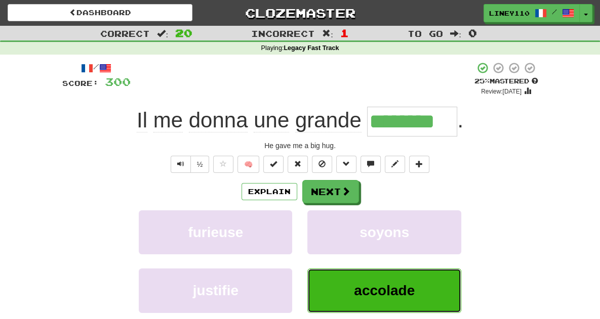
click at [415, 289] on span "accolade" at bounding box center [384, 291] width 61 height 16
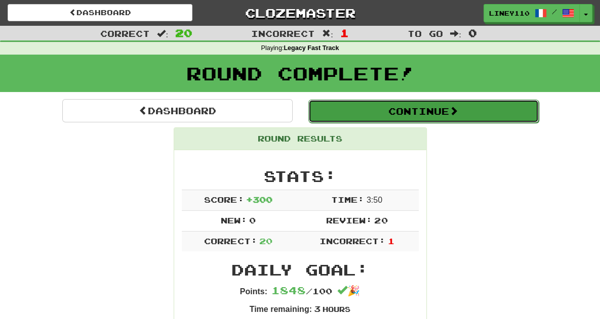
click at [460, 114] on button "Continue" at bounding box center [423, 111] width 230 height 23
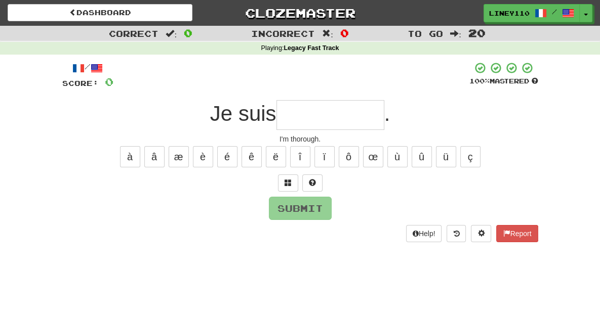
click at [321, 113] on input "text" at bounding box center [330, 115] width 108 height 30
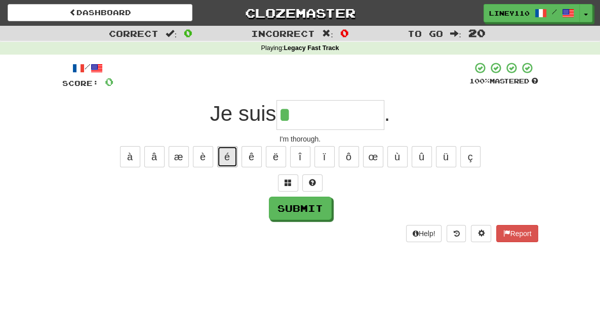
click at [229, 149] on button "é" at bounding box center [227, 156] width 20 height 21
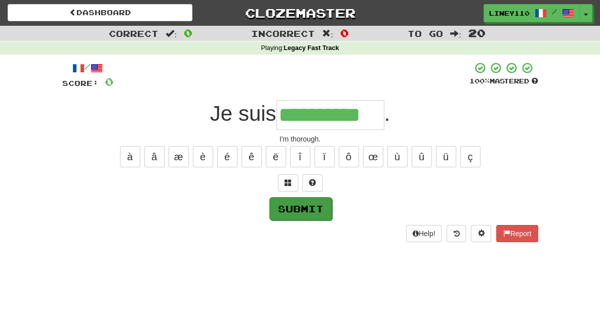
type input "**********"
click at [318, 204] on button "Submit" at bounding box center [300, 208] width 63 height 23
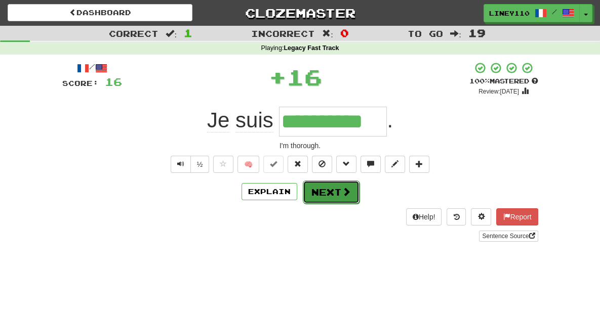
click at [331, 199] on button "Next" at bounding box center [331, 192] width 57 height 23
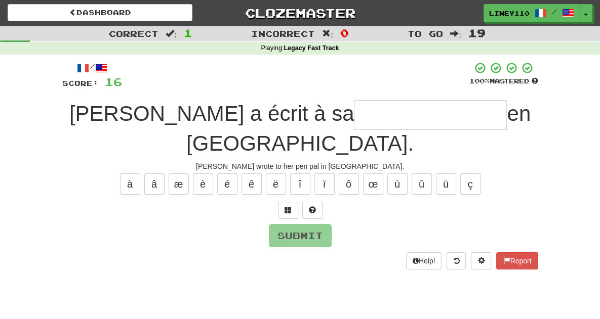
click at [354, 119] on input "text" at bounding box center [430, 115] width 153 height 30
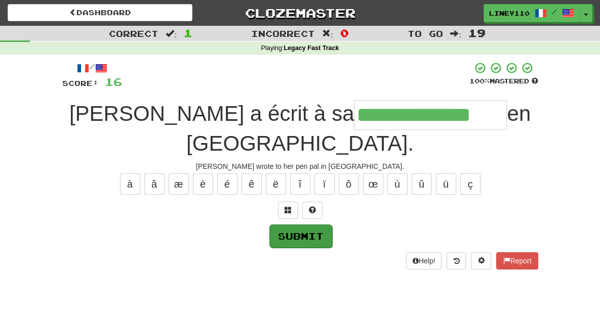
type input "**********"
click at [300, 225] on button "Submit" at bounding box center [300, 236] width 63 height 23
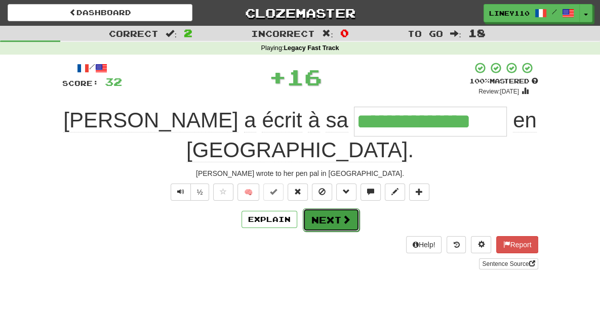
click at [338, 209] on button "Next" at bounding box center [331, 220] width 57 height 23
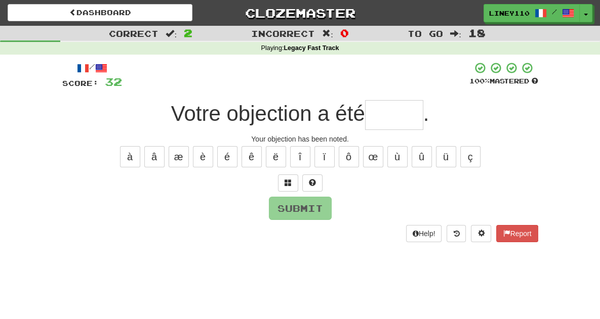
click at [388, 119] on input "text" at bounding box center [394, 115] width 58 height 30
type input "*"
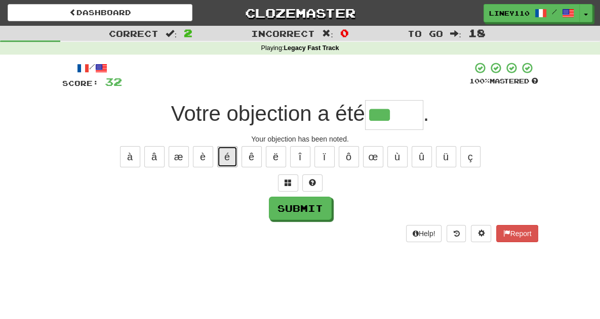
click at [230, 157] on button "é" at bounding box center [227, 156] width 20 height 21
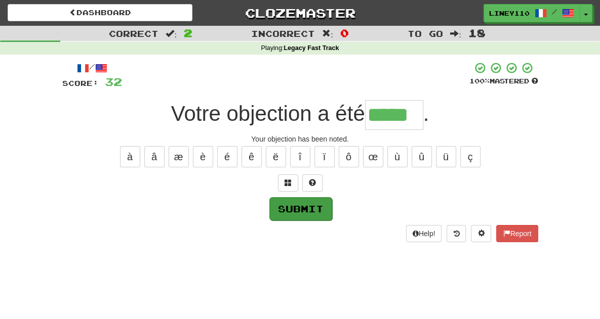
type input "*****"
click at [297, 206] on button "Submit" at bounding box center [300, 208] width 63 height 23
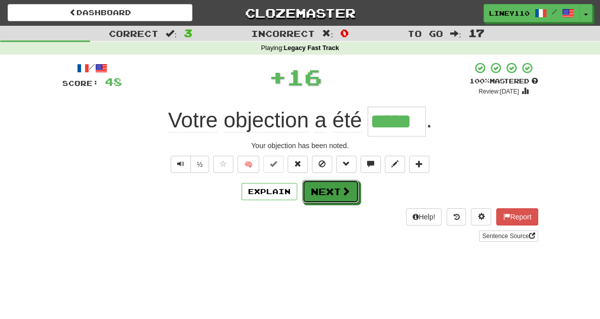
click at [349, 195] on button "Next" at bounding box center [330, 191] width 57 height 23
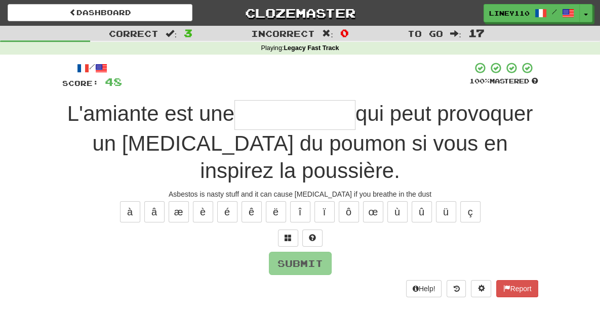
click at [243, 115] on input "text" at bounding box center [294, 115] width 121 height 30
type input "*"
click at [234, 116] on input "text" at bounding box center [294, 115] width 121 height 30
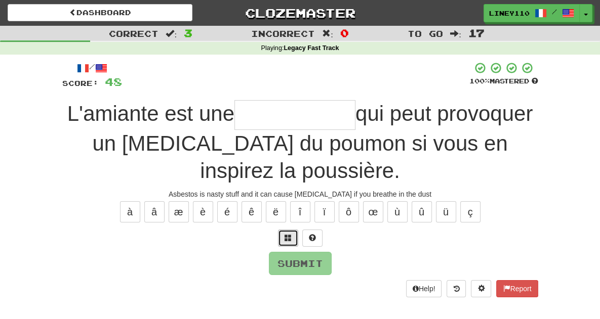
click at [290, 234] on span at bounding box center [288, 237] width 7 height 7
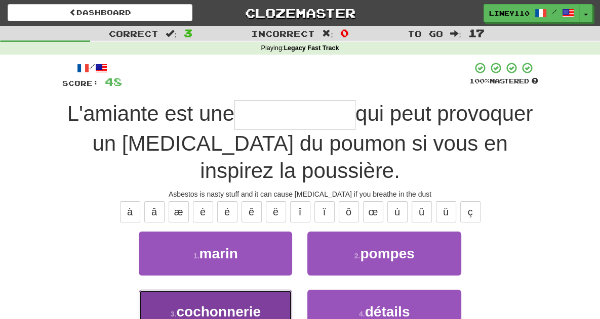
click at [215, 304] on span "cochonnerie" at bounding box center [218, 312] width 84 height 16
type input "**********"
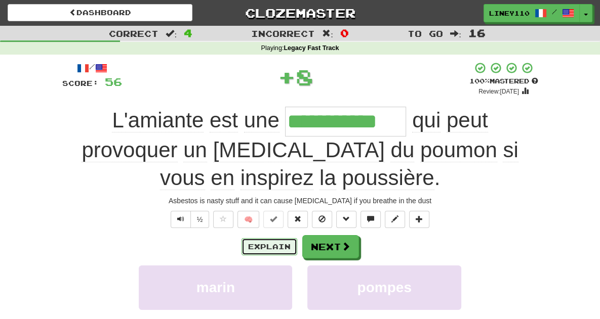
click at [269, 238] on button "Explain" at bounding box center [270, 246] width 56 height 17
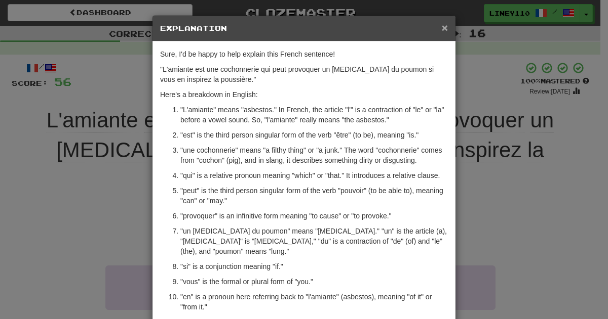
click at [442, 24] on span "×" at bounding box center [445, 28] width 6 height 12
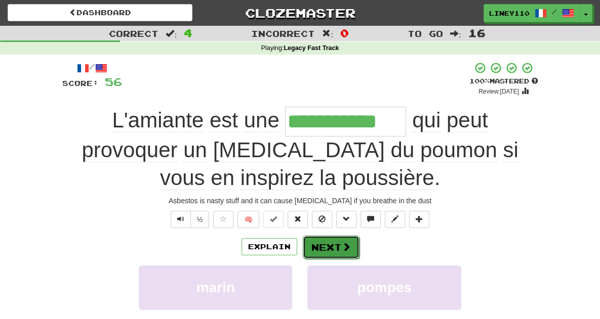
click at [335, 236] on button "Next" at bounding box center [331, 247] width 57 height 23
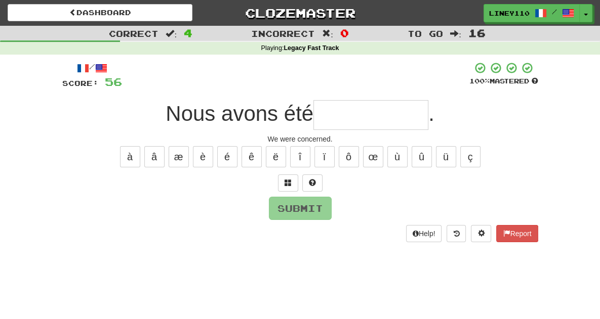
click at [352, 115] on input "text" at bounding box center [370, 115] width 115 height 30
type input "*"
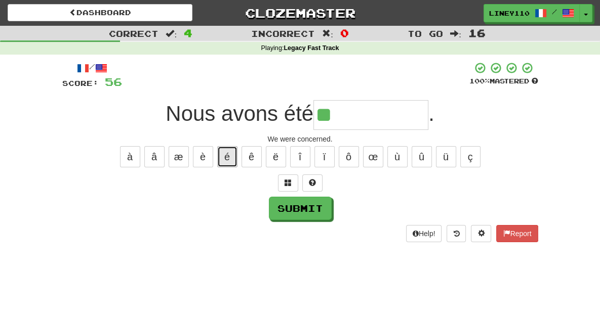
click at [224, 160] on button "é" at bounding box center [227, 156] width 20 height 21
click at [224, 161] on button "é" at bounding box center [227, 156] width 20 height 21
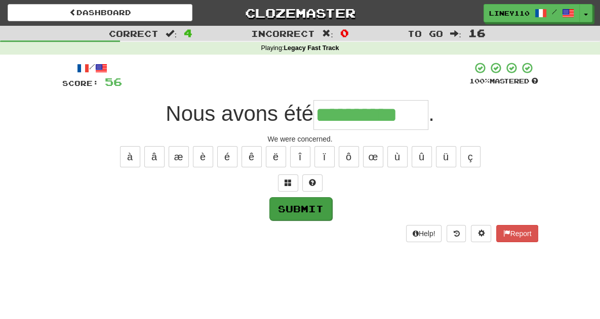
type input "**********"
click at [304, 210] on button "Submit" at bounding box center [300, 208] width 63 height 23
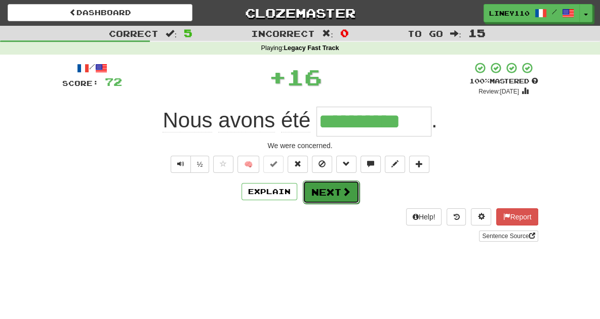
click at [337, 196] on button "Next" at bounding box center [331, 192] width 57 height 23
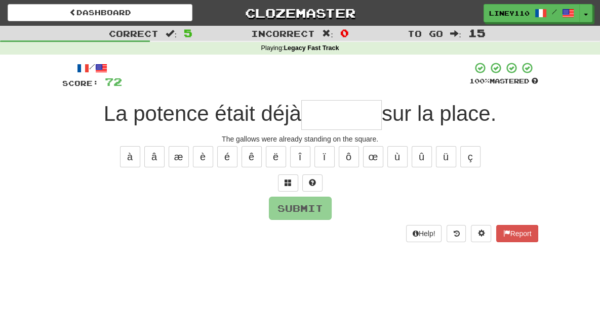
click at [341, 116] on input "text" at bounding box center [341, 115] width 81 height 30
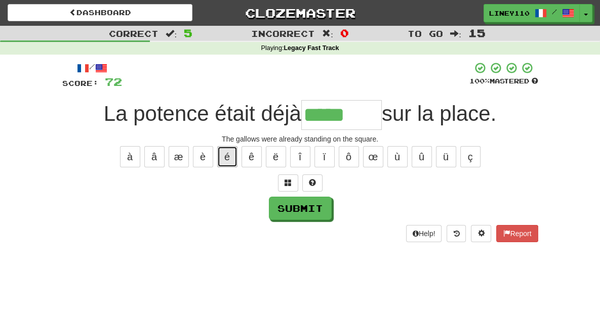
click at [224, 159] on button "é" at bounding box center [227, 156] width 20 height 21
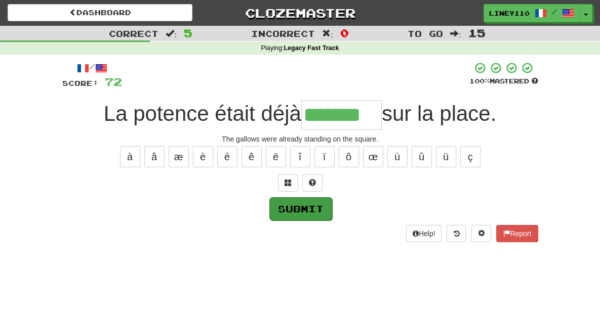
type input "*******"
click at [288, 207] on button "Submit" at bounding box center [300, 208] width 63 height 23
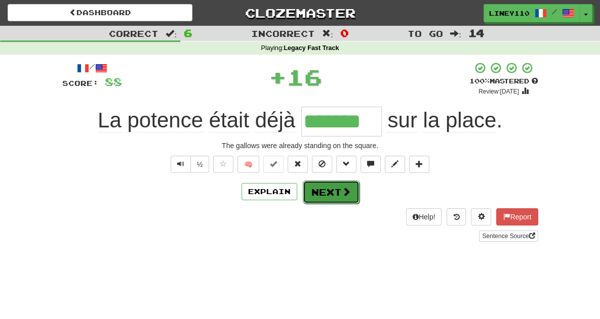
click at [327, 202] on button "Next" at bounding box center [331, 192] width 57 height 23
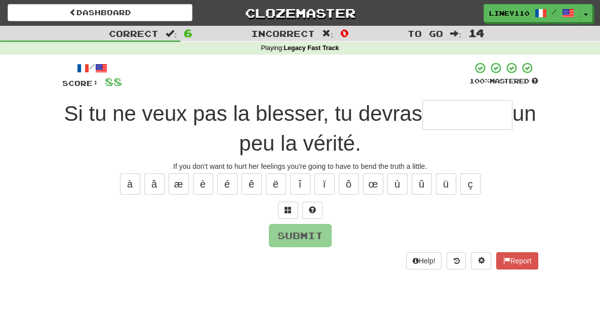
click at [427, 108] on input "text" at bounding box center [467, 115] width 90 height 30
type input "*"
click at [290, 207] on span at bounding box center [288, 210] width 7 height 7
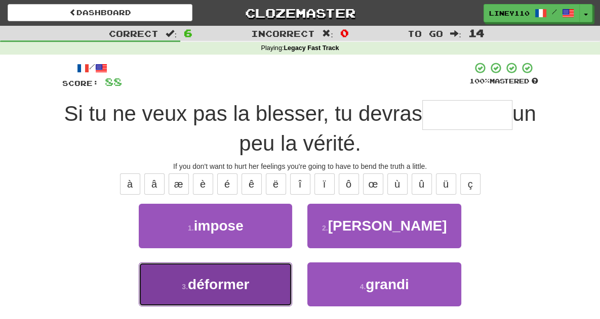
click at [234, 282] on button "3 . déformer" at bounding box center [215, 285] width 153 height 44
type input "********"
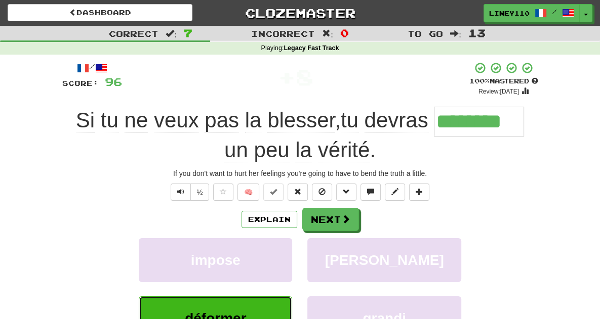
drag, startPoint x: 263, startPoint y: 305, endPoint x: 219, endPoint y: 307, distance: 44.1
click at [219, 307] on button "déformer" at bounding box center [215, 319] width 153 height 44
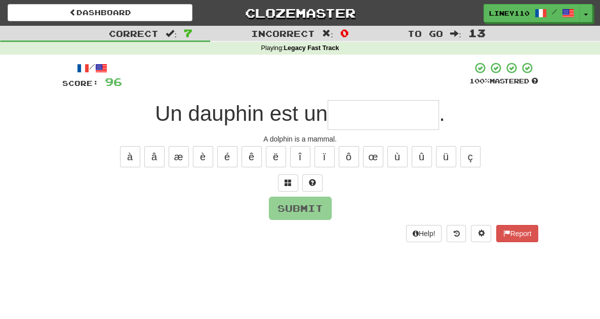
click at [376, 117] on input "text" at bounding box center [383, 115] width 111 height 30
click at [376, 117] on input "****" at bounding box center [383, 115] width 111 height 30
click at [418, 108] on input "****" at bounding box center [383, 115] width 111 height 30
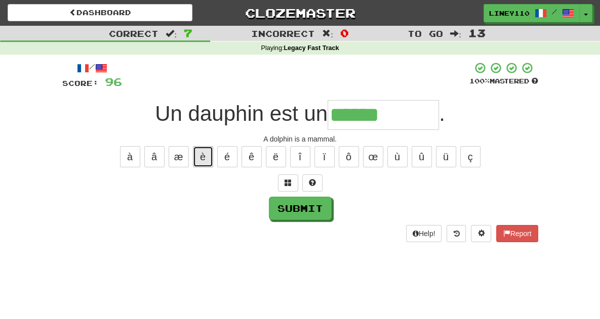
click at [207, 155] on button "è" at bounding box center [203, 156] width 20 height 21
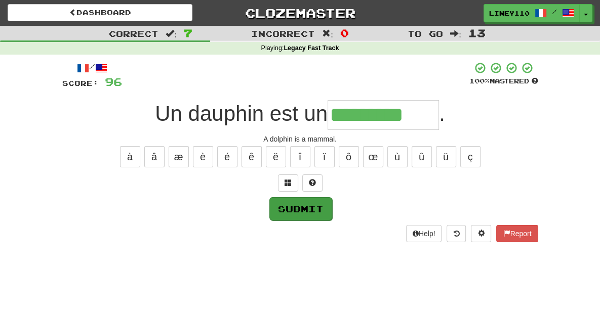
type input "*********"
click at [308, 209] on button "Submit" at bounding box center [300, 208] width 63 height 23
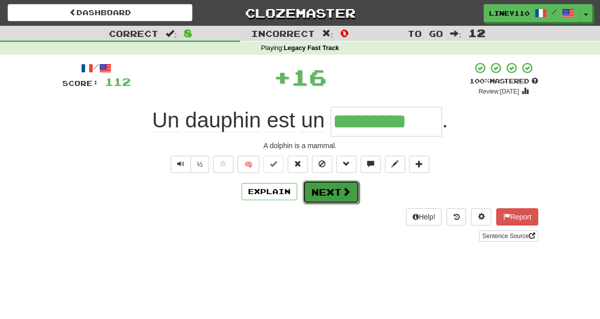
click at [339, 189] on button "Next" at bounding box center [331, 192] width 57 height 23
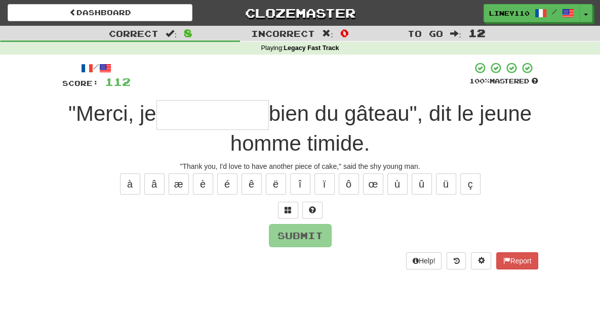
click at [157, 122] on input "text" at bounding box center [212, 115] width 112 height 30
type input "*"
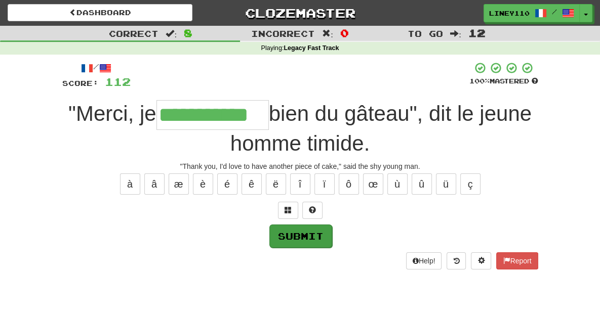
type input "**********"
click at [301, 238] on button "Submit" at bounding box center [300, 236] width 63 height 23
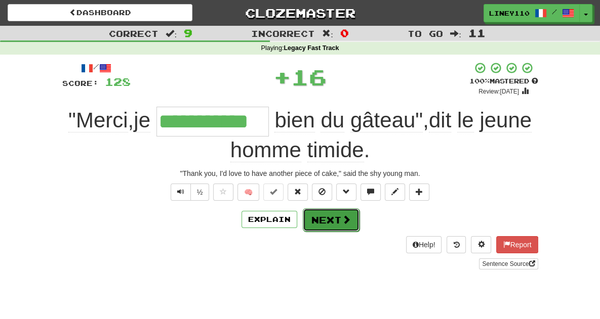
click at [339, 221] on button "Next" at bounding box center [331, 220] width 57 height 23
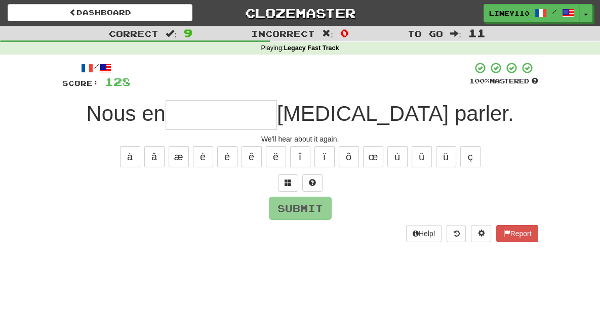
click at [277, 117] on input "text" at bounding box center [221, 115] width 111 height 30
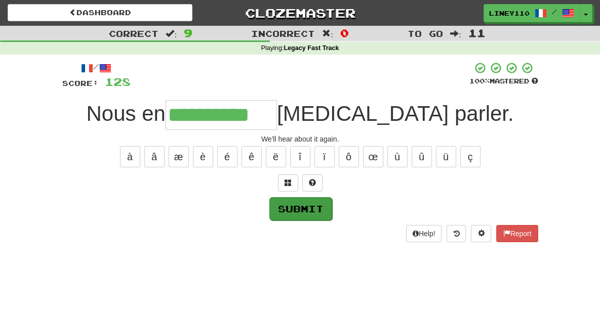
type input "**********"
click at [298, 209] on button "Submit" at bounding box center [300, 208] width 63 height 23
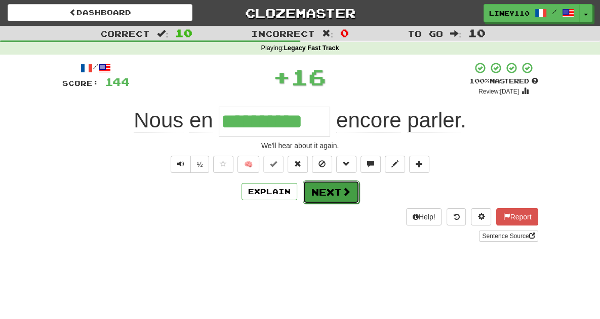
click at [338, 194] on button "Next" at bounding box center [331, 192] width 57 height 23
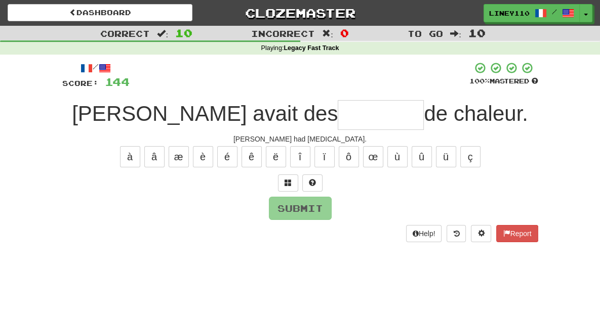
click at [338, 112] on input "text" at bounding box center [381, 115] width 86 height 30
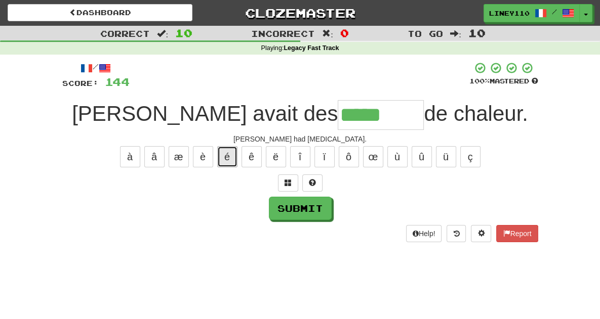
click at [230, 154] on button "é" at bounding box center [227, 156] width 20 height 21
type input "********"
click at [305, 222] on div "/ Score: 144 100 % Mastered [PERSON_NAME] avait des ******** de chaleur. [PERSO…" at bounding box center [300, 152] width 476 height 180
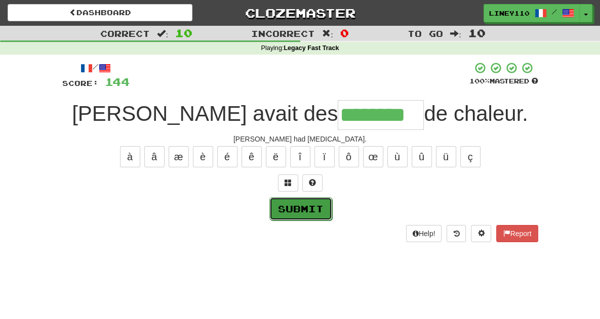
click at [306, 209] on button "Submit" at bounding box center [300, 208] width 63 height 23
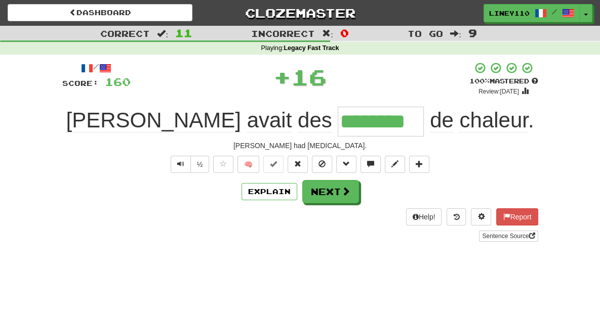
click at [306, 209] on div "Help! Report Sentence Source" at bounding box center [300, 225] width 476 height 33
click at [336, 195] on button "Next" at bounding box center [331, 192] width 57 height 23
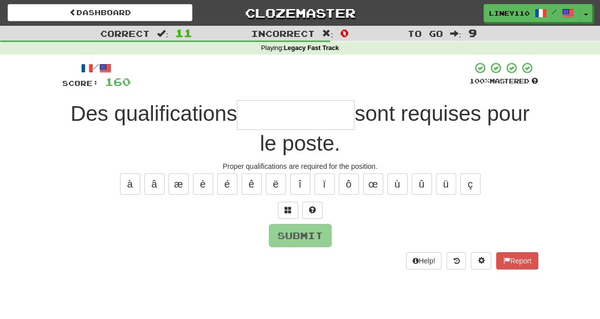
click at [240, 119] on input "text" at bounding box center [295, 115] width 117 height 30
type input "*"
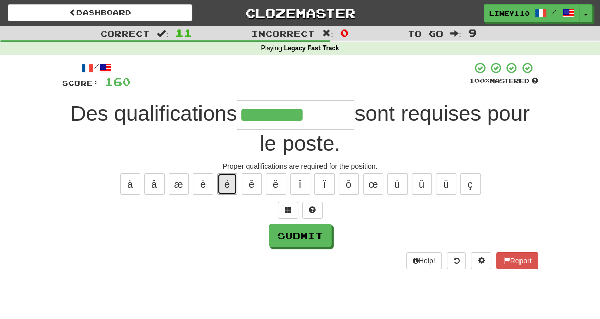
click at [224, 174] on button "é" at bounding box center [227, 184] width 20 height 21
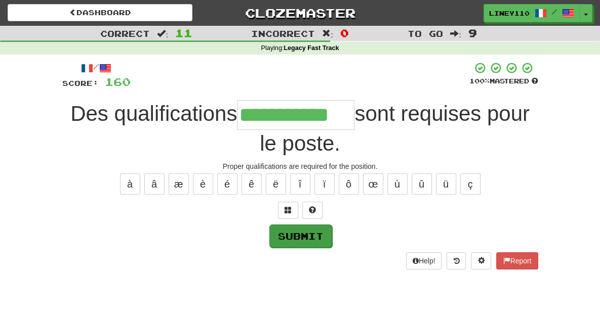
type input "**********"
click at [328, 225] on button "Submit" at bounding box center [300, 236] width 63 height 23
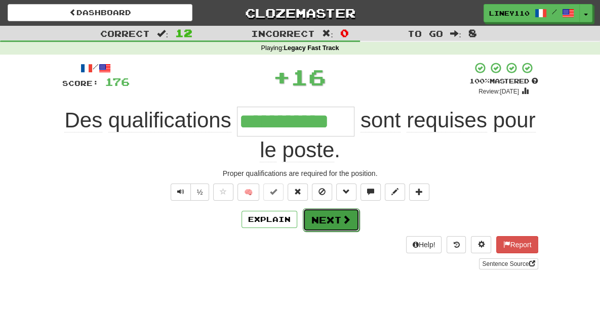
click at [328, 209] on button "Next" at bounding box center [331, 220] width 57 height 23
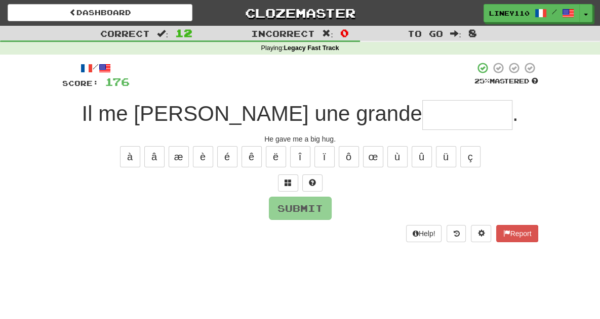
click at [422, 112] on input "text" at bounding box center [467, 115] width 90 height 30
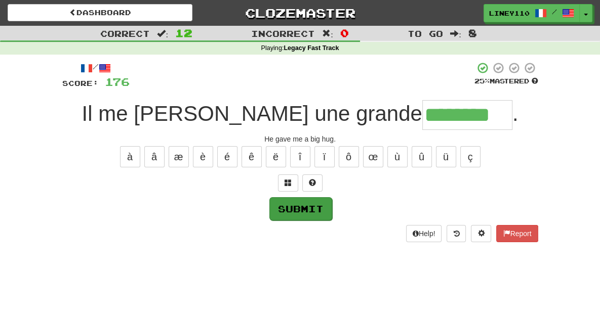
type input "********"
click at [299, 204] on button "Submit" at bounding box center [300, 208] width 63 height 23
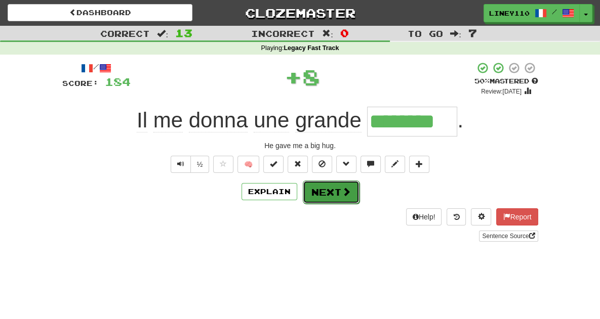
click at [319, 197] on button "Next" at bounding box center [331, 192] width 57 height 23
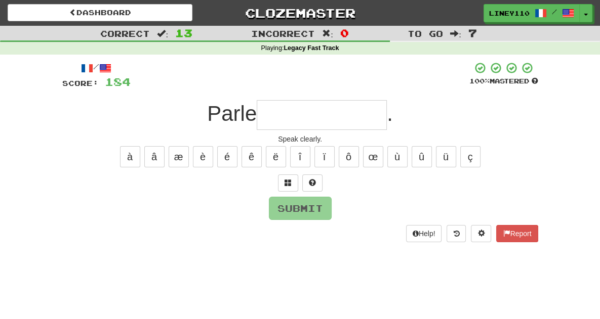
click at [306, 116] on input "text" at bounding box center [322, 115] width 130 height 30
type input "*"
click at [285, 183] on span at bounding box center [288, 182] width 7 height 7
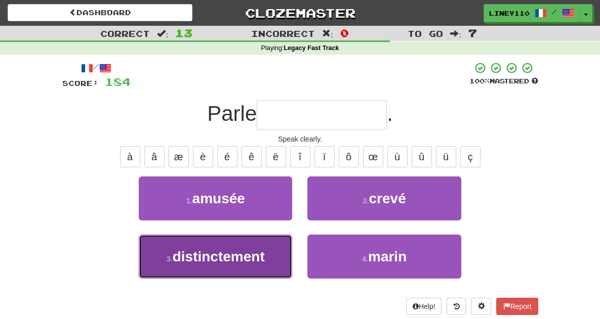
click at [238, 258] on span "distinctement" at bounding box center [219, 257] width 92 height 16
type input "**********"
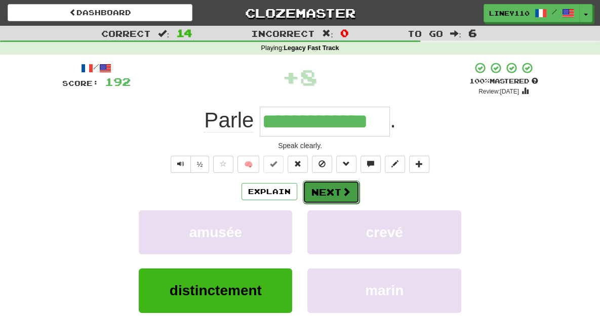
click at [336, 195] on button "Next" at bounding box center [331, 192] width 57 height 23
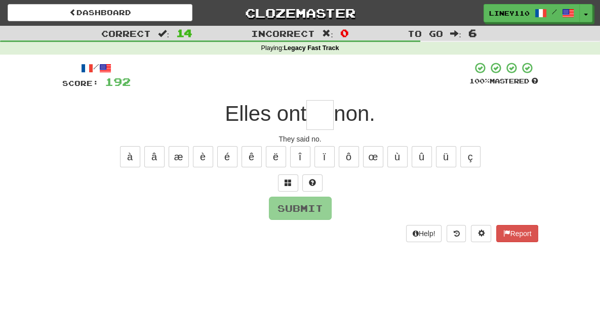
click at [328, 118] on input "text" at bounding box center [319, 115] width 27 height 30
type input "***"
click at [286, 205] on button "Submit" at bounding box center [300, 208] width 63 height 23
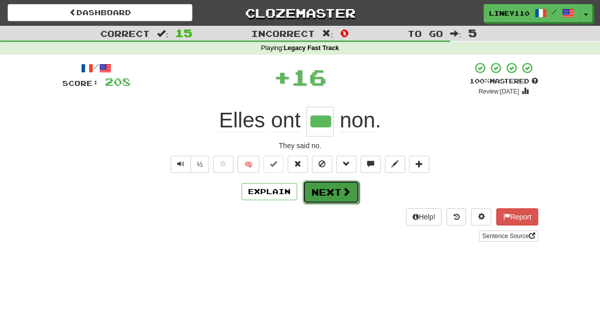
click at [315, 199] on button "Next" at bounding box center [331, 192] width 57 height 23
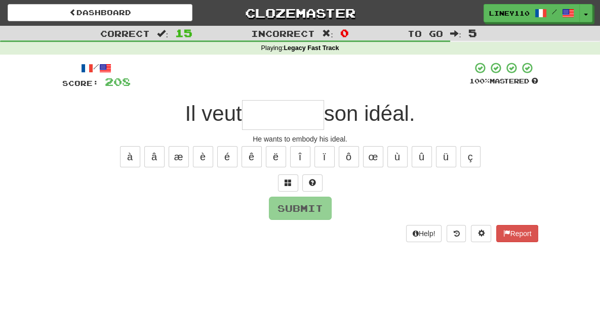
click at [269, 117] on input "text" at bounding box center [283, 115] width 82 height 30
type input "*"
click at [285, 135] on div "He wants to embody his ideal." at bounding box center [300, 139] width 476 height 10
click at [292, 122] on input "***" at bounding box center [283, 115] width 82 height 30
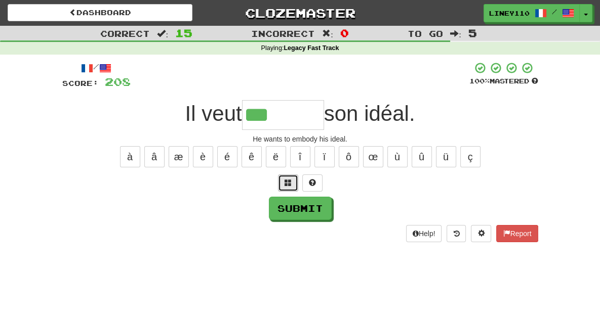
click at [286, 184] on span at bounding box center [288, 182] width 7 height 7
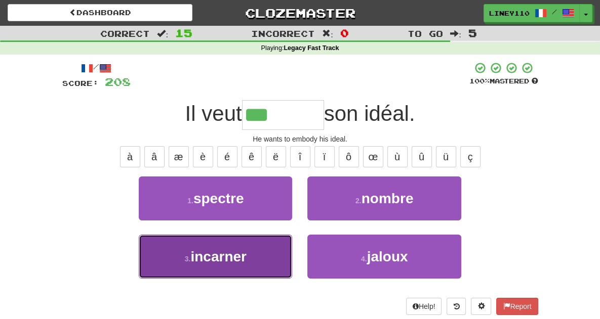
click at [239, 252] on button "3 . incarner" at bounding box center [215, 257] width 153 height 44
type input "********"
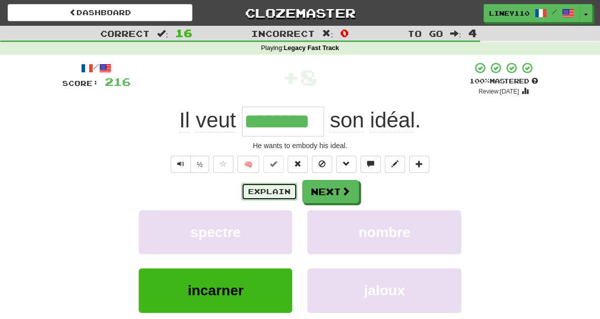
click at [266, 193] on button "Explain" at bounding box center [270, 191] width 56 height 17
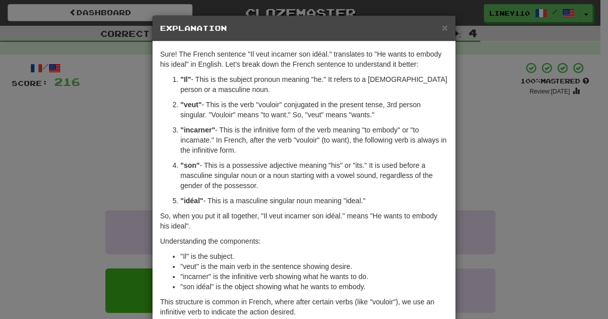
click at [341, 181] on p ""son" - This is a possessive adjective meaning "his" or "its." It is used befor…" at bounding box center [313, 176] width 267 height 30
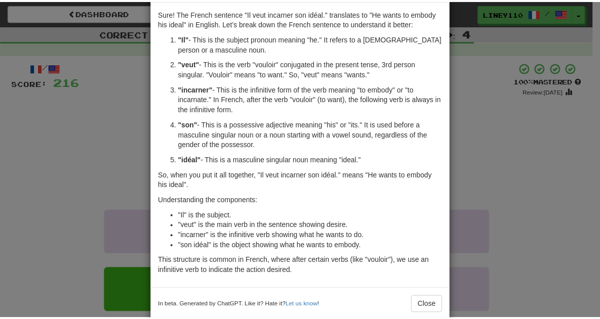
scroll to position [58, 0]
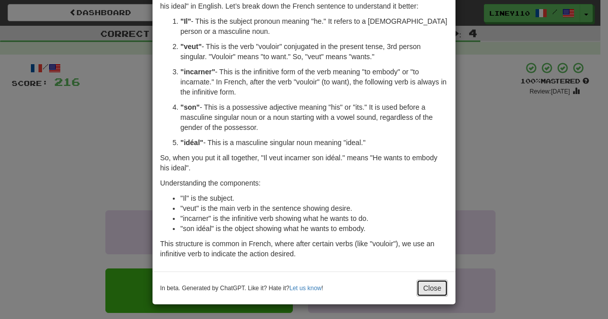
click at [435, 284] on button "Close" at bounding box center [431, 288] width 31 height 17
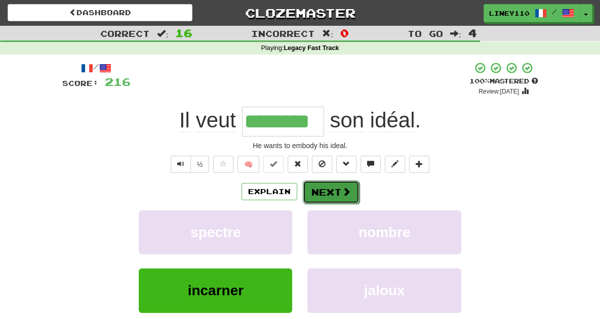
click at [340, 193] on button "Next" at bounding box center [331, 192] width 57 height 23
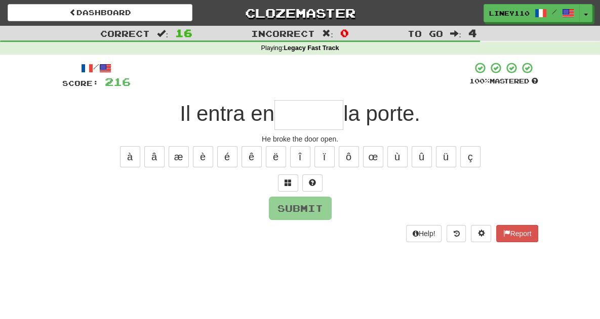
click at [307, 123] on input "text" at bounding box center [308, 115] width 69 height 30
type input "*"
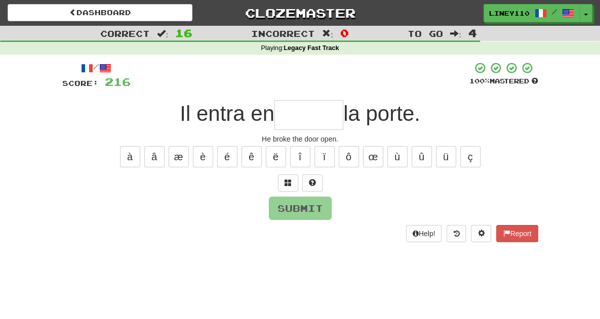
type input "*"
click at [285, 182] on span at bounding box center [288, 182] width 7 height 7
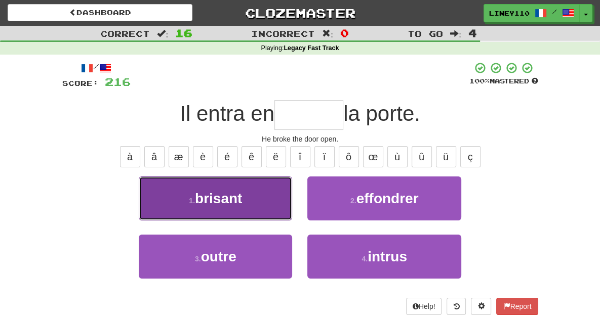
click at [258, 200] on button "1 . brisant" at bounding box center [215, 199] width 153 height 44
type input "*******"
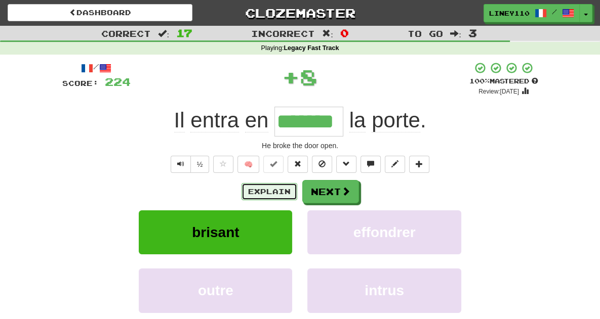
click at [265, 194] on button "Explain" at bounding box center [270, 191] width 56 height 17
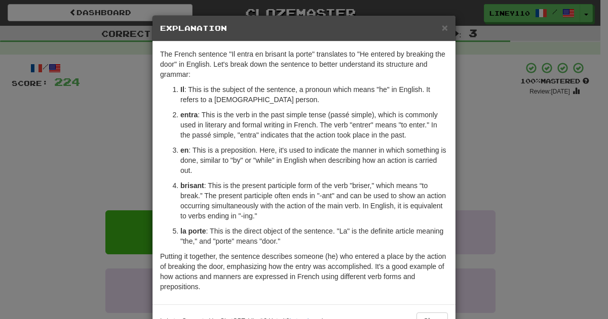
click at [444, 28] on div "× Explanation" at bounding box center [303, 29] width 303 height 26
click at [442, 28] on span "×" at bounding box center [445, 28] width 6 height 12
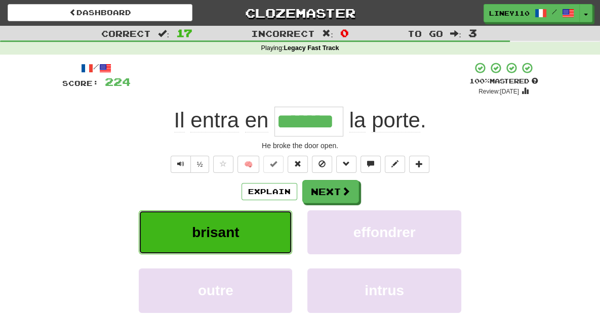
click at [205, 239] on span "brisant" at bounding box center [215, 233] width 47 height 16
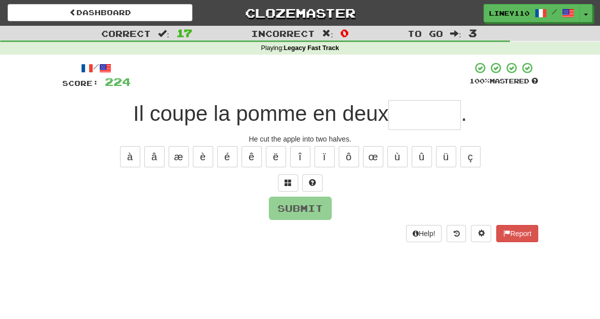
click at [417, 118] on input "text" at bounding box center [424, 115] width 72 height 30
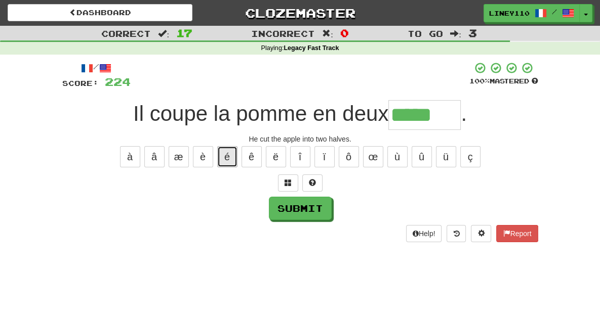
click at [230, 161] on button "é" at bounding box center [227, 156] width 20 height 21
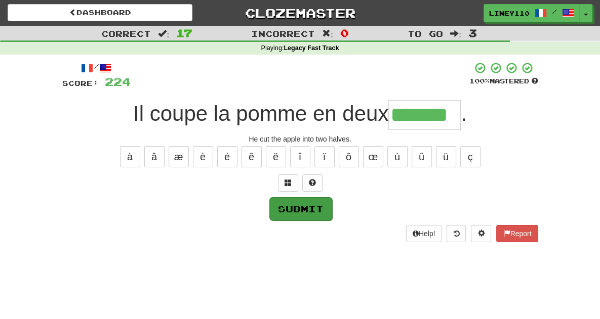
type input "*******"
click at [293, 206] on button "Submit" at bounding box center [300, 208] width 63 height 23
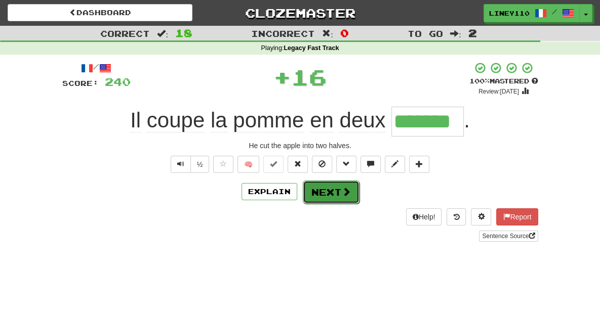
click at [335, 194] on button "Next" at bounding box center [331, 192] width 57 height 23
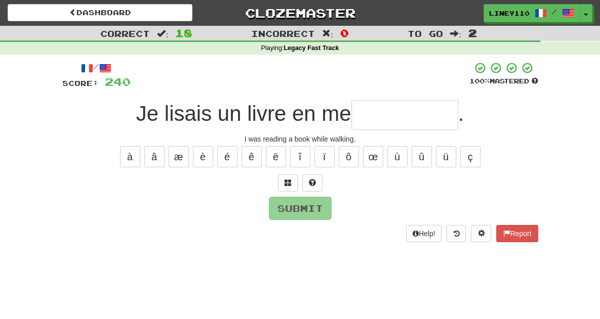
click at [389, 116] on input "text" at bounding box center [404, 115] width 107 height 30
type input "*"
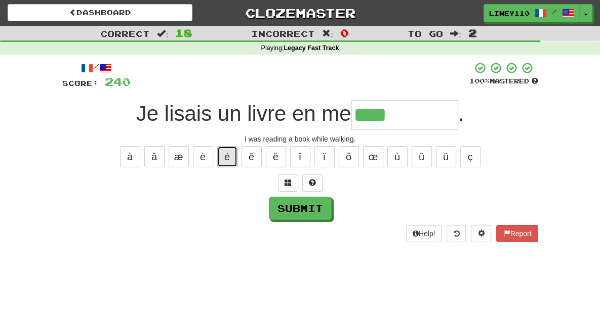
click at [229, 157] on button "é" at bounding box center [227, 156] width 20 height 21
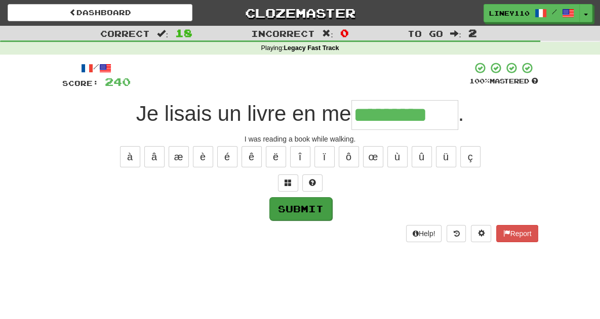
type input "*********"
click at [322, 205] on button "Submit" at bounding box center [300, 208] width 63 height 23
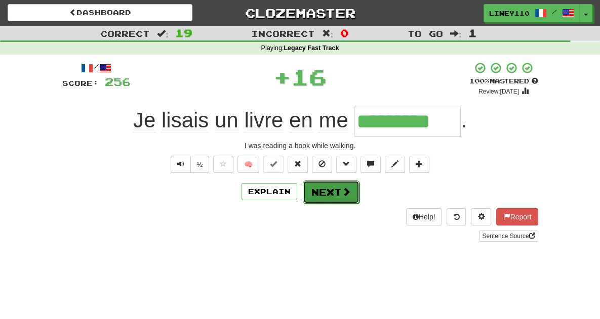
click at [328, 198] on button "Next" at bounding box center [331, 192] width 57 height 23
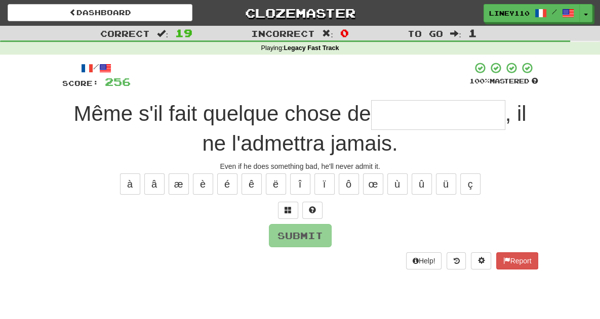
click at [421, 113] on input "text" at bounding box center [438, 115] width 134 height 30
type input "*"
click at [289, 213] on span at bounding box center [288, 210] width 7 height 7
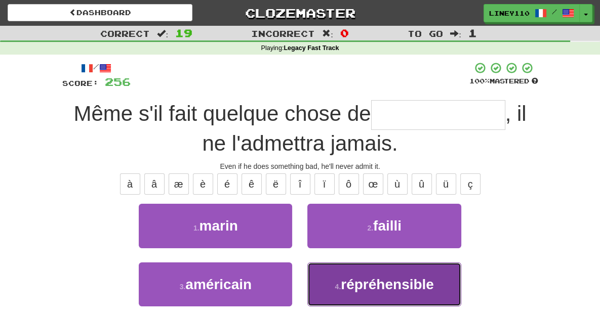
click at [387, 287] on span "répréhensible" at bounding box center [387, 285] width 93 height 16
type input "**********"
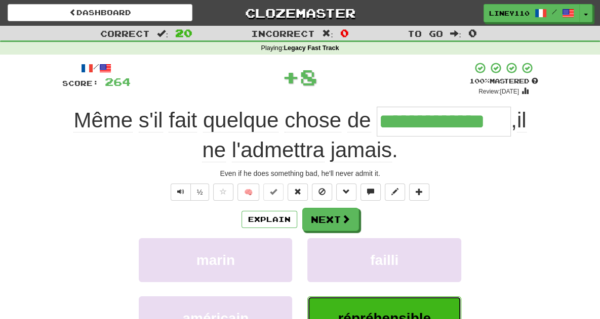
click at [374, 311] on span "répréhensible" at bounding box center [384, 319] width 93 height 16
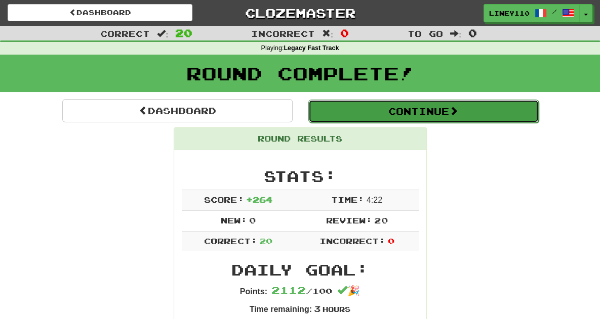
click at [422, 113] on button "Continue" at bounding box center [423, 111] width 230 height 23
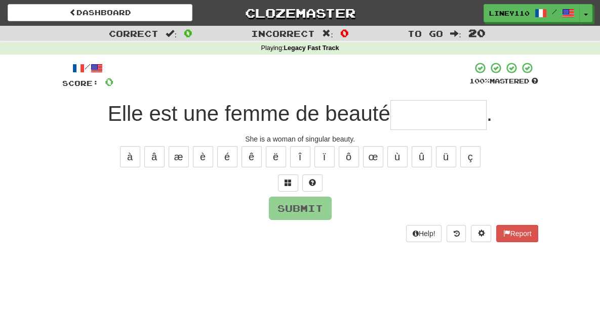
click at [431, 117] on input "text" at bounding box center [438, 115] width 96 height 30
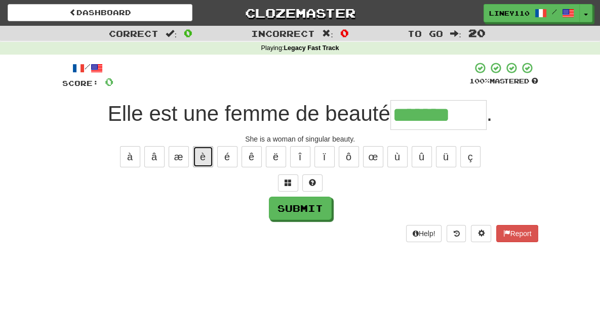
click at [205, 152] on button "è" at bounding box center [203, 156] width 20 height 21
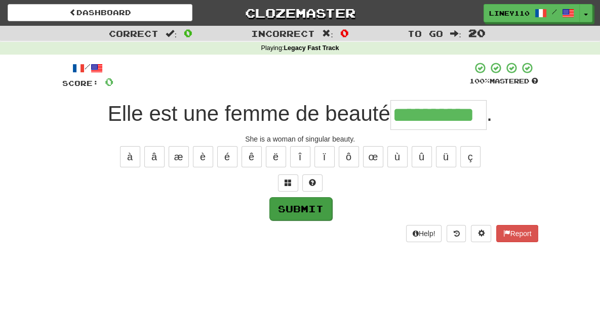
type input "**********"
click at [284, 208] on button "Submit" at bounding box center [300, 208] width 63 height 23
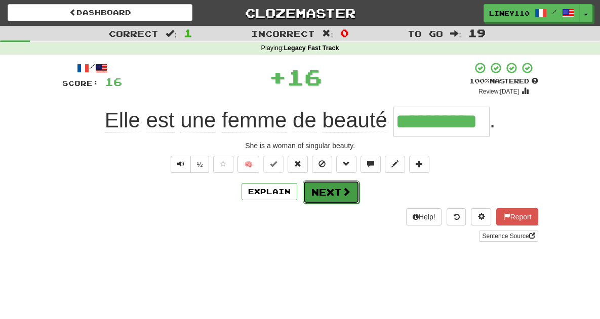
click at [327, 198] on button "Next" at bounding box center [331, 192] width 57 height 23
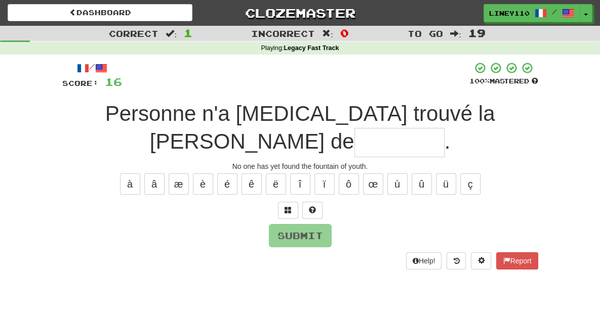
click at [445, 128] on input "text" at bounding box center [399, 143] width 90 height 30
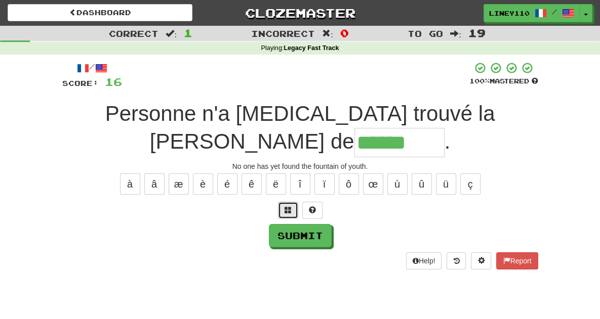
click at [289, 207] on span at bounding box center [288, 210] width 7 height 7
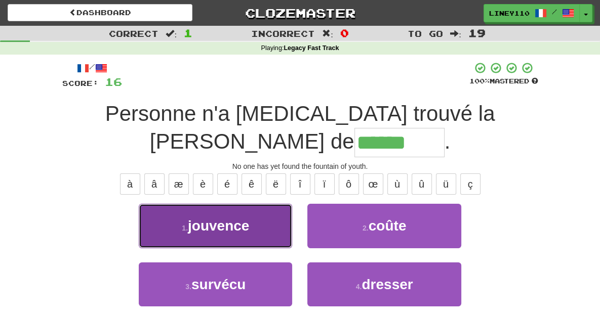
click at [252, 204] on button "1 . jouvence" at bounding box center [215, 226] width 153 height 44
type input "********"
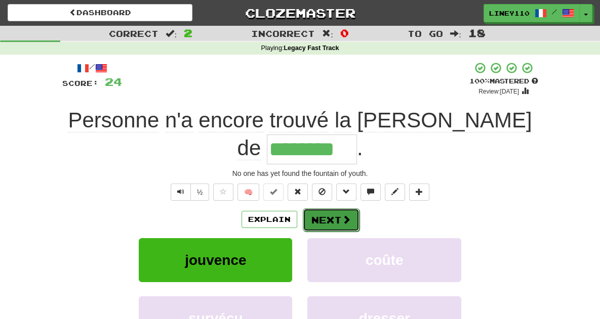
click at [332, 209] on button "Next" at bounding box center [331, 220] width 57 height 23
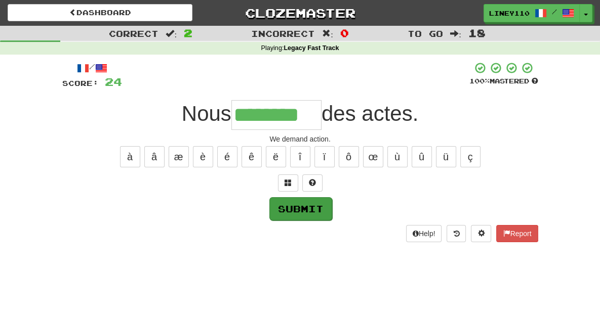
type input "********"
click at [298, 205] on button "Submit" at bounding box center [300, 208] width 63 height 23
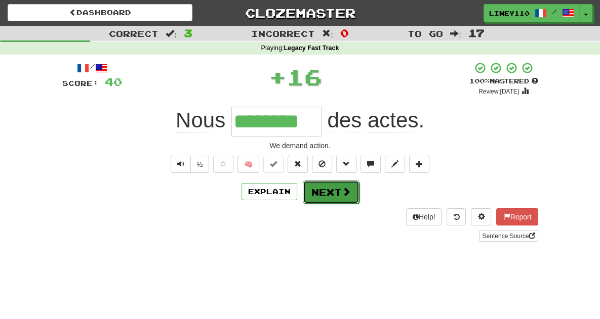
click at [342, 191] on span at bounding box center [346, 191] width 9 height 9
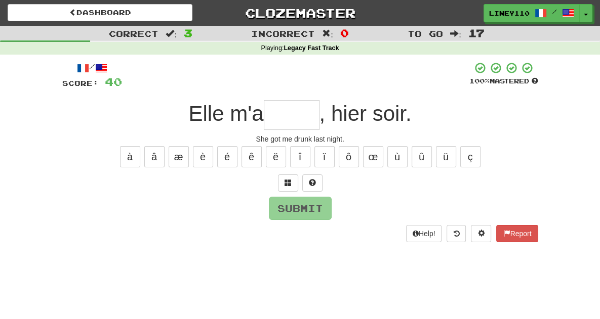
click at [286, 118] on input "text" at bounding box center [292, 115] width 56 height 30
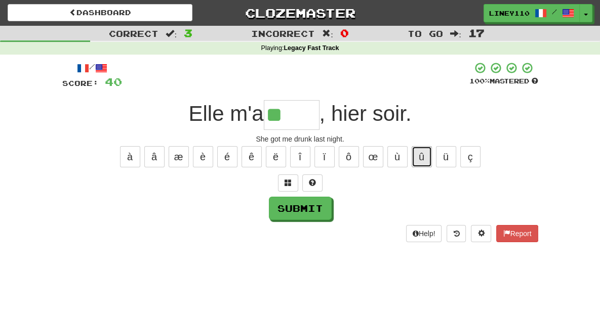
click at [428, 150] on button "û" at bounding box center [422, 156] width 20 height 21
click at [229, 155] on button "é" at bounding box center [227, 156] width 20 height 21
type input "*****"
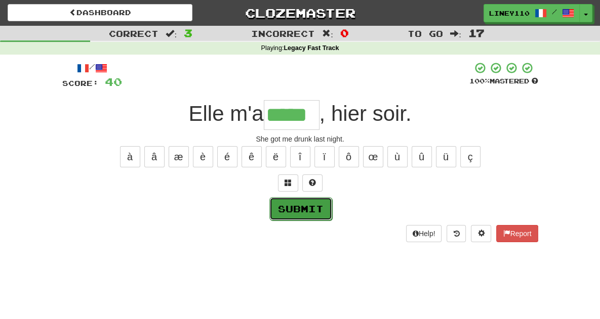
click at [294, 215] on button "Submit" at bounding box center [300, 208] width 63 height 23
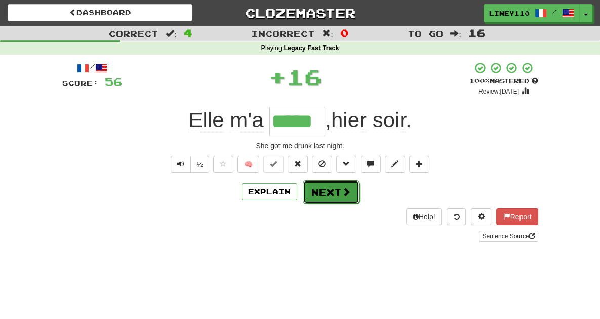
click at [345, 188] on span at bounding box center [346, 191] width 9 height 9
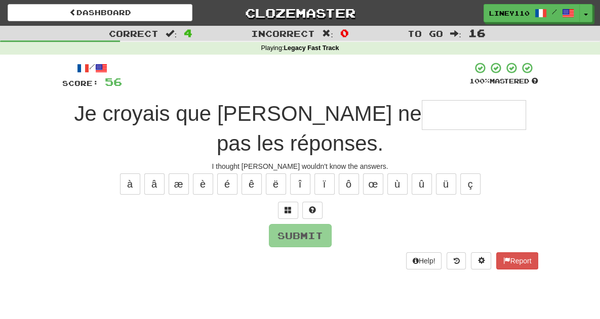
click at [422, 113] on input "text" at bounding box center [474, 115] width 104 height 30
click at [422, 117] on input "**" at bounding box center [474, 115] width 104 height 30
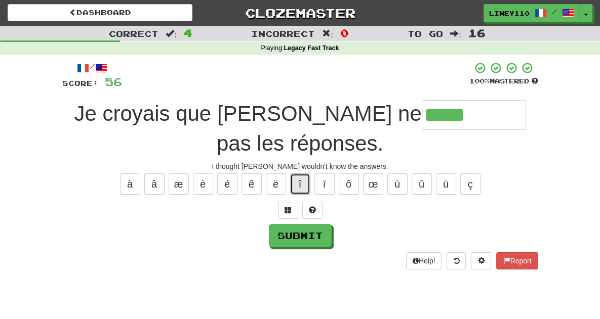
click at [303, 174] on button "î" at bounding box center [300, 184] width 20 height 21
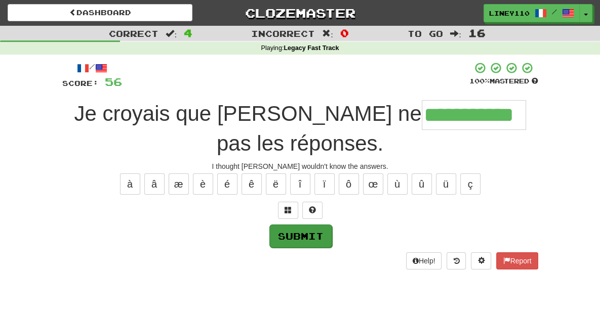
type input "**********"
click at [289, 225] on button "Submit" at bounding box center [300, 236] width 63 height 23
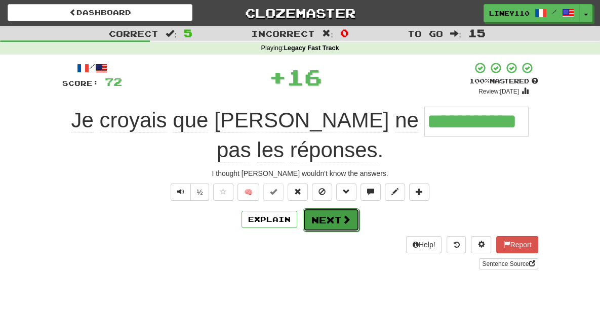
click at [334, 209] on button "Next" at bounding box center [331, 220] width 57 height 23
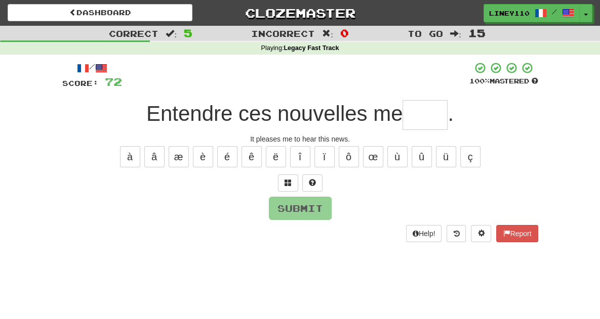
click at [421, 114] on input "text" at bounding box center [425, 115] width 45 height 30
type input "*"
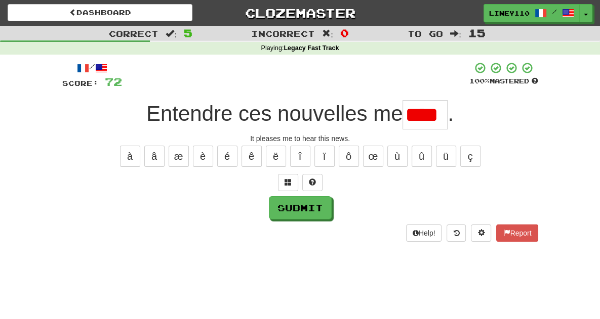
scroll to position [0, 0]
type input "*****"
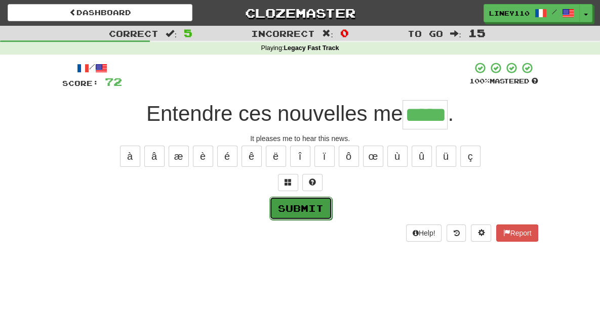
click at [295, 205] on button "Submit" at bounding box center [300, 208] width 63 height 23
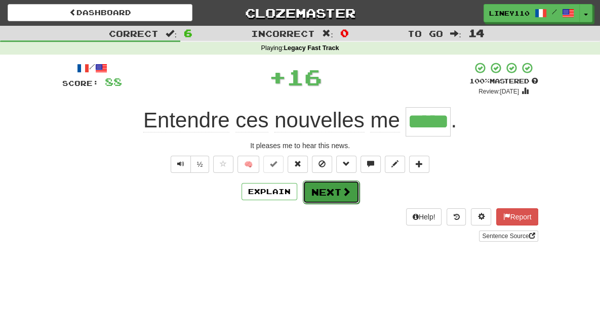
click at [332, 195] on button "Next" at bounding box center [331, 192] width 57 height 23
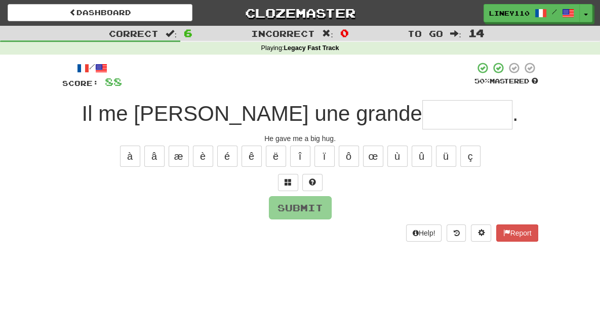
click at [422, 115] on input "text" at bounding box center [467, 114] width 90 height 29
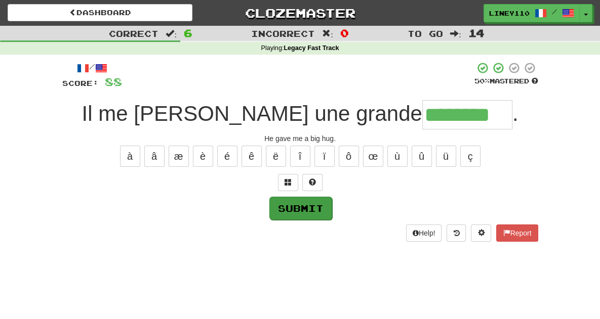
type input "********"
click at [297, 209] on button "Submit" at bounding box center [300, 208] width 63 height 23
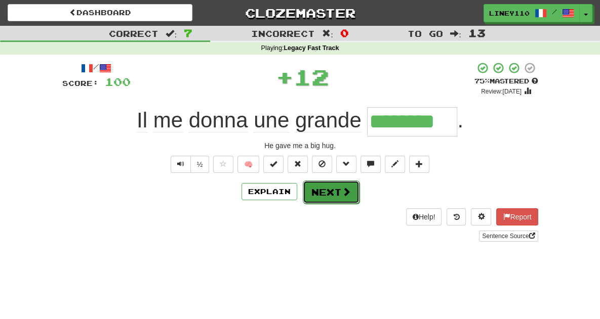
click at [332, 196] on button "Next" at bounding box center [331, 192] width 57 height 23
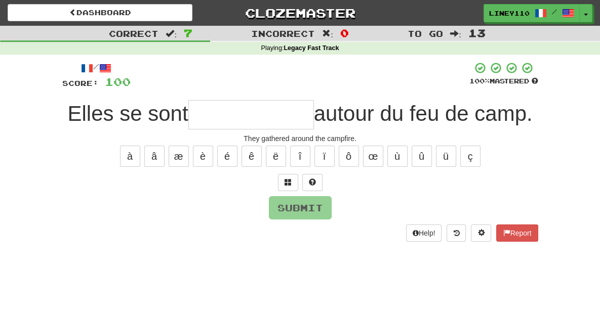
click at [243, 117] on input "text" at bounding box center [251, 114] width 126 height 29
click at [243, 117] on input "*" at bounding box center [251, 114] width 126 height 29
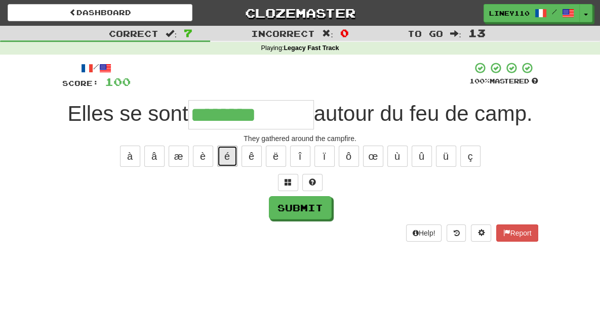
click at [229, 155] on button "é" at bounding box center [227, 156] width 20 height 21
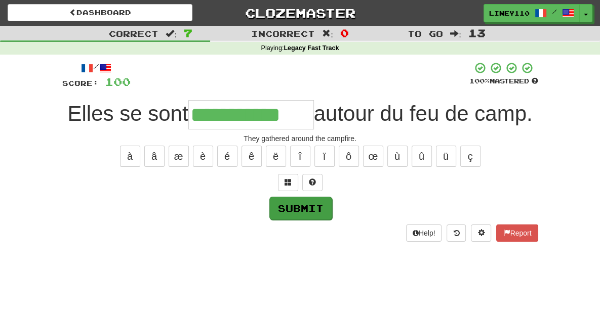
type input "**********"
click at [322, 210] on button "Submit" at bounding box center [300, 208] width 63 height 23
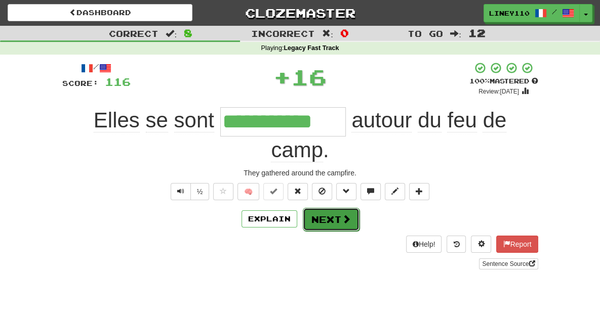
click at [333, 208] on button "Next" at bounding box center [331, 219] width 57 height 23
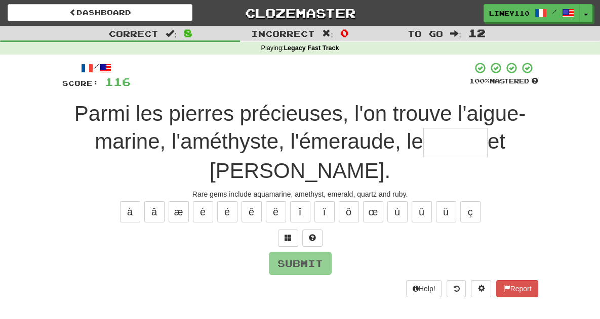
click at [423, 146] on input "text" at bounding box center [455, 142] width 64 height 29
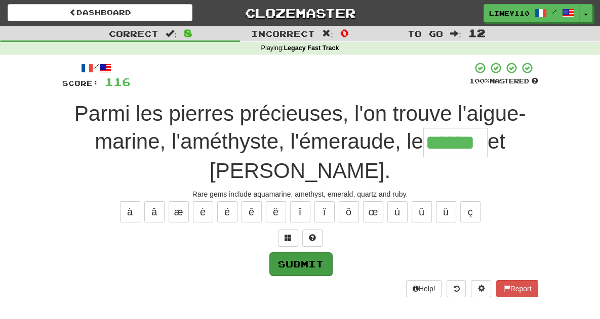
type input "******"
click at [312, 253] on button "Submit" at bounding box center [300, 264] width 63 height 23
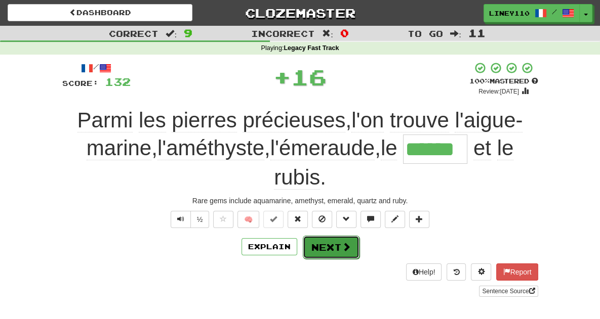
click at [335, 236] on button "Next" at bounding box center [331, 247] width 57 height 23
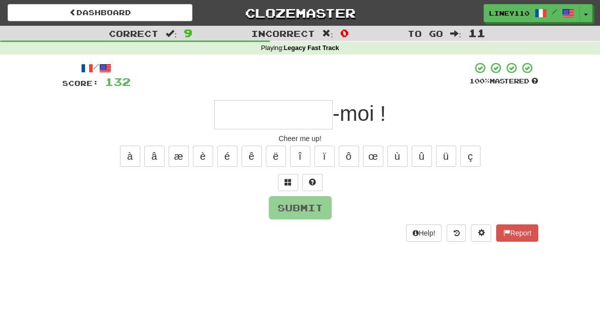
click at [275, 115] on input "text" at bounding box center [273, 114] width 118 height 29
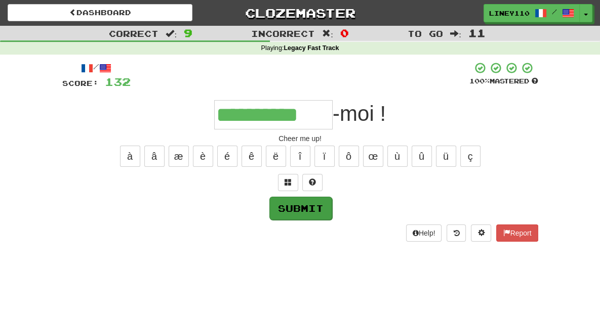
type input "**********"
click at [316, 205] on button "Submit" at bounding box center [300, 208] width 63 height 23
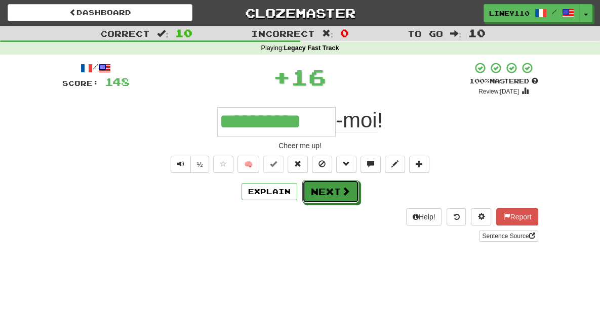
click at [331, 195] on button "Next" at bounding box center [330, 191] width 57 height 23
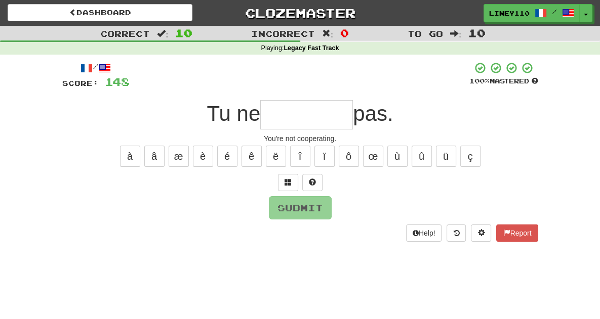
click at [301, 119] on input "text" at bounding box center [306, 114] width 93 height 29
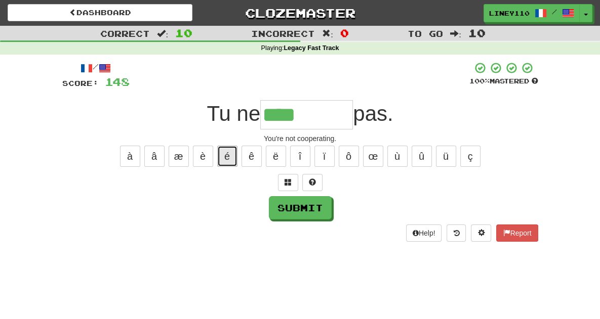
click at [230, 159] on button "é" at bounding box center [227, 156] width 20 height 21
click at [198, 156] on button "è" at bounding box center [203, 156] width 20 height 21
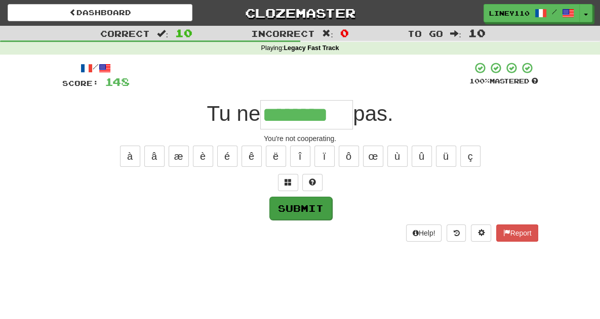
type input "********"
click at [295, 210] on button "Submit" at bounding box center [300, 208] width 63 height 23
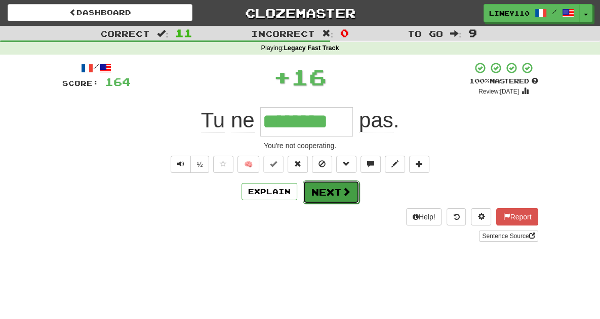
click at [331, 200] on button "Next" at bounding box center [331, 192] width 57 height 23
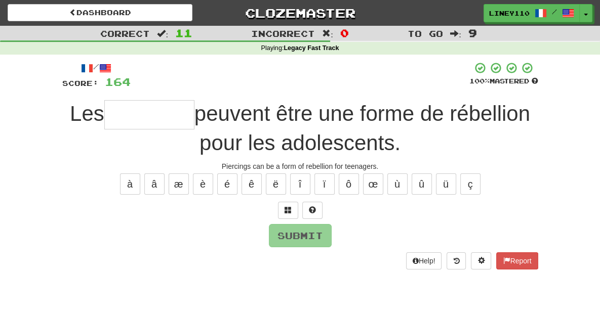
click at [104, 111] on input "text" at bounding box center [149, 114] width 90 height 29
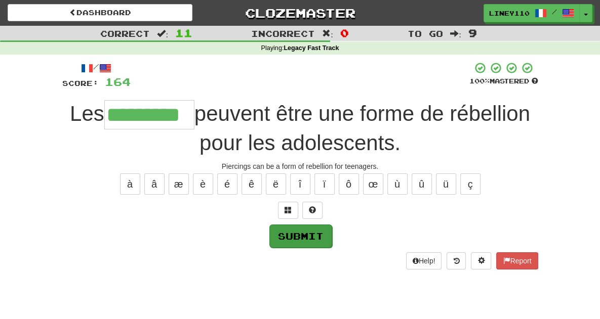
type input "*********"
click at [307, 237] on button "Submit" at bounding box center [300, 236] width 63 height 23
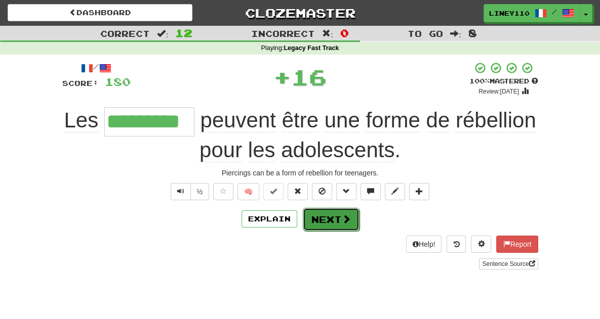
click at [342, 224] on span at bounding box center [346, 219] width 9 height 9
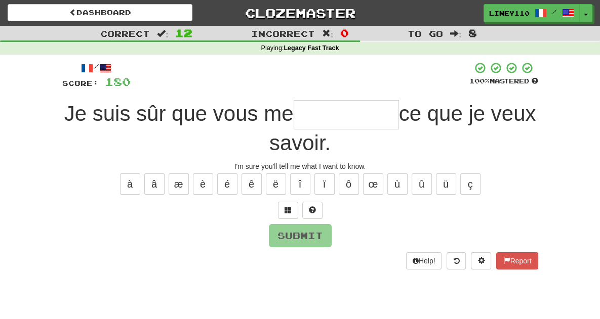
click at [311, 118] on input "text" at bounding box center [346, 114] width 105 height 29
click at [311, 118] on input "*" at bounding box center [346, 114] width 105 height 29
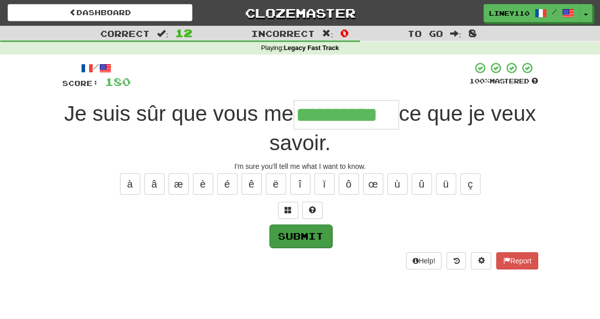
type input "**********"
click at [307, 225] on button "Submit" at bounding box center [300, 236] width 63 height 23
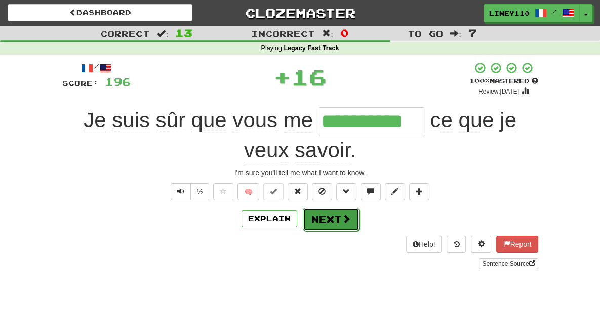
click at [337, 208] on button "Next" at bounding box center [331, 219] width 57 height 23
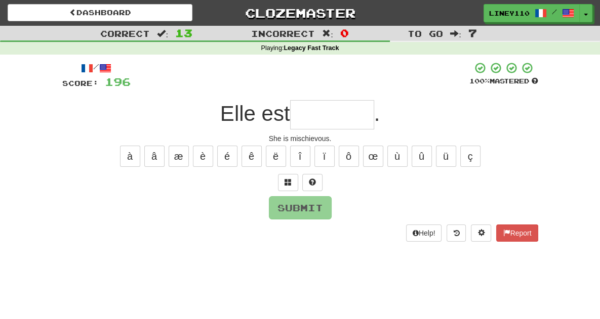
click at [331, 121] on input "text" at bounding box center [332, 114] width 84 height 29
type input "*"
click at [288, 184] on span at bounding box center [288, 182] width 7 height 7
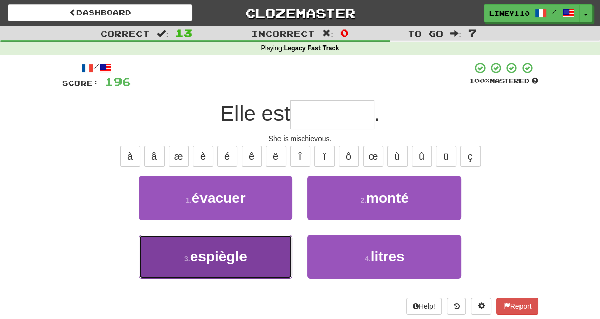
click at [197, 263] on span "espiègle" at bounding box center [218, 257] width 57 height 16
type input "********"
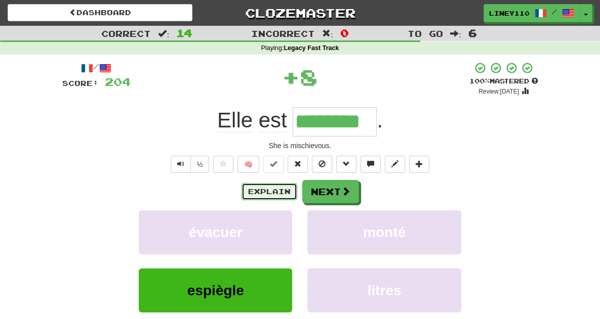
click at [276, 190] on button "Explain" at bounding box center [270, 191] width 56 height 17
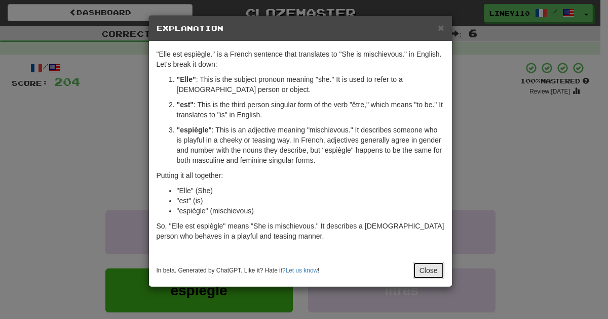
click at [424, 273] on button "Close" at bounding box center [428, 270] width 31 height 17
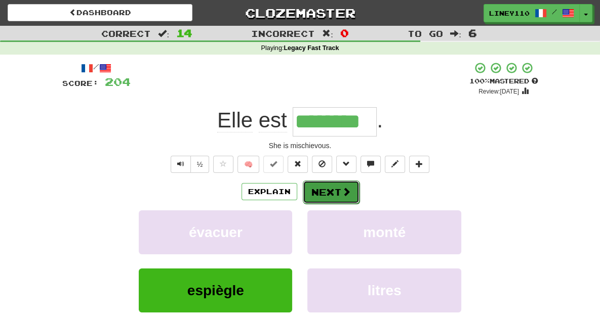
click at [319, 193] on button "Next" at bounding box center [331, 192] width 57 height 23
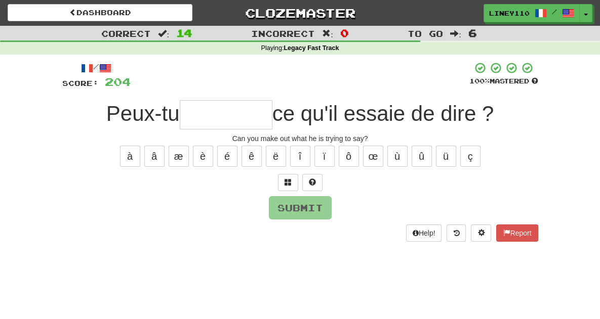
click at [215, 114] on input "text" at bounding box center [226, 114] width 93 height 29
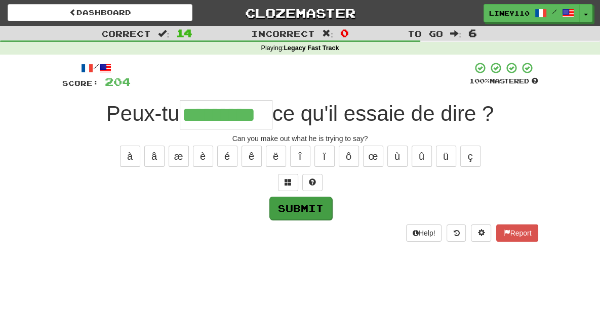
type input "*********"
click at [317, 208] on button "Submit" at bounding box center [300, 208] width 63 height 23
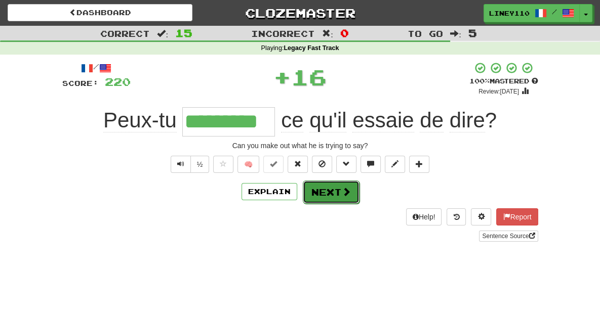
click at [329, 196] on button "Next" at bounding box center [331, 192] width 57 height 23
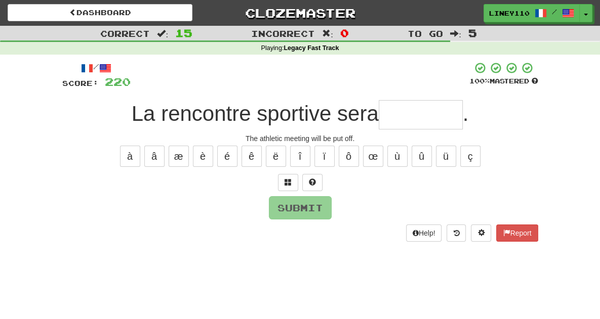
click at [421, 112] on input "text" at bounding box center [421, 114] width 84 height 29
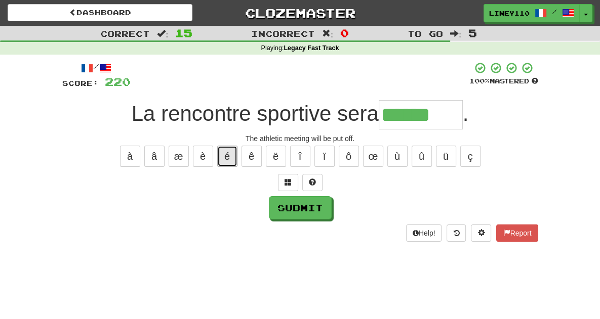
click at [231, 153] on button "é" at bounding box center [227, 156] width 20 height 21
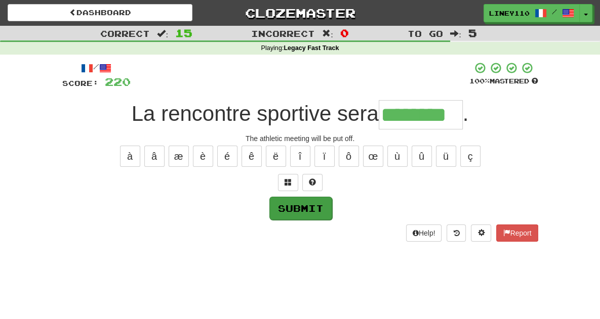
type input "********"
click at [313, 214] on button "Submit" at bounding box center [300, 208] width 63 height 23
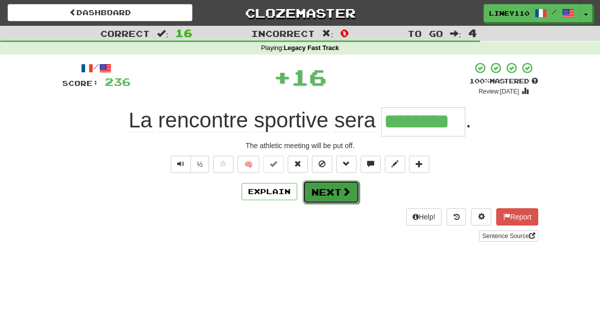
click at [322, 190] on button "Next" at bounding box center [331, 192] width 57 height 23
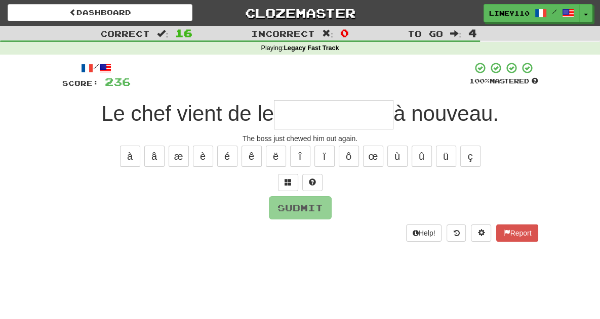
click at [319, 120] on input "text" at bounding box center [333, 114] width 119 height 29
type input "*"
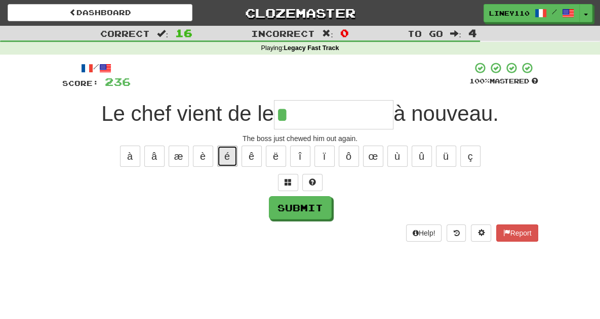
click at [227, 162] on button "é" at bounding box center [227, 156] width 20 height 21
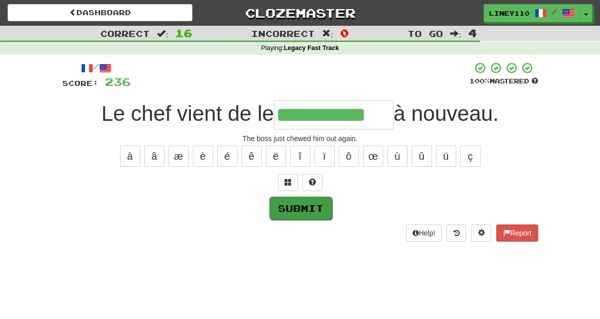
type input "**********"
click at [306, 203] on button "Submit" at bounding box center [300, 208] width 63 height 23
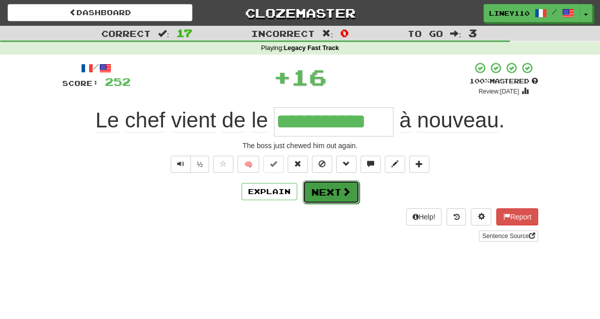
click at [352, 191] on button "Next" at bounding box center [331, 192] width 57 height 23
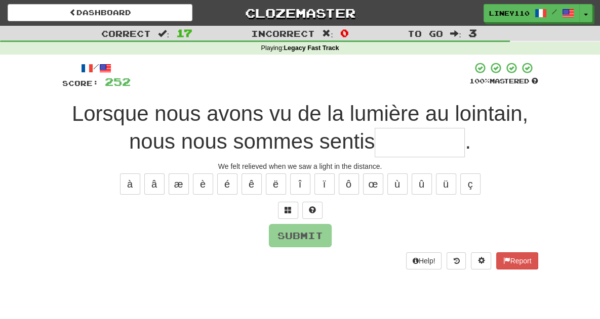
click at [375, 150] on input "text" at bounding box center [420, 142] width 90 height 29
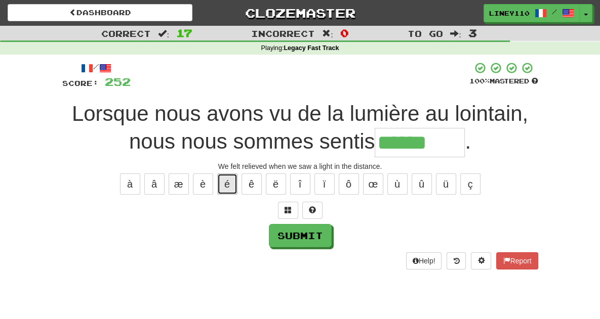
click at [228, 181] on button "é" at bounding box center [227, 184] width 20 height 21
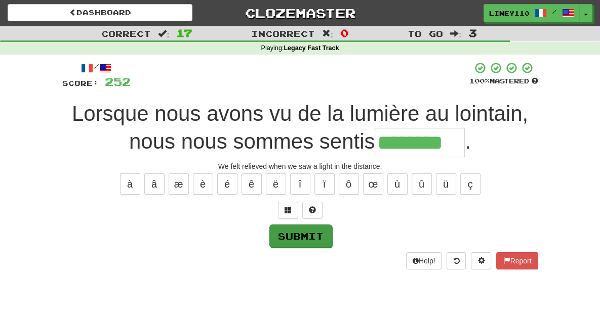
type input "********"
click at [273, 237] on button "Submit" at bounding box center [300, 236] width 63 height 23
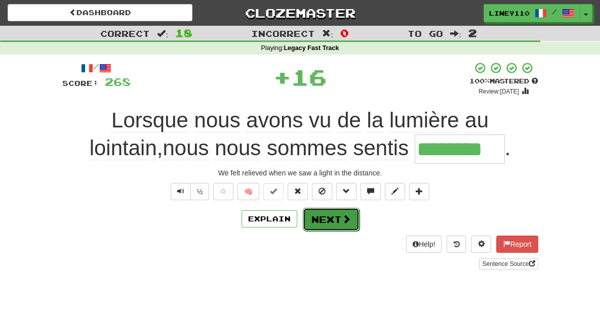
click at [345, 223] on span at bounding box center [346, 219] width 9 height 9
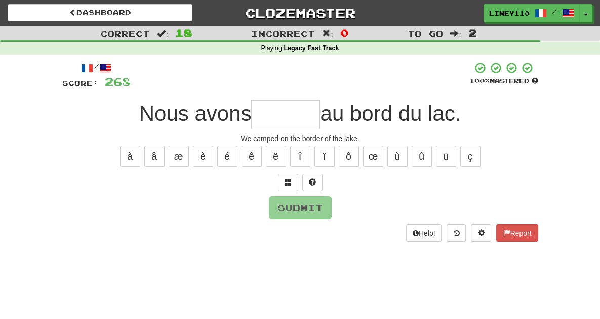
click at [287, 122] on input "text" at bounding box center [285, 114] width 69 height 29
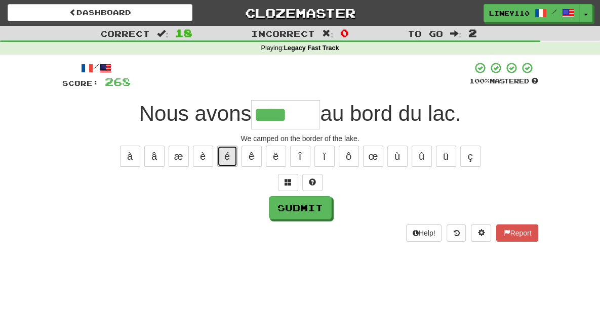
click at [221, 162] on button "é" at bounding box center [227, 156] width 20 height 21
type input "*****"
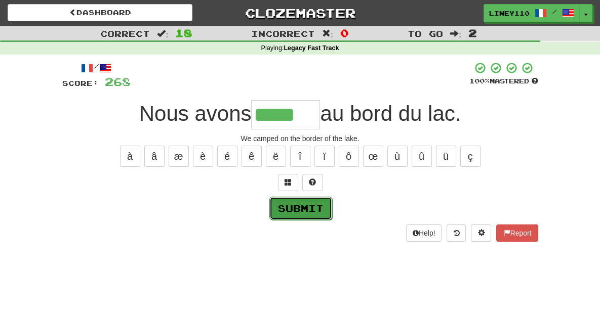
click at [290, 207] on button "Submit" at bounding box center [300, 208] width 63 height 23
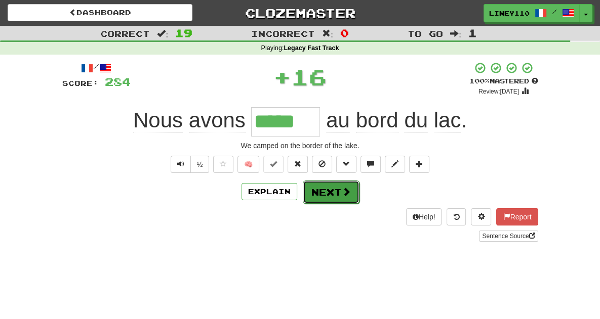
click at [344, 195] on span at bounding box center [346, 191] width 9 height 9
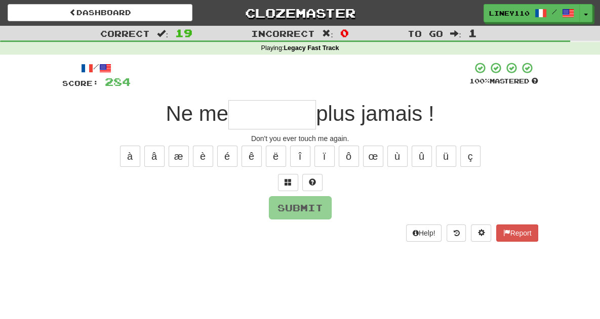
click at [254, 115] on input "text" at bounding box center [272, 114] width 88 height 29
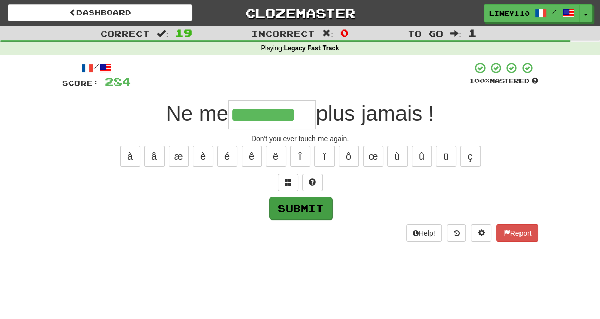
type input "********"
click at [299, 208] on button "Submit" at bounding box center [300, 208] width 63 height 23
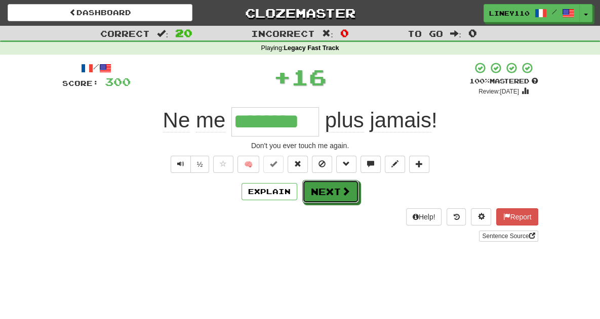
click at [333, 199] on button "Next" at bounding box center [330, 191] width 57 height 23
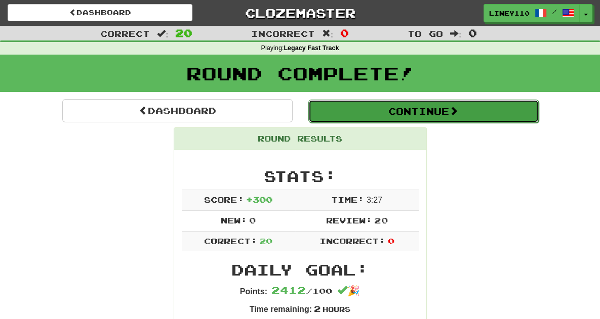
click at [406, 114] on button "Continue" at bounding box center [423, 111] width 230 height 23
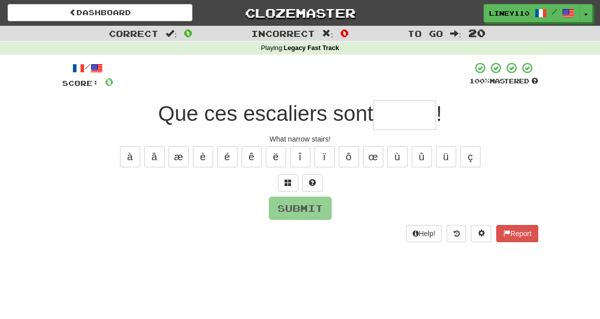
click at [403, 115] on input "text" at bounding box center [404, 115] width 63 height 30
click at [229, 156] on button "é" at bounding box center [227, 156] width 20 height 21
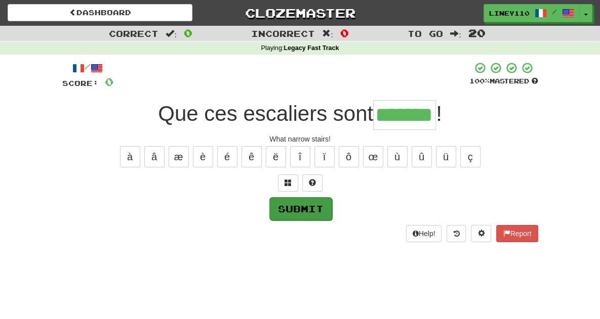
type input "*******"
click at [319, 198] on button "Submit" at bounding box center [300, 208] width 63 height 23
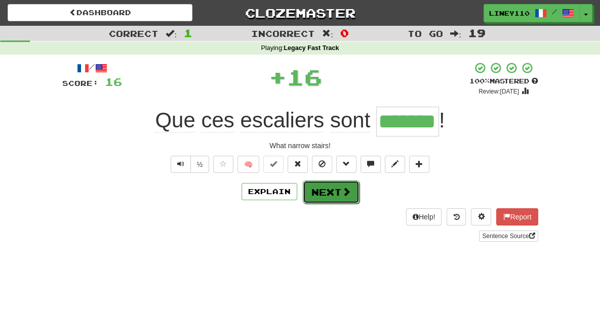
click at [329, 197] on button "Next" at bounding box center [331, 192] width 57 height 23
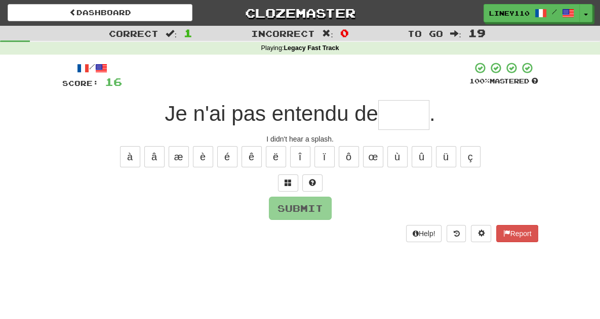
click at [416, 116] on input "text" at bounding box center [403, 115] width 51 height 30
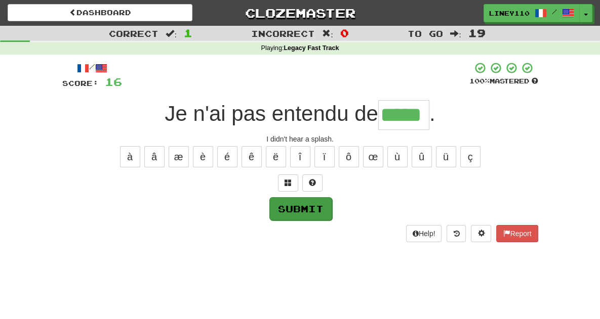
type input "*****"
click at [308, 200] on button "Submit" at bounding box center [300, 208] width 63 height 23
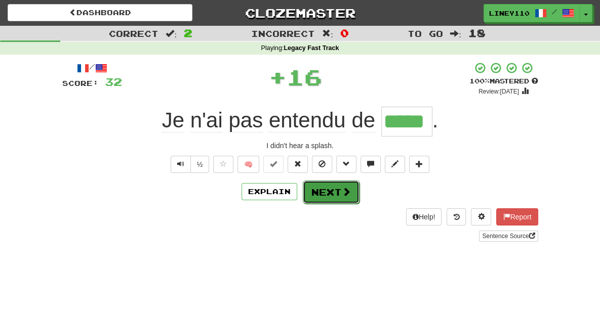
click at [339, 194] on button "Next" at bounding box center [331, 192] width 57 height 23
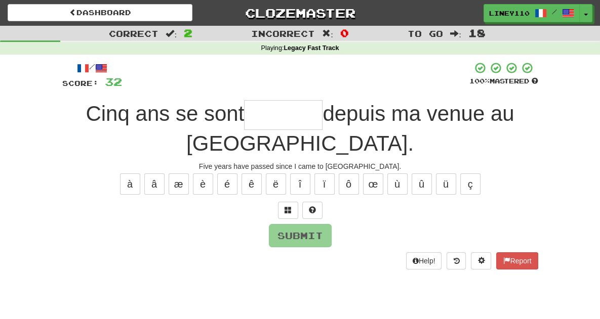
click at [253, 119] on input "text" at bounding box center [283, 115] width 78 height 30
type input "*"
click at [288, 207] on span at bounding box center [288, 210] width 7 height 7
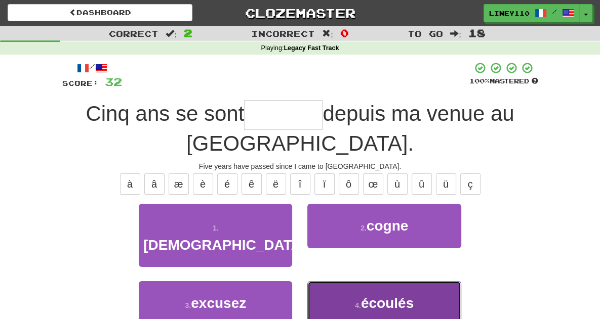
click at [395, 282] on button "4 . écoulés" at bounding box center [383, 304] width 153 height 44
type input "*******"
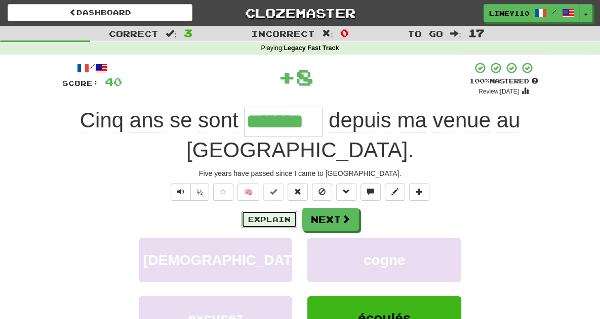
click at [272, 211] on button "Explain" at bounding box center [270, 219] width 56 height 17
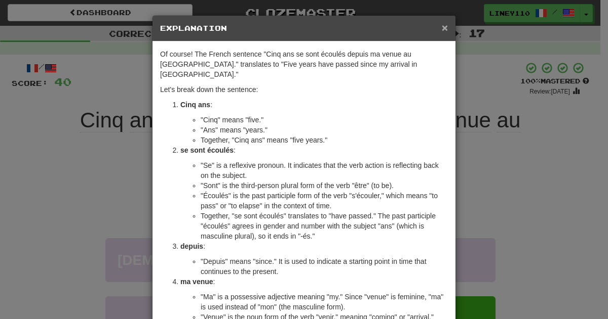
click at [444, 23] on span "×" at bounding box center [445, 28] width 6 height 12
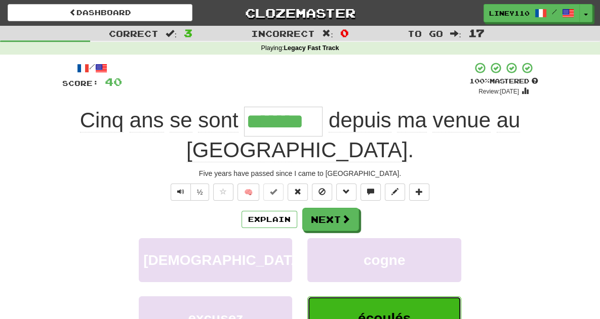
click at [403, 311] on span "écoulés" at bounding box center [384, 319] width 53 height 16
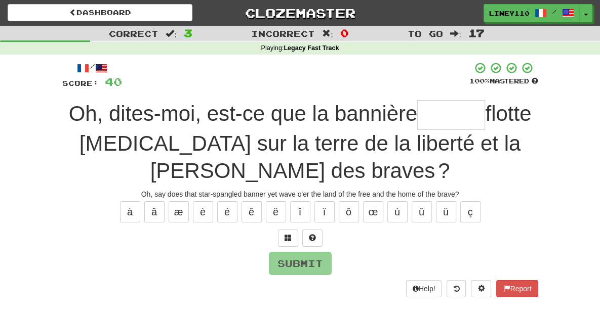
click at [417, 114] on input "text" at bounding box center [451, 115] width 68 height 30
click at [228, 202] on button "é" at bounding box center [227, 212] width 20 height 21
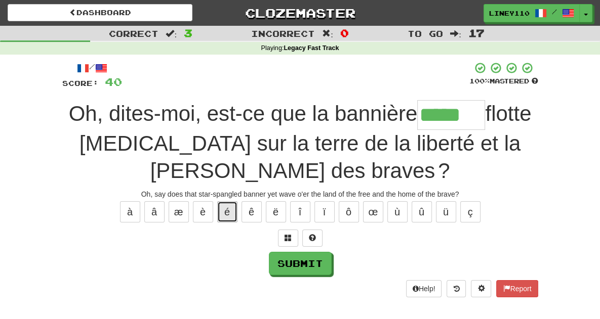
click at [224, 202] on button "é" at bounding box center [227, 212] width 20 height 21
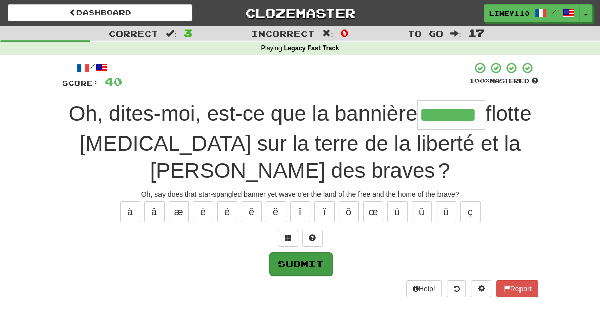
type input "*******"
click at [307, 253] on button "Submit" at bounding box center [300, 264] width 63 height 23
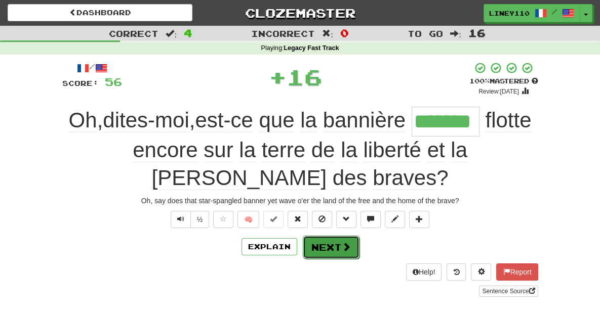
click at [328, 236] on button "Next" at bounding box center [331, 247] width 57 height 23
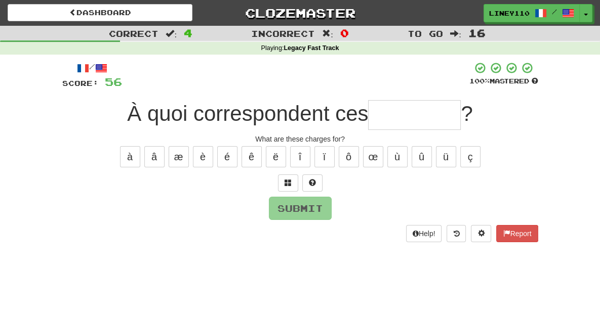
click at [423, 120] on input "text" at bounding box center [414, 115] width 93 height 30
type input "*"
click at [292, 181] on button at bounding box center [288, 183] width 20 height 17
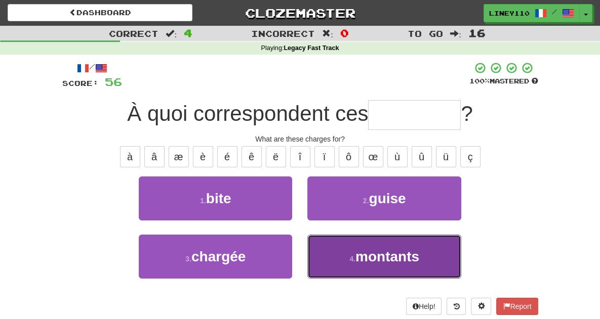
click at [423, 264] on button "4 . montants" at bounding box center [383, 257] width 153 height 44
type input "********"
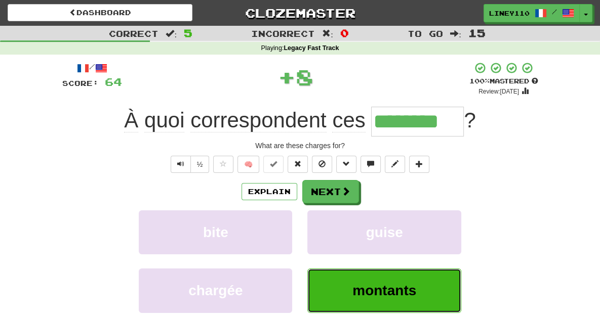
click at [400, 291] on span "montants" at bounding box center [384, 291] width 64 height 16
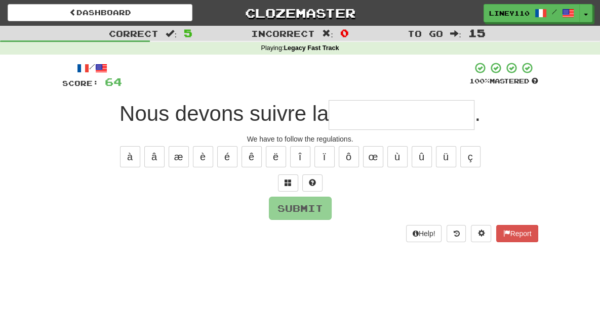
click at [370, 115] on input "text" at bounding box center [402, 115] width 146 height 30
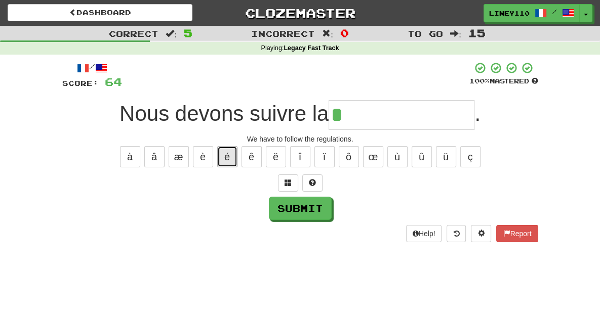
click at [226, 157] on button "é" at bounding box center [227, 156] width 20 height 21
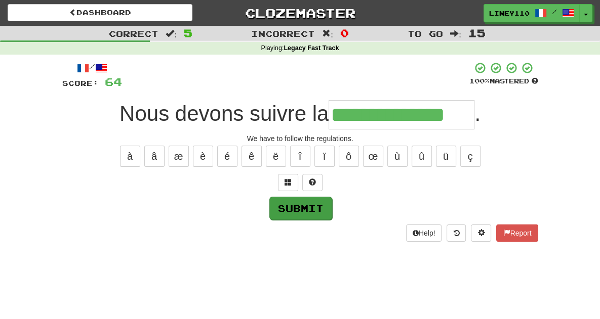
type input "**********"
click at [297, 207] on button "Submit" at bounding box center [300, 208] width 63 height 23
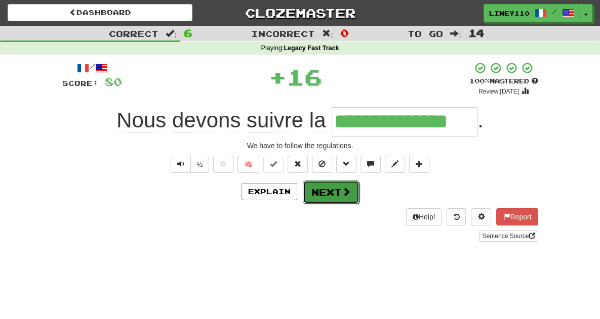
click at [321, 200] on button "Next" at bounding box center [331, 192] width 57 height 23
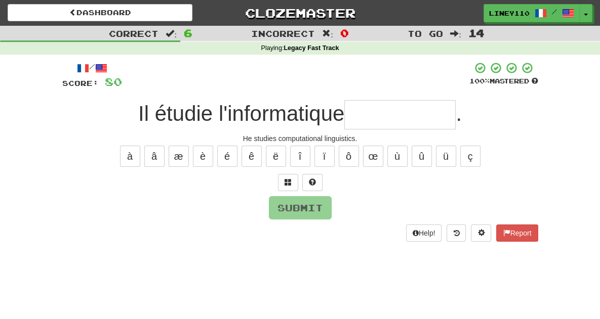
click at [360, 113] on input "text" at bounding box center [399, 114] width 111 height 29
type input "*"
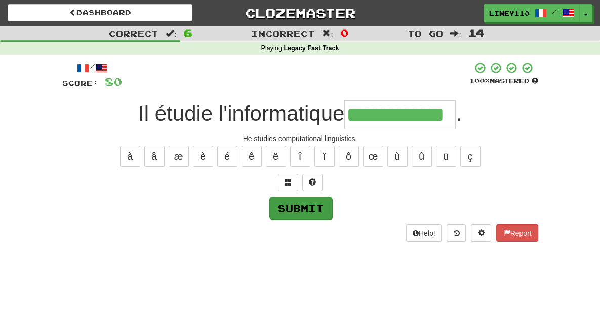
type input "**********"
click at [294, 212] on button "Submit" at bounding box center [300, 208] width 63 height 23
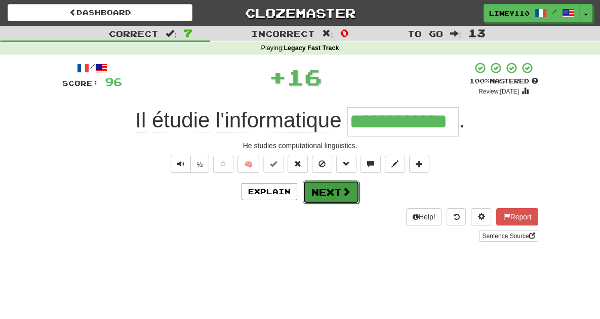
click at [345, 184] on button "Next" at bounding box center [331, 192] width 57 height 23
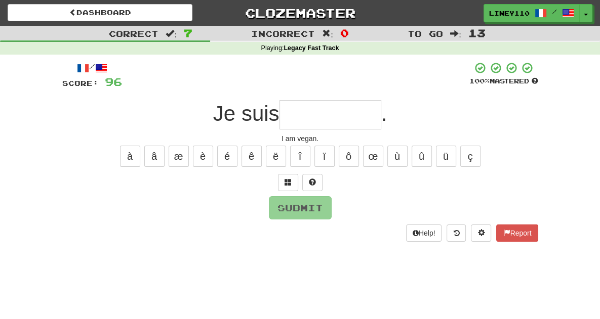
click at [325, 118] on input "text" at bounding box center [330, 114] width 102 height 29
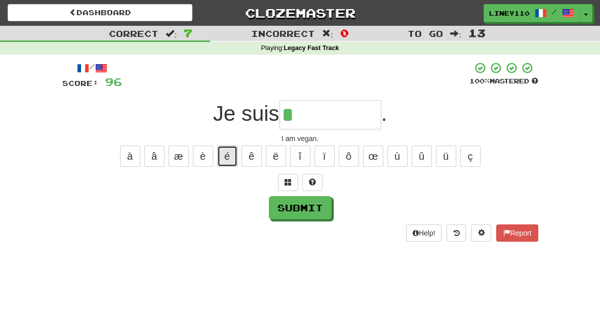
click at [231, 158] on button "é" at bounding box center [227, 156] width 20 height 21
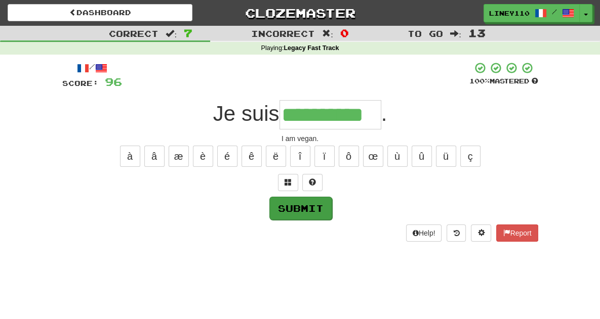
type input "**********"
click at [301, 207] on button "Submit" at bounding box center [300, 208] width 63 height 23
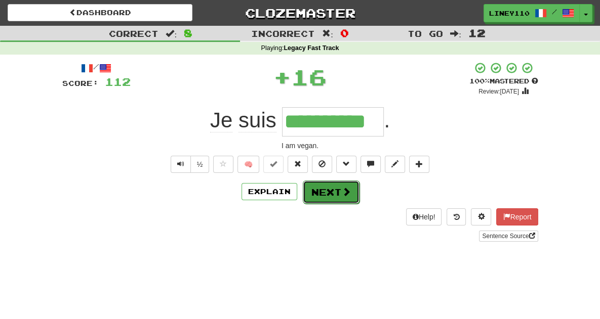
click at [325, 193] on button "Next" at bounding box center [331, 192] width 57 height 23
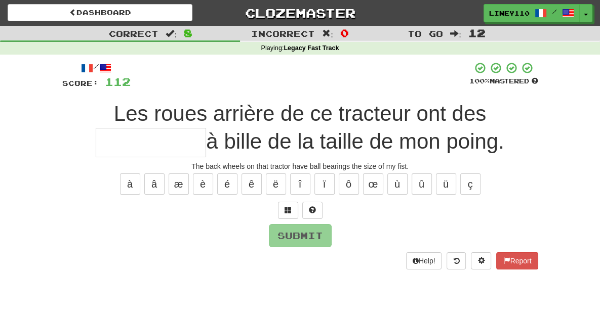
click at [206, 128] on input "text" at bounding box center [151, 142] width 110 height 29
type input "*"
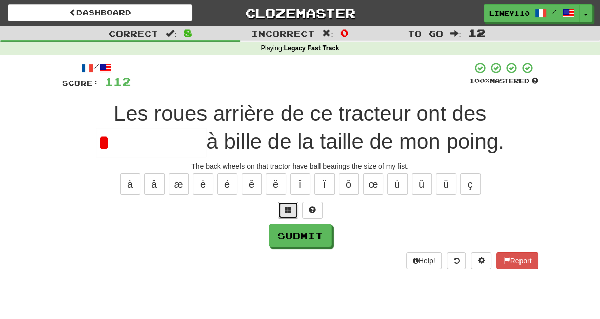
click at [290, 207] on span at bounding box center [288, 210] width 7 height 7
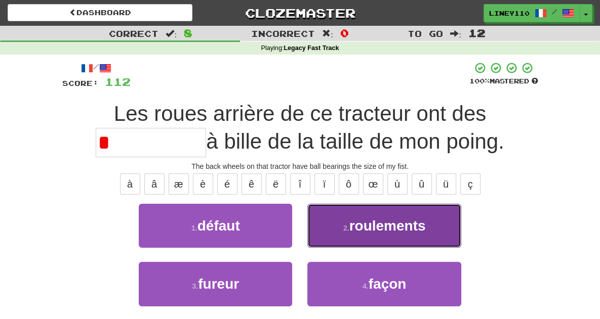
click at [345, 222] on button "2 . roulements" at bounding box center [383, 226] width 153 height 44
type input "**********"
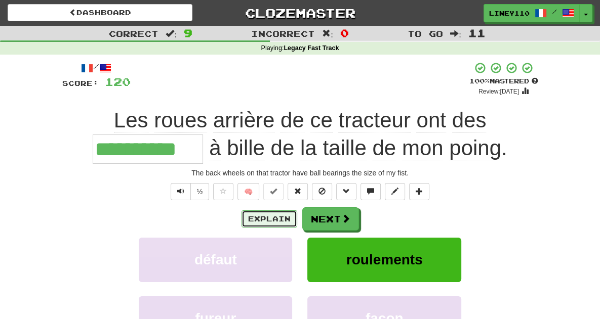
click at [271, 221] on button "Explain" at bounding box center [270, 219] width 56 height 17
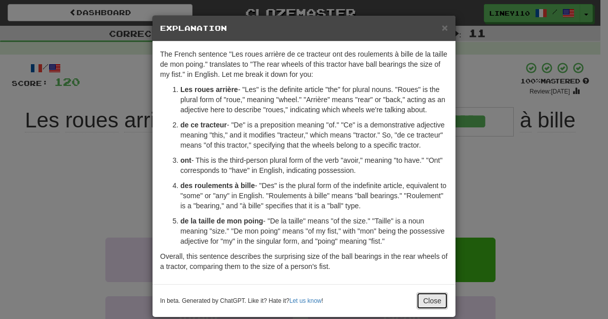
click at [421, 303] on button "Close" at bounding box center [431, 301] width 31 height 17
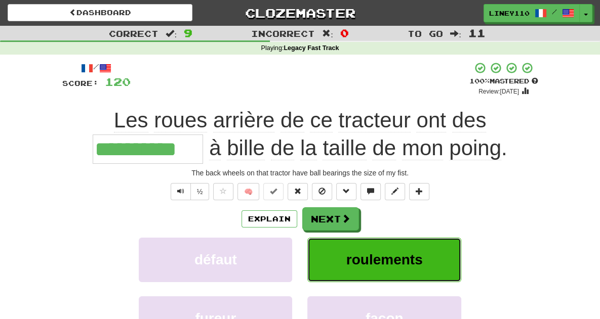
click at [401, 263] on span "roulements" at bounding box center [384, 260] width 76 height 16
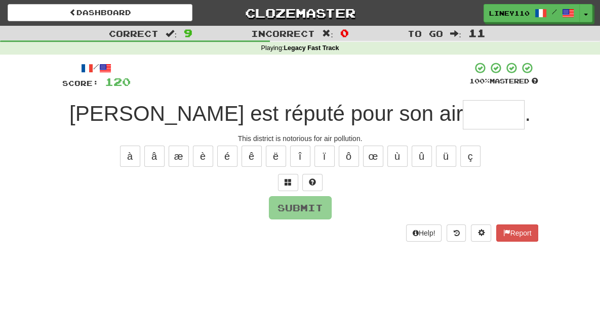
click at [463, 119] on input "text" at bounding box center [494, 114] width 62 height 29
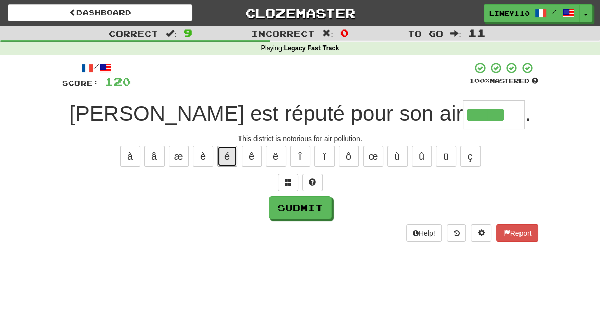
click at [223, 159] on button "é" at bounding box center [227, 156] width 20 height 21
type input "******"
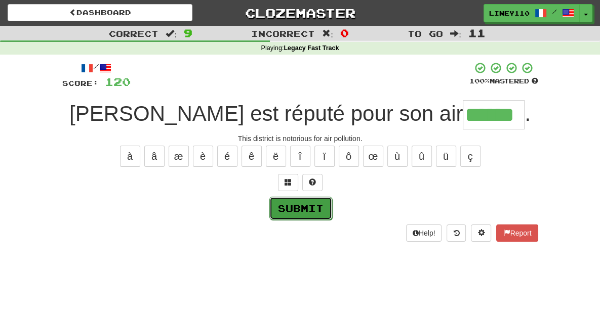
click at [296, 205] on button "Submit" at bounding box center [300, 208] width 63 height 23
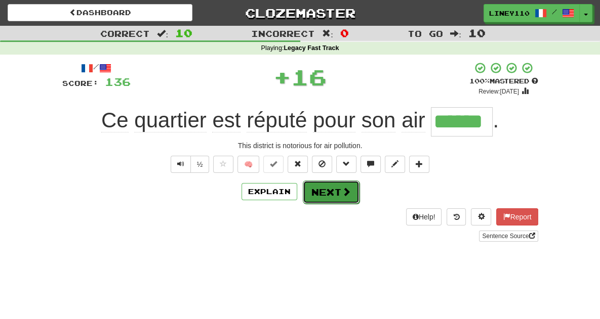
click at [333, 197] on button "Next" at bounding box center [331, 192] width 57 height 23
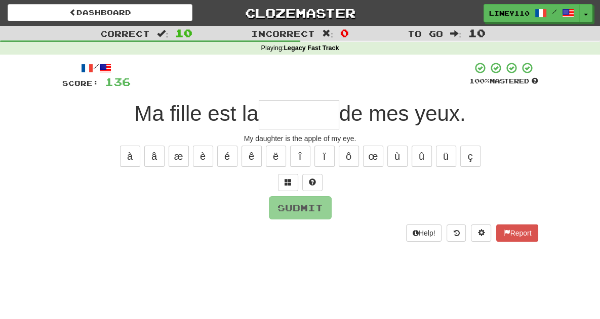
click at [292, 121] on input "text" at bounding box center [299, 114] width 81 height 29
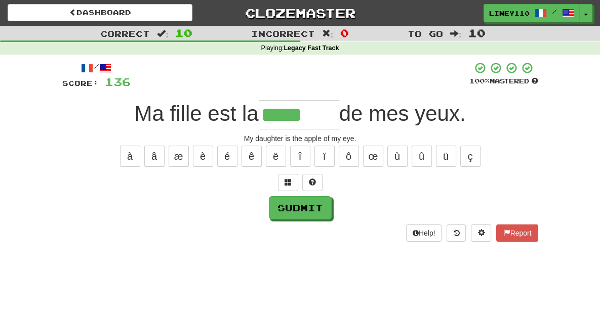
click at [329, 113] on input "*****" at bounding box center [299, 114] width 81 height 29
click at [287, 184] on span at bounding box center [288, 182] width 7 height 7
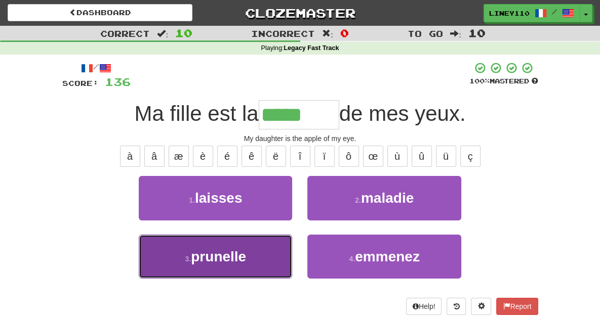
click at [244, 252] on button "3 . prunelle" at bounding box center [215, 257] width 153 height 44
type input "********"
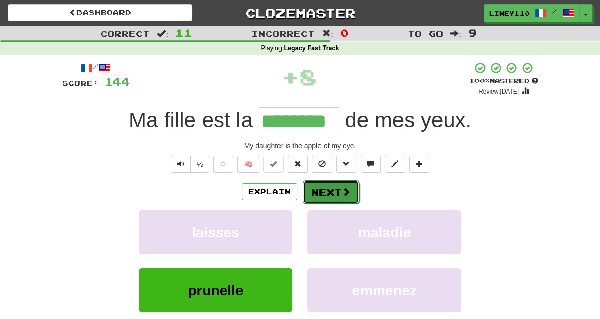
click at [339, 190] on button "Next" at bounding box center [331, 192] width 57 height 23
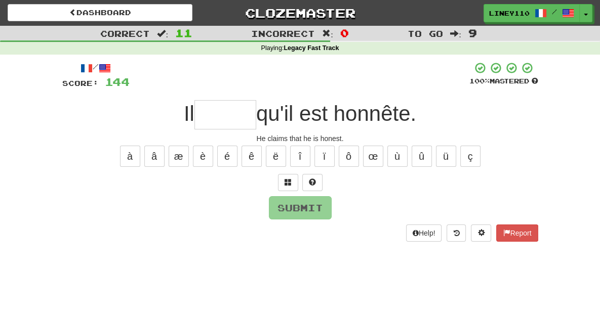
click at [235, 118] on input "text" at bounding box center [225, 114] width 62 height 29
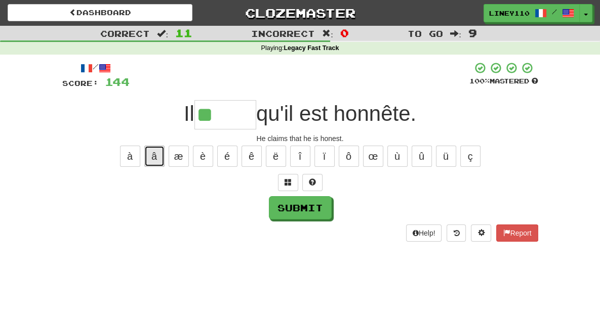
click at [155, 159] on button "â" at bounding box center [154, 156] width 20 height 21
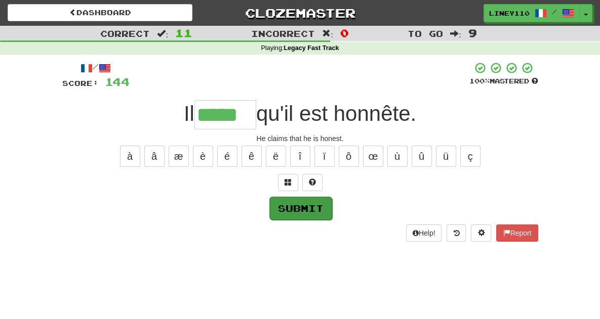
type input "*****"
click at [281, 208] on button "Submit" at bounding box center [300, 208] width 63 height 23
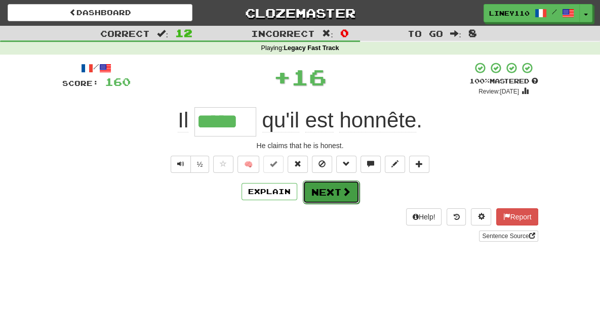
click at [331, 198] on button "Next" at bounding box center [331, 192] width 57 height 23
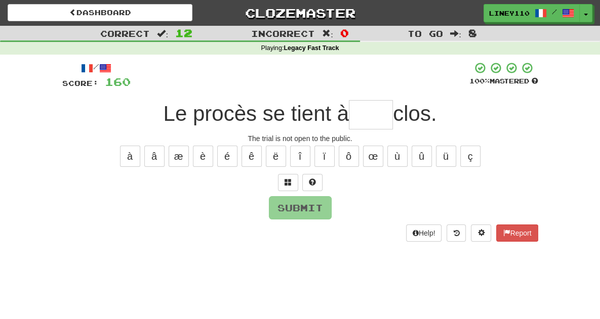
click at [375, 117] on input "text" at bounding box center [371, 114] width 44 height 29
type input "****"
click at [302, 205] on button "Submit" at bounding box center [300, 208] width 63 height 23
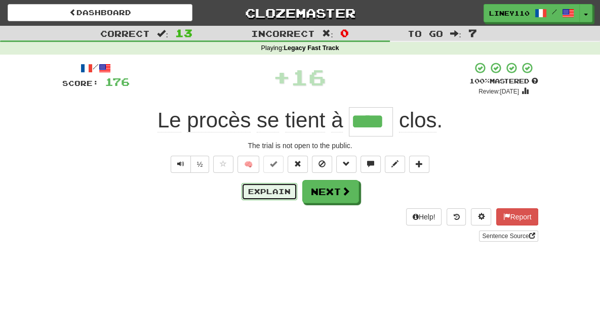
click at [284, 191] on button "Explain" at bounding box center [270, 191] width 56 height 17
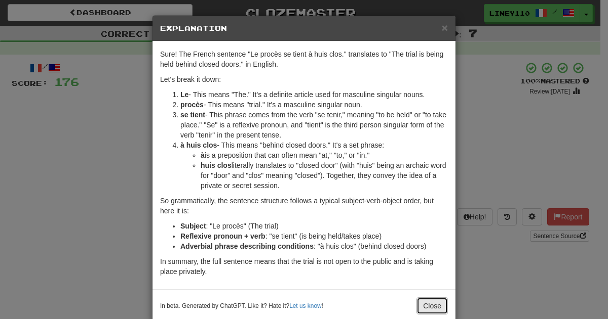
click at [437, 306] on button "Close" at bounding box center [431, 306] width 31 height 17
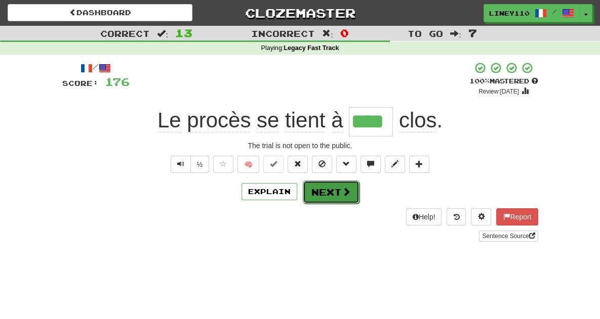
click at [321, 192] on button "Next" at bounding box center [331, 192] width 57 height 23
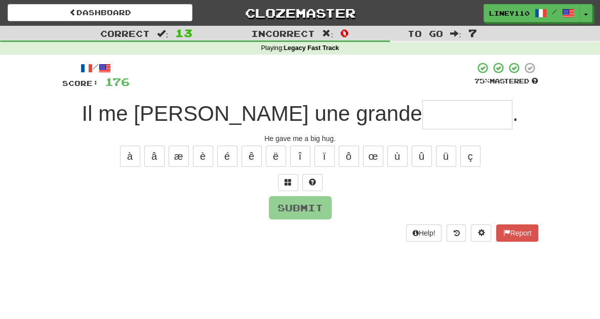
click at [422, 115] on input "text" at bounding box center [467, 114] width 90 height 29
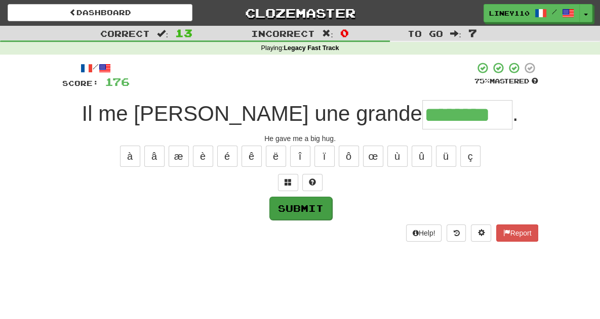
type input "********"
click at [309, 199] on button "Submit" at bounding box center [300, 208] width 63 height 23
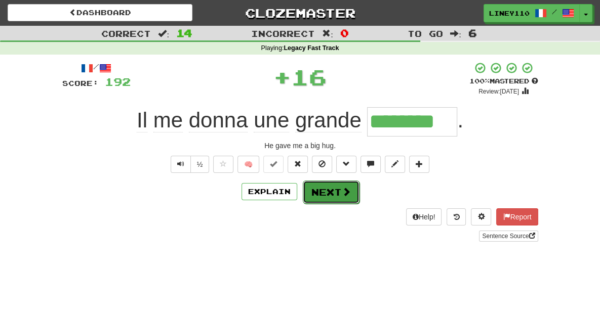
click at [325, 196] on button "Next" at bounding box center [331, 192] width 57 height 23
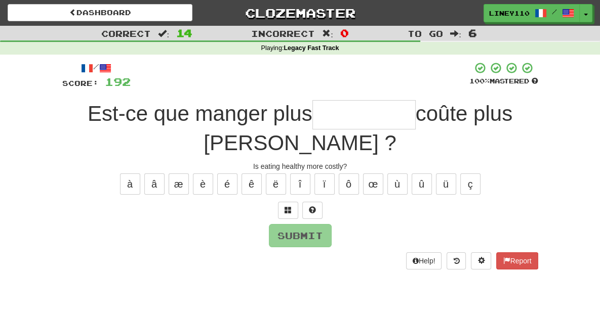
scroll to position [3, 0]
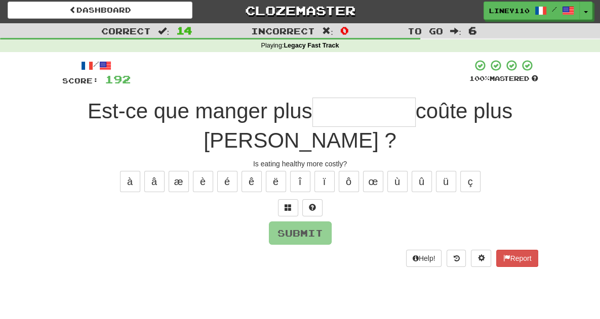
click at [323, 113] on input "text" at bounding box center [363, 112] width 103 height 29
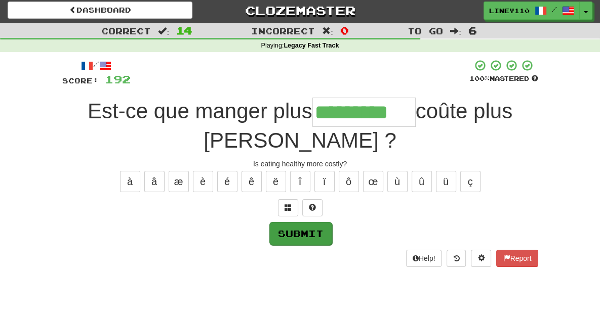
type input "*********"
click at [300, 222] on button "Submit" at bounding box center [300, 233] width 63 height 23
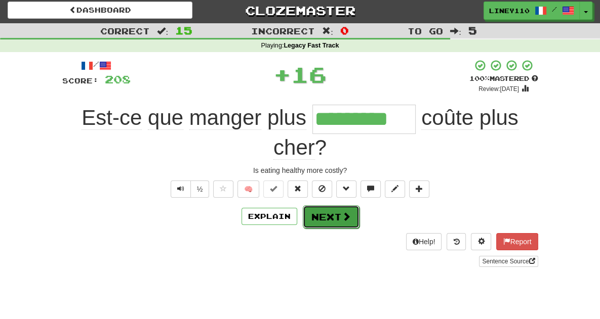
click at [336, 206] on button "Next" at bounding box center [331, 217] width 57 height 23
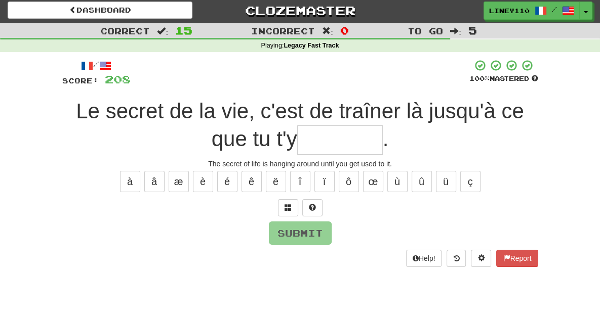
click at [297, 146] on input "text" at bounding box center [340, 140] width 86 height 29
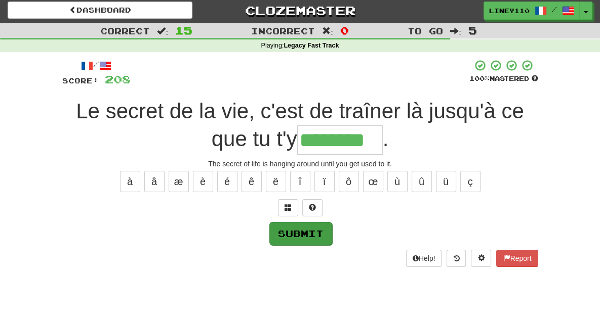
type input "********"
click at [304, 229] on button "Submit" at bounding box center [300, 233] width 63 height 23
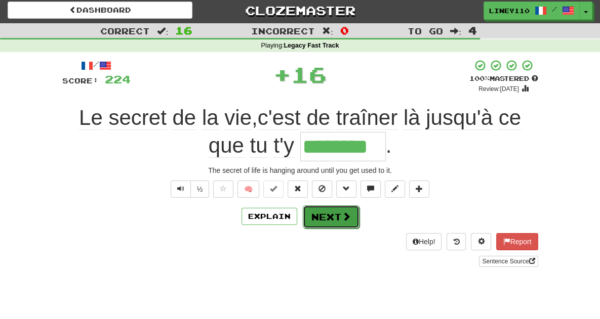
click at [316, 220] on button "Next" at bounding box center [331, 217] width 57 height 23
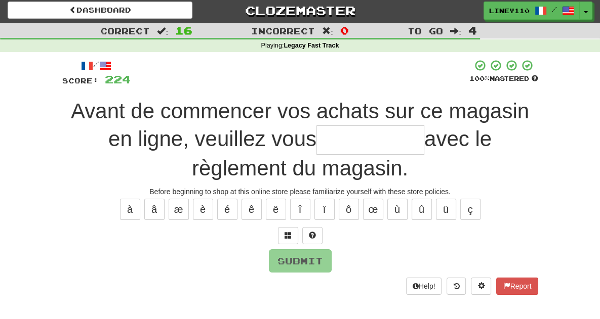
click at [193, 158] on div "/ Score: 224 100 % Mastered Avant de commencer vos achats sur ce magasin en lig…" at bounding box center [300, 176] width 476 height 235
click at [316, 145] on input "text" at bounding box center [370, 140] width 108 height 29
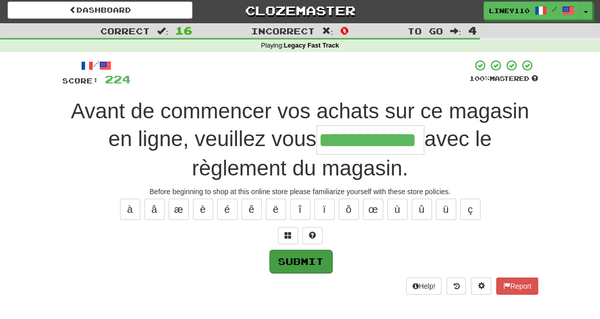
type input "**********"
click at [292, 250] on button "Submit" at bounding box center [300, 261] width 63 height 23
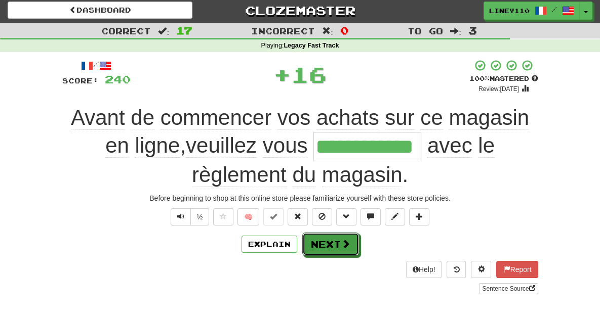
click at [328, 233] on button "Next" at bounding box center [330, 244] width 57 height 23
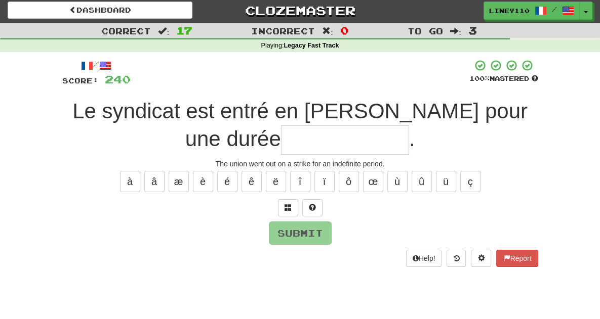
click at [409, 126] on input "text" at bounding box center [345, 140] width 128 height 29
type input "*"
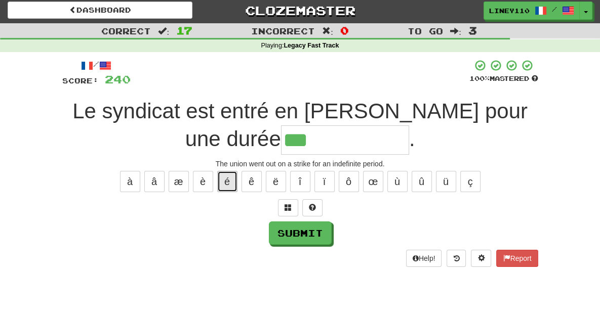
click at [230, 171] on button "é" at bounding box center [227, 181] width 20 height 21
click at [222, 171] on button "é" at bounding box center [227, 181] width 20 height 21
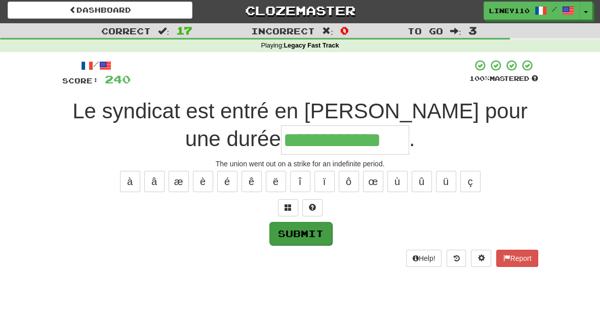
type input "**********"
click at [322, 222] on button "Submit" at bounding box center [300, 233] width 63 height 23
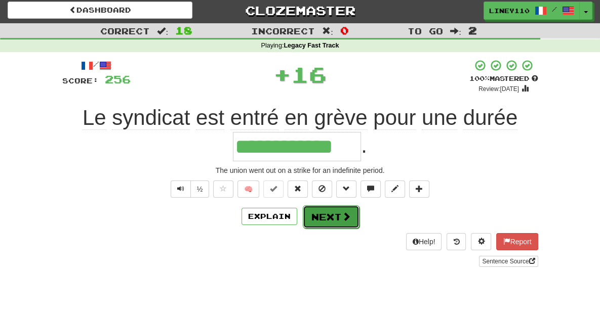
click at [335, 206] on button "Next" at bounding box center [331, 217] width 57 height 23
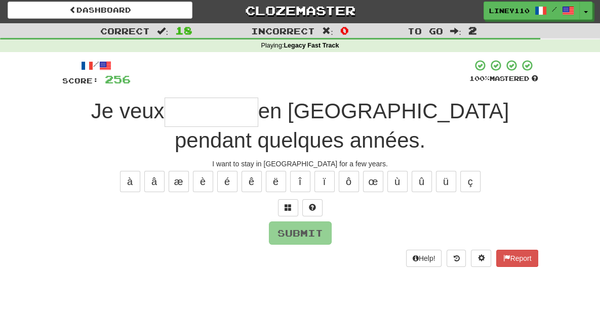
click at [165, 117] on input "text" at bounding box center [212, 112] width 94 height 29
type input "*"
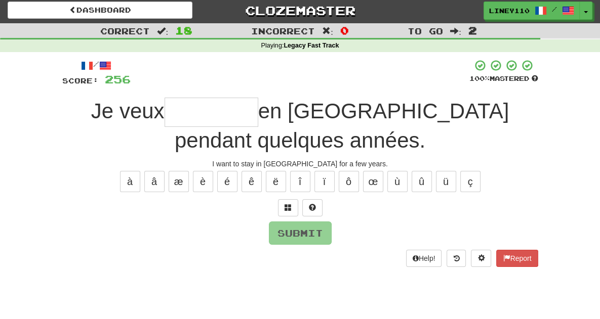
type input "*"
click at [288, 204] on span at bounding box center [288, 207] width 7 height 7
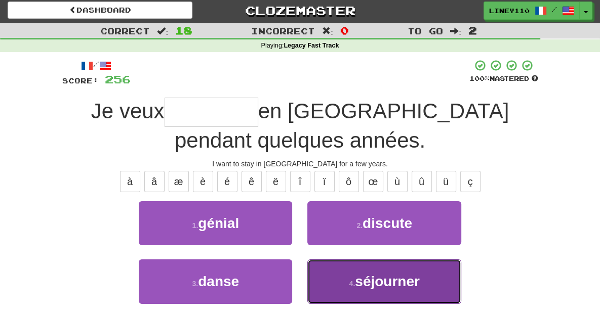
click at [414, 274] on span "séjourner" at bounding box center [387, 282] width 65 height 16
type input "*********"
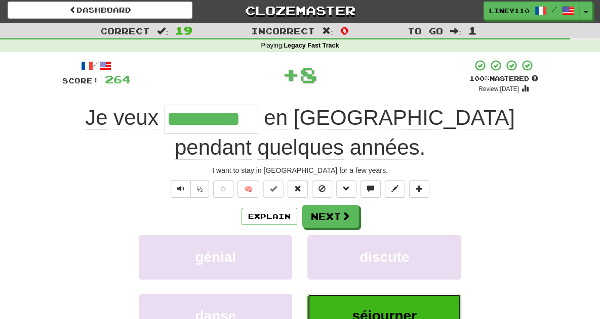
click at [403, 308] on span "séjourner" at bounding box center [384, 316] width 65 height 16
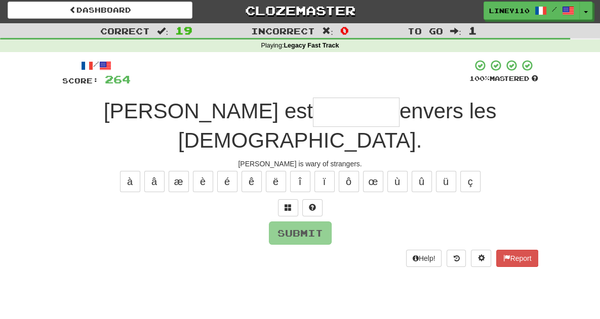
click at [313, 118] on input "text" at bounding box center [356, 112] width 87 height 29
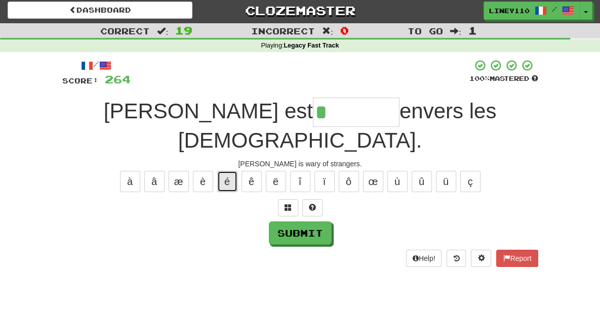
click at [227, 171] on button "é" at bounding box center [227, 181] width 20 height 21
click at [206, 171] on button "è" at bounding box center [203, 181] width 20 height 21
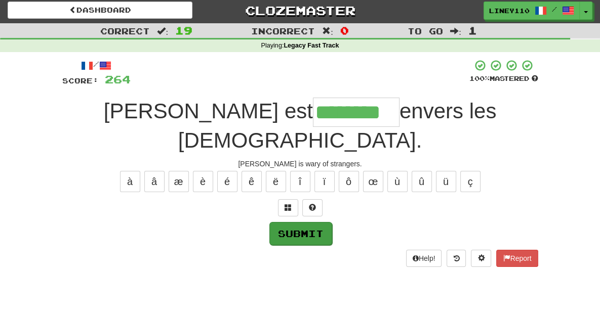
type input "********"
click at [311, 222] on button "Submit" at bounding box center [300, 233] width 63 height 23
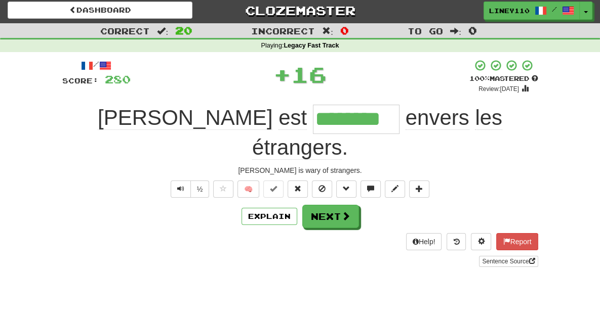
click at [340, 200] on div "/ Score: 280 + 16 100 % Mastered Review: [DATE] [PERSON_NAME] est ******** enve…" at bounding box center [300, 163] width 476 height 208
click at [338, 206] on button "Next" at bounding box center [331, 217] width 57 height 23
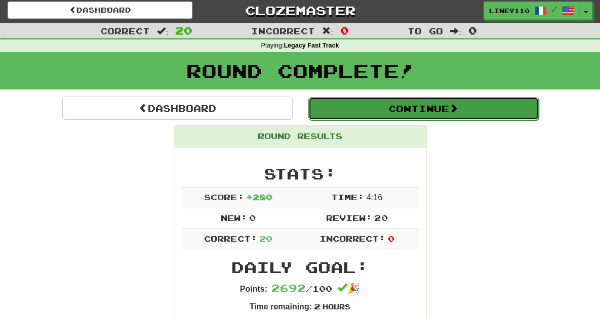
click at [445, 108] on button "Continue" at bounding box center [423, 108] width 230 height 23
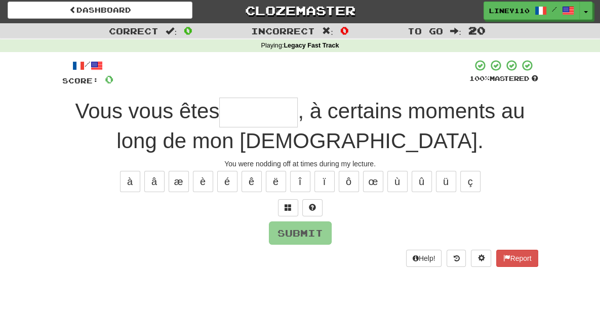
click at [219, 117] on input "text" at bounding box center [258, 113] width 78 height 30
type input "*"
click at [286, 208] on span at bounding box center [288, 207] width 7 height 7
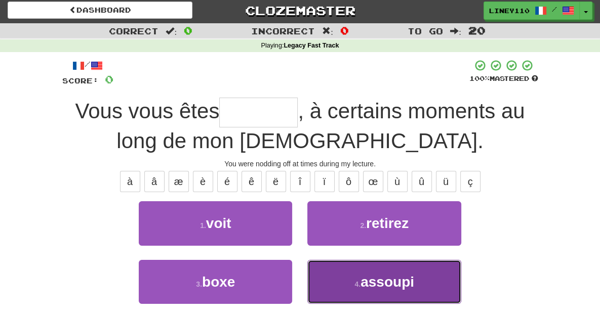
click at [393, 284] on span "assoupi" at bounding box center [387, 282] width 54 height 16
type input "*******"
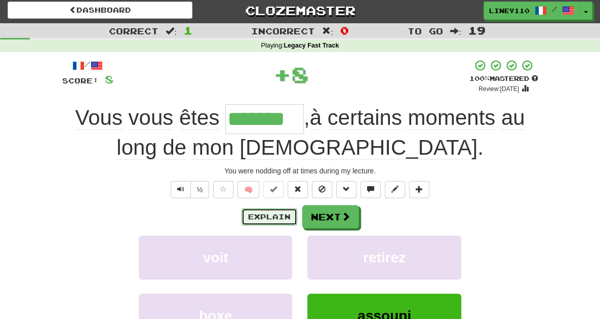
click at [275, 212] on button "Explain" at bounding box center [270, 217] width 56 height 17
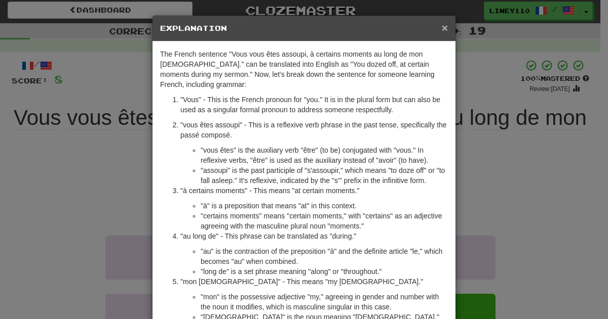
click at [442, 26] on span "×" at bounding box center [445, 28] width 6 height 12
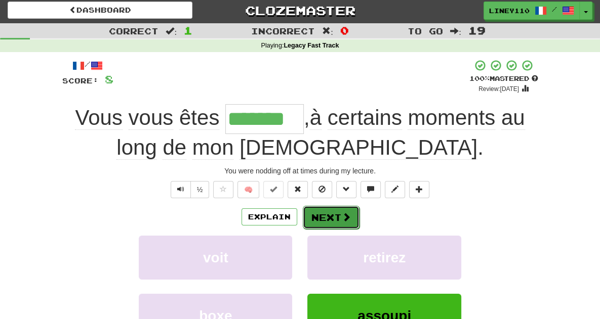
click at [329, 219] on button "Next" at bounding box center [331, 217] width 57 height 23
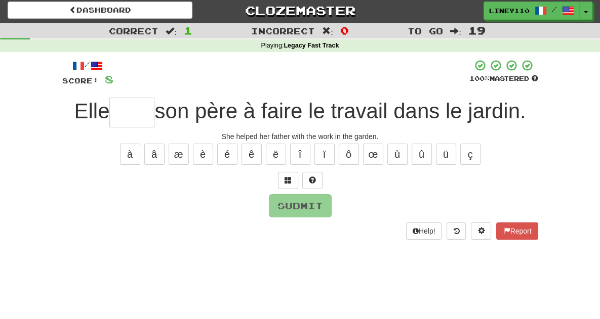
click at [146, 110] on input "text" at bounding box center [131, 113] width 45 height 30
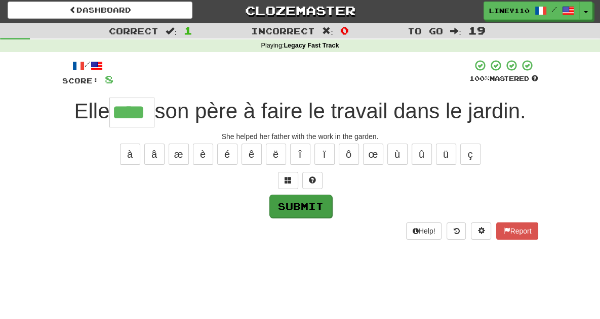
type input "****"
click at [307, 205] on button "Submit" at bounding box center [300, 206] width 63 height 23
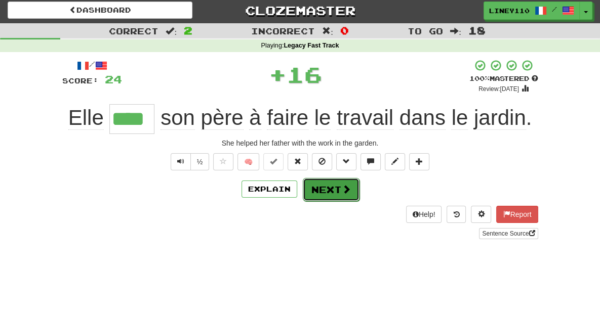
click at [332, 198] on button "Next" at bounding box center [331, 189] width 57 height 23
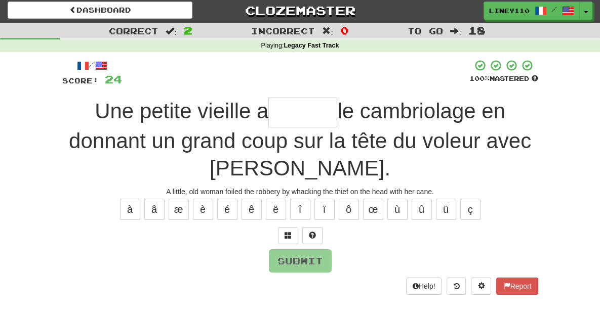
click at [268, 114] on input "text" at bounding box center [302, 113] width 69 height 30
type input "*"
click at [287, 232] on span at bounding box center [288, 235] width 7 height 7
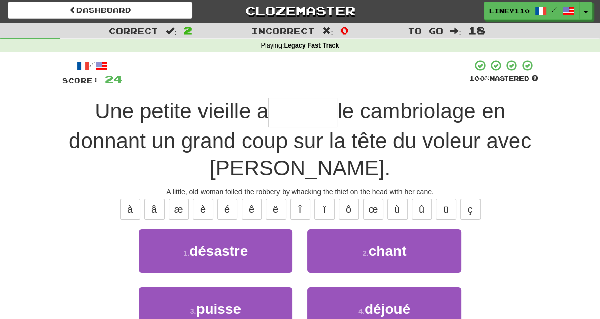
click at [407, 307] on div "4 . déjoué" at bounding box center [384, 317] width 169 height 58
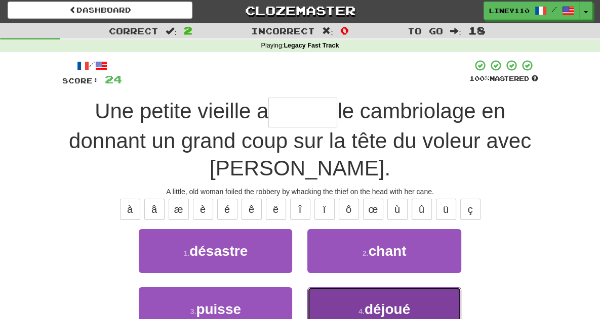
click at [408, 298] on button "4 . déjoué" at bounding box center [383, 310] width 153 height 44
type input "******"
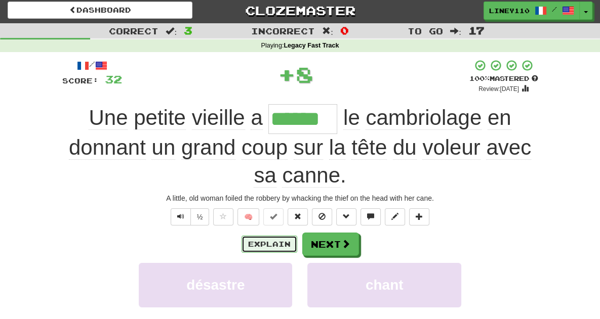
click at [271, 236] on button "Explain" at bounding box center [270, 244] width 56 height 17
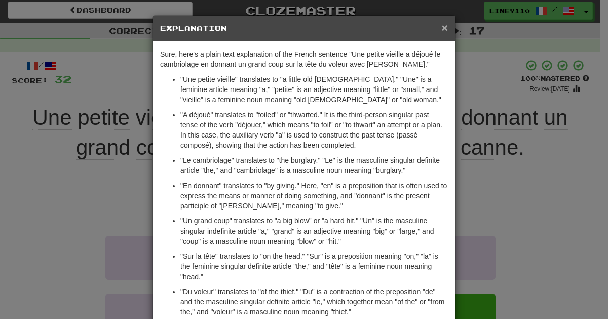
click at [442, 27] on span "×" at bounding box center [445, 28] width 6 height 12
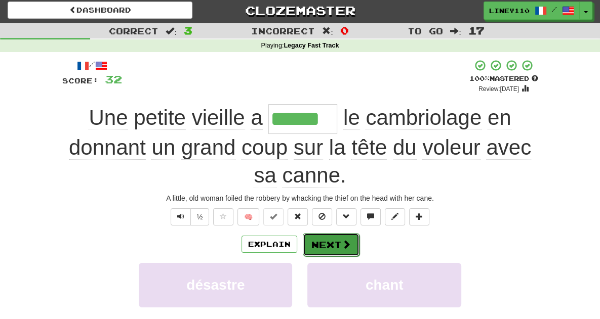
click at [335, 233] on button "Next" at bounding box center [331, 244] width 57 height 23
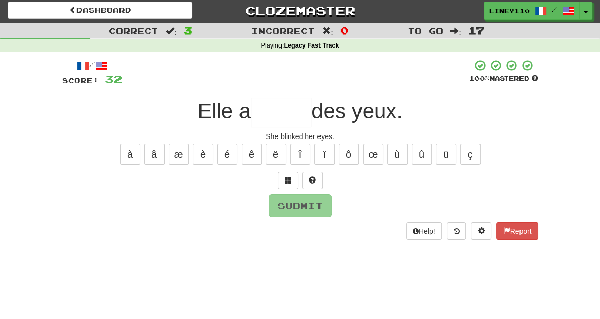
click at [277, 118] on input "text" at bounding box center [281, 113] width 61 height 30
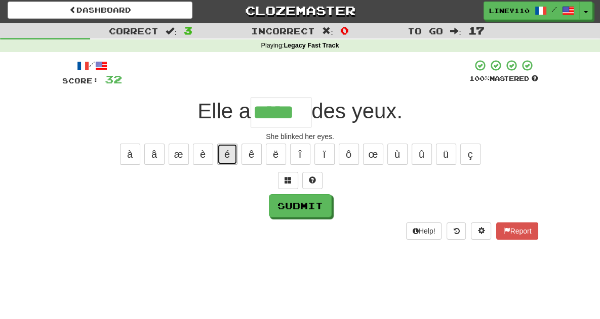
click at [225, 151] on button "é" at bounding box center [227, 154] width 20 height 21
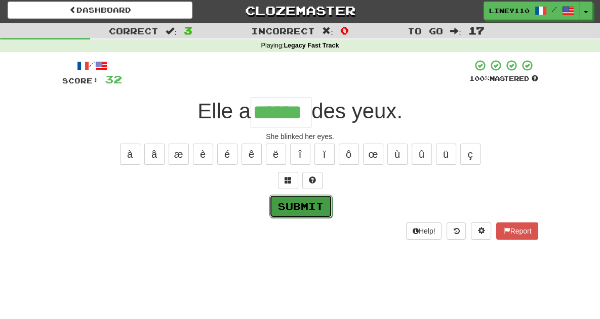
click at [305, 205] on button "Submit" at bounding box center [300, 206] width 63 height 23
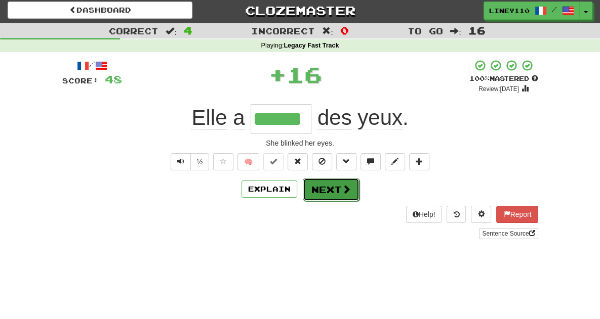
click at [331, 196] on button "Next" at bounding box center [331, 189] width 57 height 23
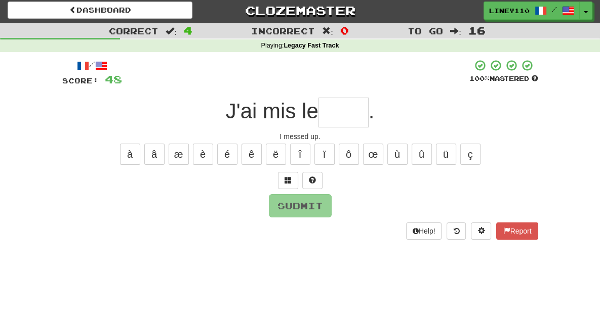
click at [352, 112] on input "text" at bounding box center [343, 113] width 50 height 30
click at [284, 184] on button at bounding box center [288, 180] width 20 height 17
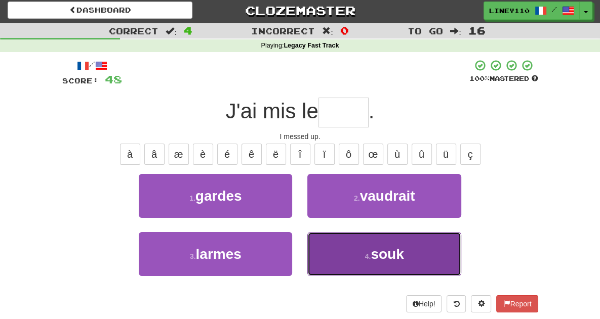
click at [360, 247] on button "4 . souk" at bounding box center [383, 254] width 153 height 44
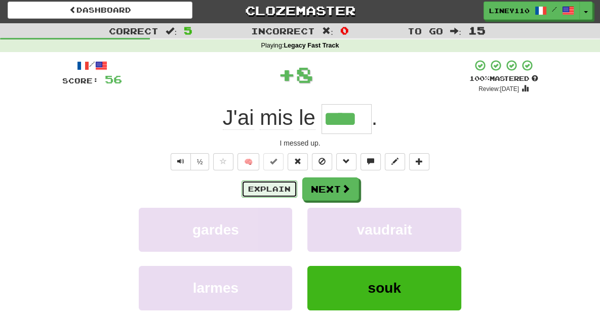
click at [280, 187] on button "Explain" at bounding box center [270, 189] width 56 height 17
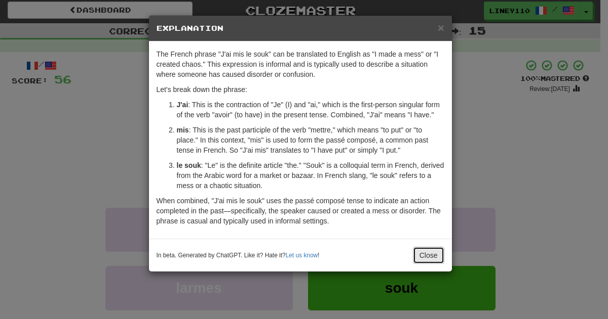
click at [429, 258] on button "Close" at bounding box center [428, 255] width 31 height 17
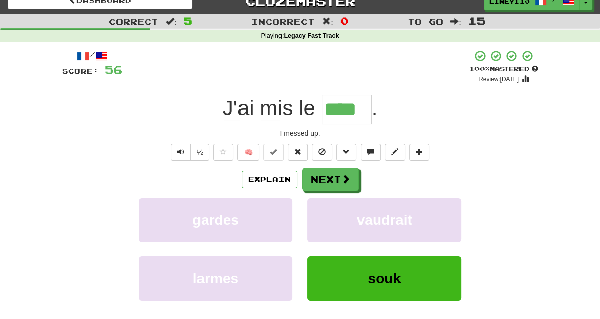
scroll to position [0, 0]
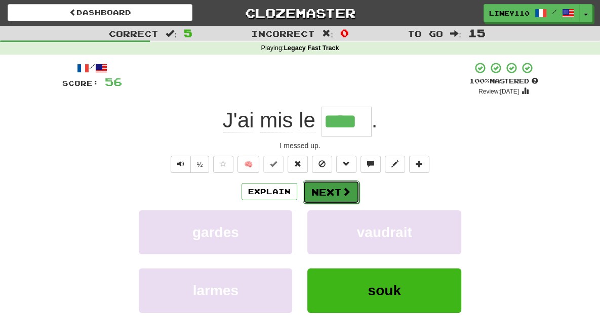
click at [338, 186] on button "Next" at bounding box center [331, 192] width 57 height 23
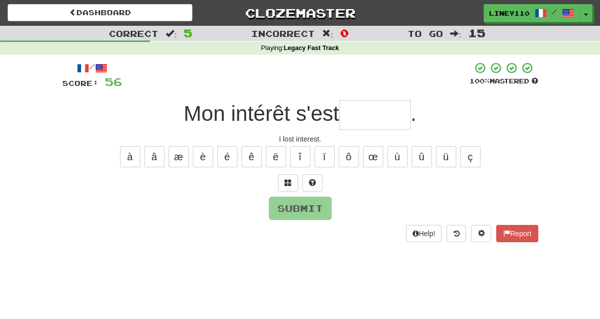
click at [373, 119] on input "text" at bounding box center [374, 115] width 71 height 30
click at [230, 152] on button "é" at bounding box center [227, 156] width 20 height 21
click at [286, 182] on span at bounding box center [288, 182] width 7 height 7
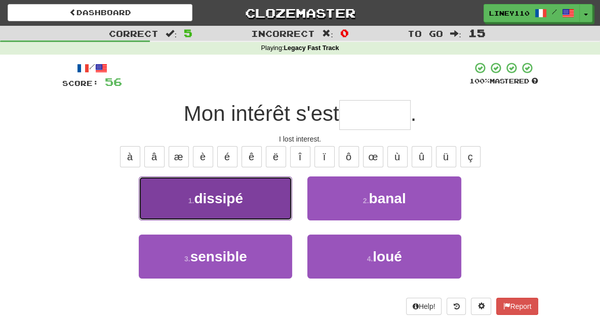
click at [255, 203] on button "1 . dissipé" at bounding box center [215, 199] width 153 height 44
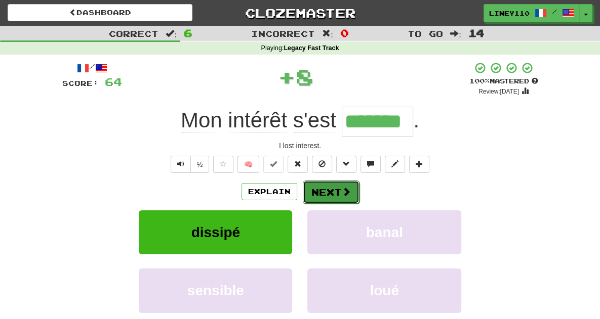
click at [332, 193] on button "Next" at bounding box center [331, 192] width 57 height 23
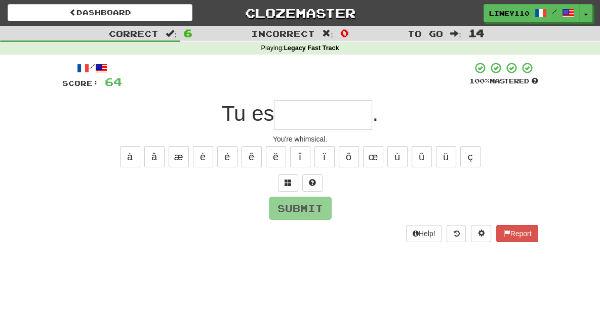
click at [317, 124] on input "text" at bounding box center [323, 115] width 98 height 30
click at [288, 180] on span at bounding box center [288, 182] width 7 height 7
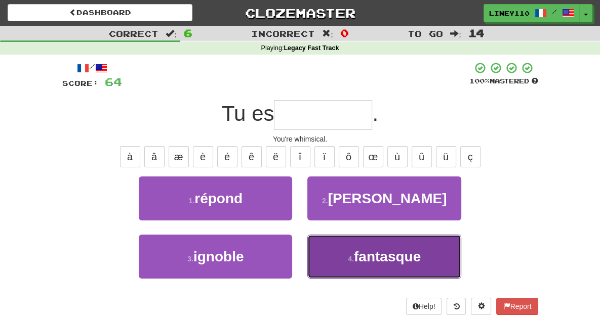
click at [320, 258] on button "4 . fantasque" at bounding box center [383, 257] width 153 height 44
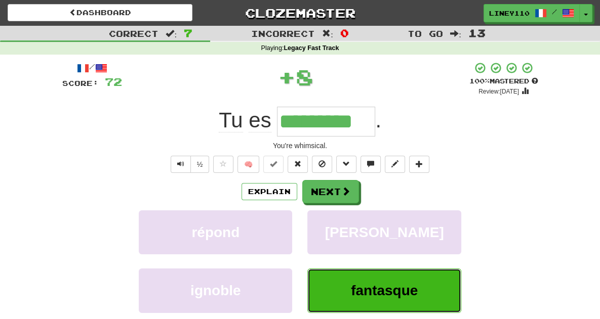
click at [385, 282] on button "fantasque" at bounding box center [383, 291] width 153 height 44
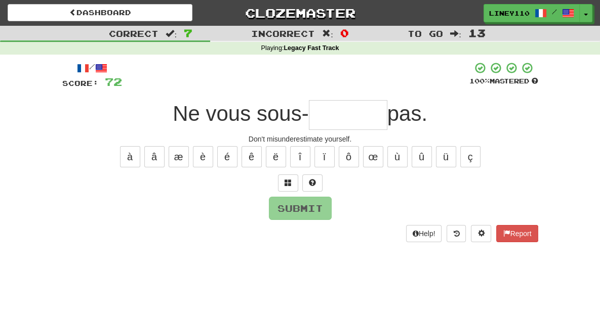
click at [335, 119] on input "text" at bounding box center [348, 115] width 78 height 30
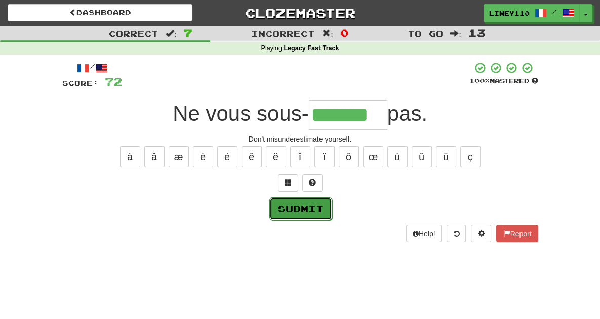
click at [298, 210] on button "Submit" at bounding box center [300, 208] width 63 height 23
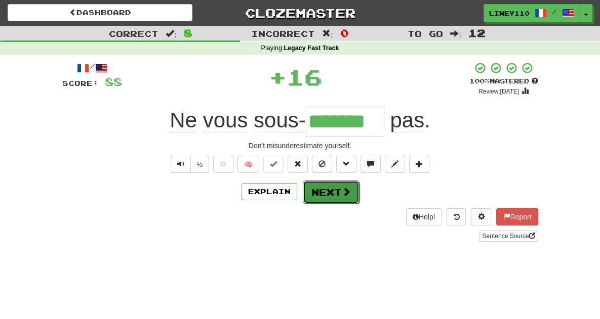
click at [335, 196] on button "Next" at bounding box center [331, 192] width 57 height 23
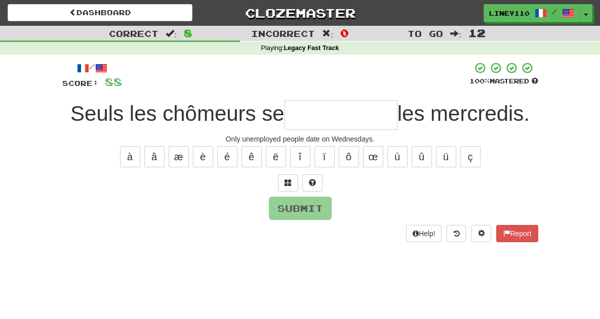
click at [343, 118] on input "text" at bounding box center [341, 115] width 113 height 30
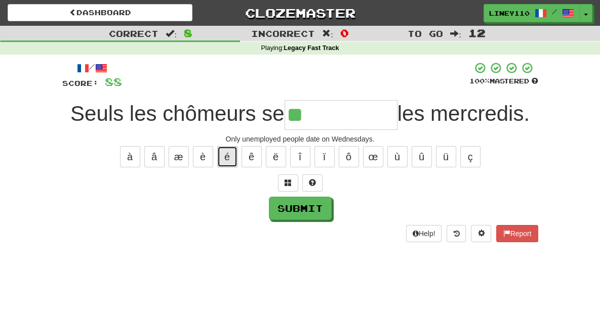
click at [231, 155] on button "é" at bounding box center [227, 156] width 20 height 21
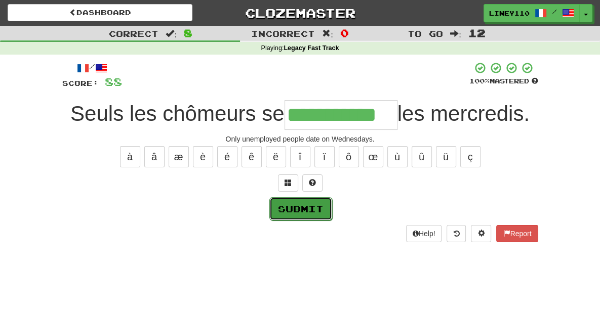
click at [316, 213] on button "Submit" at bounding box center [300, 208] width 63 height 23
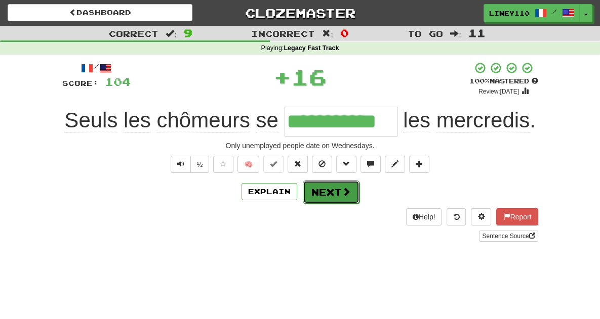
click at [332, 194] on button "Next" at bounding box center [331, 192] width 57 height 23
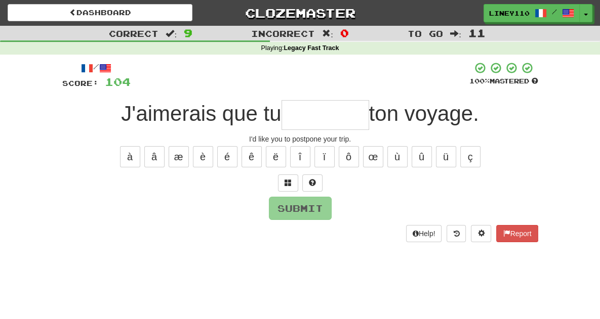
click at [309, 113] on input "text" at bounding box center [326, 115] width 88 height 30
drag, startPoint x: 309, startPoint y: 113, endPoint x: 331, endPoint y: 50, distance: 67.1
click at [331, 50] on div "Correct : 9 Incorrect : 0 To go : 11 Playing : Legacy Fast Track / Score: 104 1…" at bounding box center [300, 141] width 600 height 231
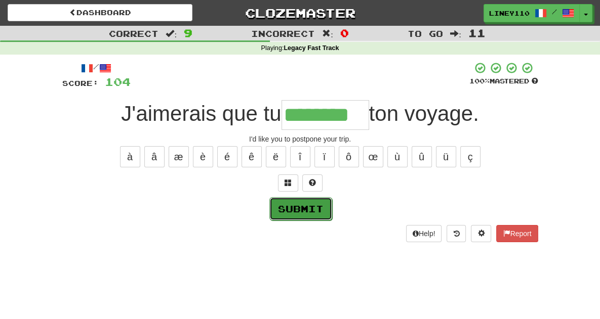
click at [306, 211] on button "Submit" at bounding box center [300, 208] width 63 height 23
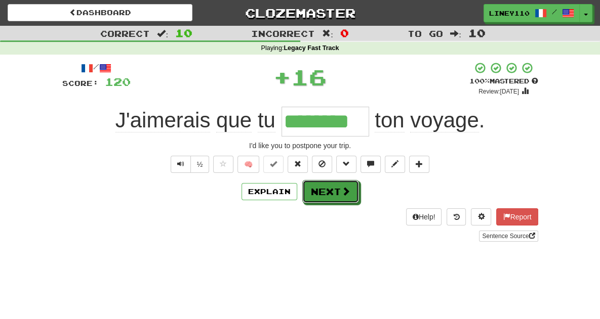
click at [329, 196] on button "Next" at bounding box center [330, 191] width 57 height 23
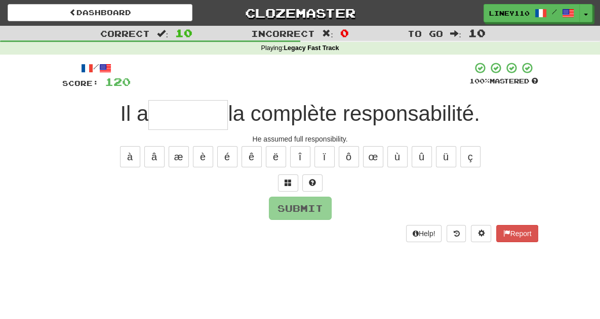
click at [183, 116] on input "text" at bounding box center [187, 115] width 79 height 30
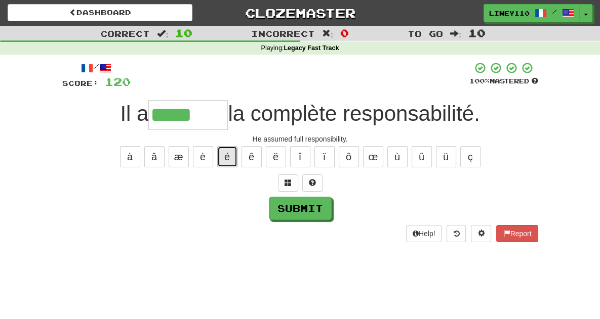
click at [231, 161] on button "é" at bounding box center [227, 156] width 20 height 21
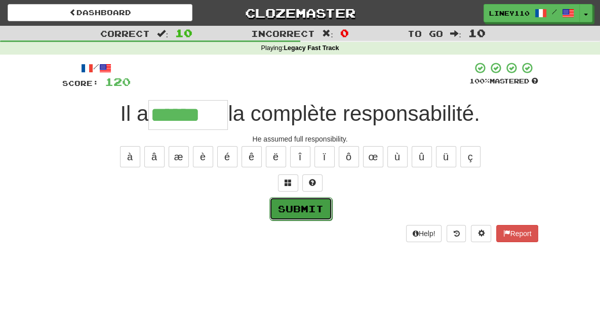
click at [283, 203] on button "Submit" at bounding box center [300, 208] width 63 height 23
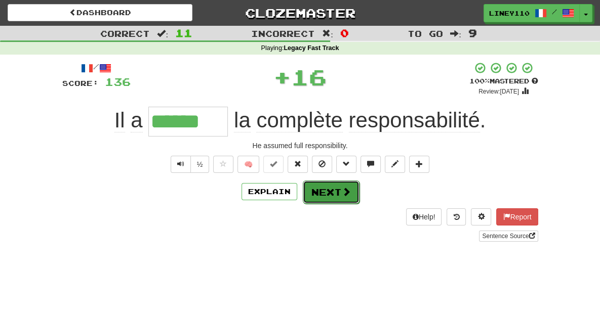
click at [338, 193] on button "Next" at bounding box center [331, 192] width 57 height 23
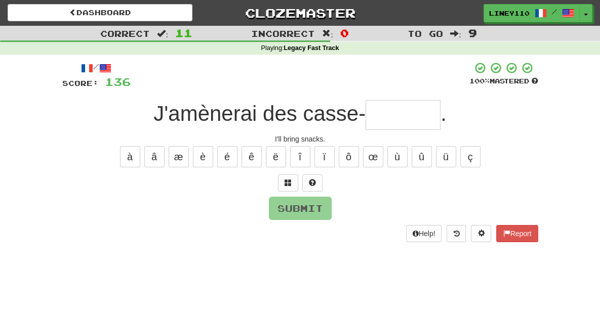
click at [394, 119] on input "text" at bounding box center [403, 115] width 75 height 30
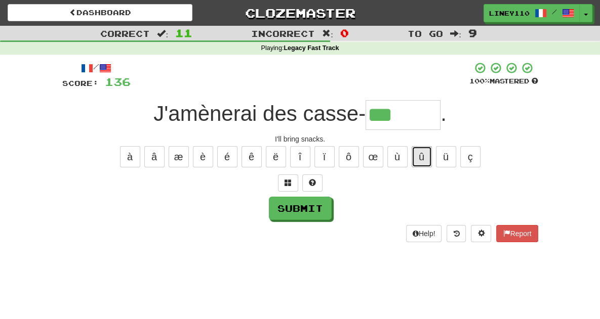
click at [418, 152] on button "û" at bounding box center [422, 156] width 20 height 21
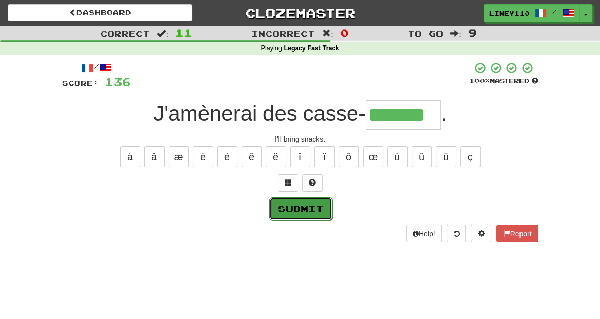
click at [310, 212] on button "Submit" at bounding box center [300, 208] width 63 height 23
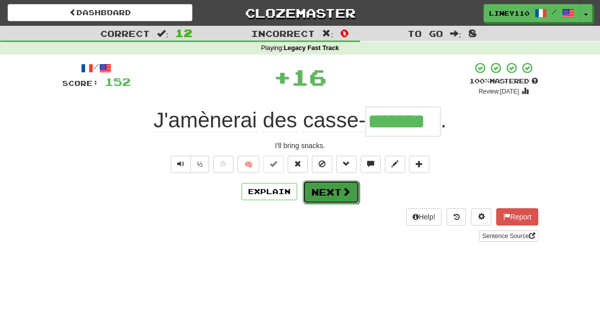
click at [332, 193] on button "Next" at bounding box center [331, 192] width 57 height 23
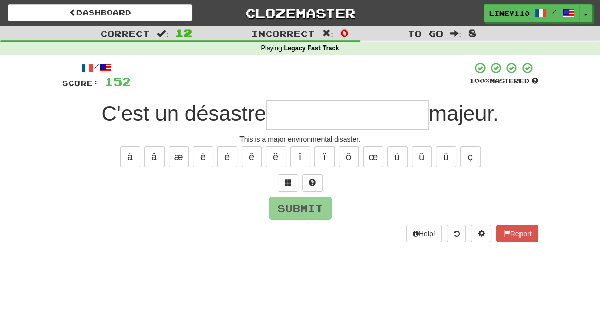
click at [317, 123] on input "text" at bounding box center [347, 115] width 163 height 30
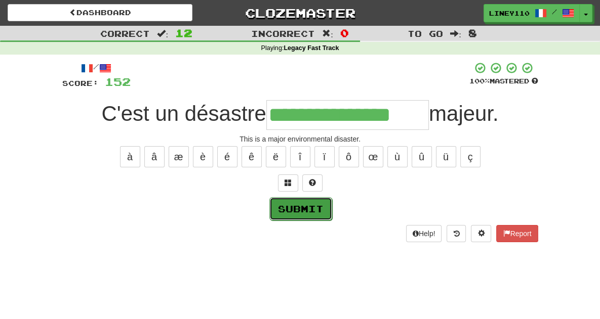
click at [312, 209] on button "Submit" at bounding box center [300, 208] width 63 height 23
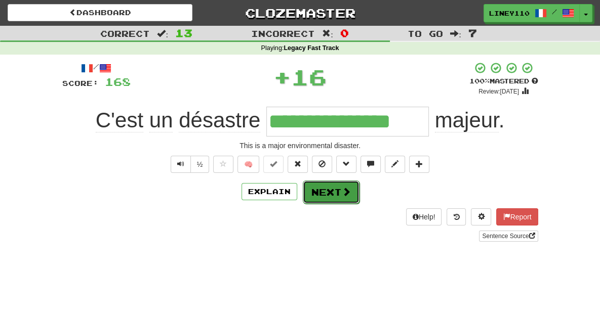
click at [342, 196] on span at bounding box center [346, 191] width 9 height 9
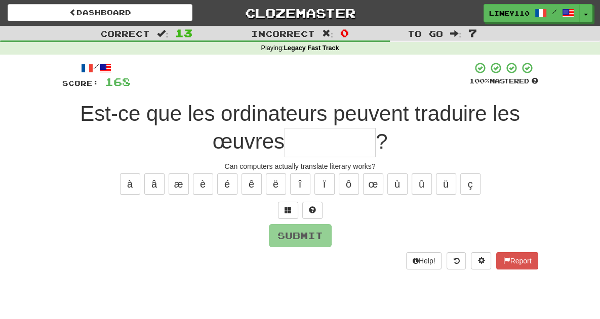
click at [285, 142] on input "text" at bounding box center [330, 143] width 91 height 30
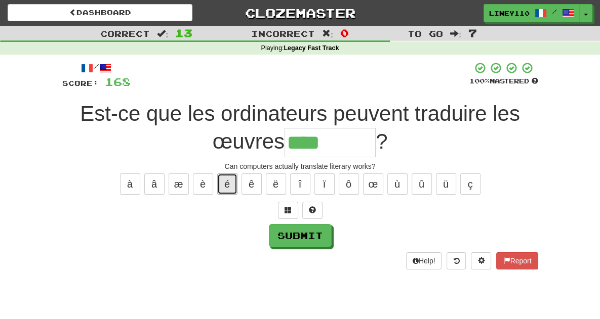
click at [227, 189] on button "é" at bounding box center [227, 184] width 20 height 21
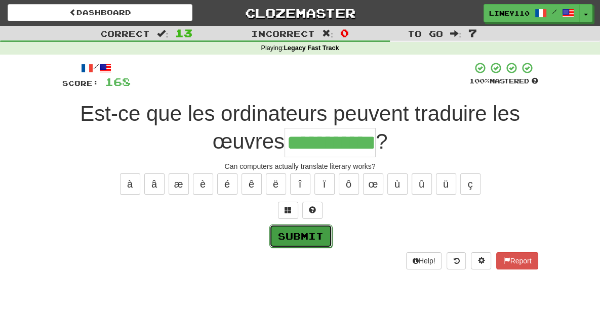
click at [310, 231] on button "Submit" at bounding box center [300, 236] width 63 height 23
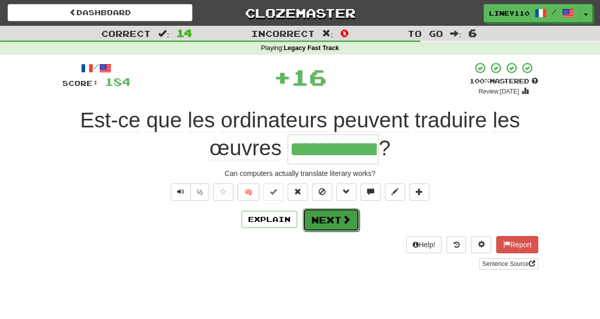
click at [347, 225] on button "Next" at bounding box center [331, 220] width 57 height 23
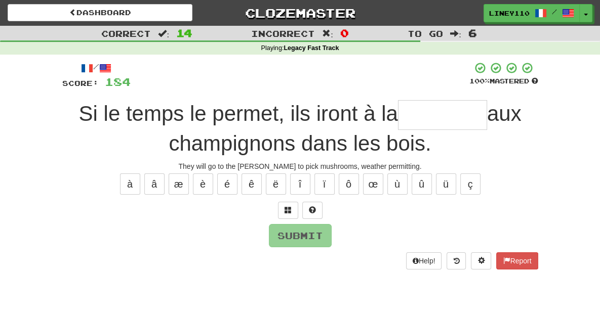
click at [439, 126] on input "text" at bounding box center [442, 115] width 89 height 30
click at [439, 120] on input "text" at bounding box center [442, 115] width 89 height 30
click at [292, 211] on button at bounding box center [288, 210] width 20 height 17
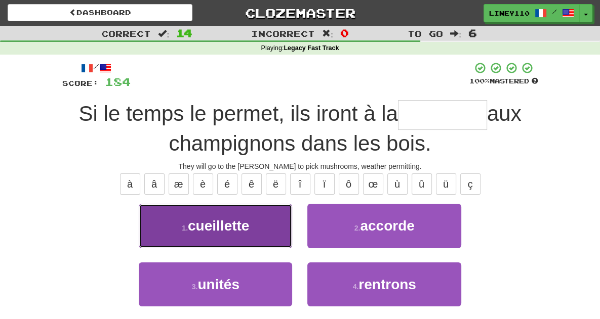
click at [234, 228] on button "1 . cueillette" at bounding box center [215, 226] width 153 height 44
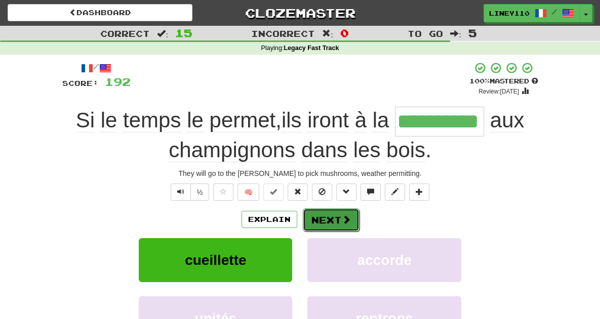
click at [345, 219] on span at bounding box center [346, 219] width 9 height 9
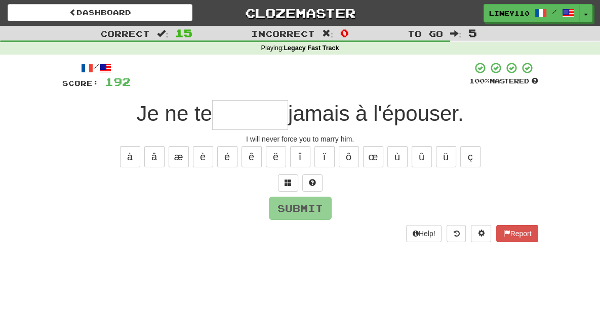
click at [255, 118] on input "text" at bounding box center [250, 115] width 76 height 30
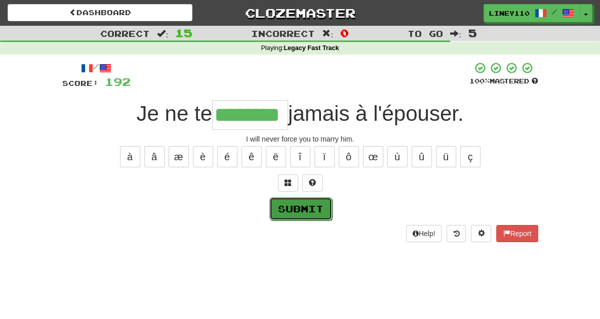
click at [314, 209] on button "Submit" at bounding box center [300, 208] width 63 height 23
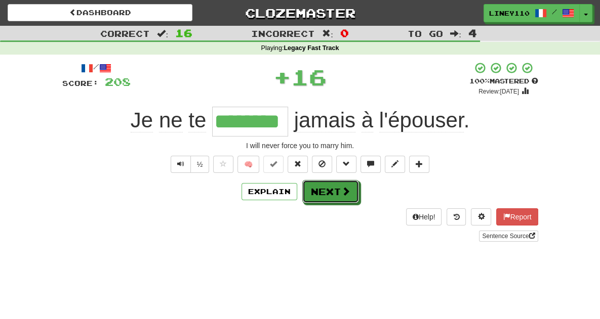
click at [332, 195] on button "Next" at bounding box center [330, 191] width 57 height 23
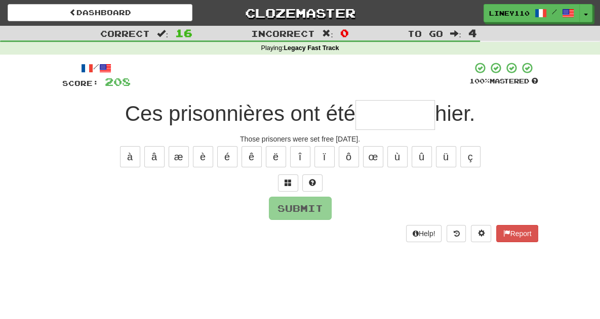
click at [383, 119] on input "text" at bounding box center [394, 115] width 79 height 30
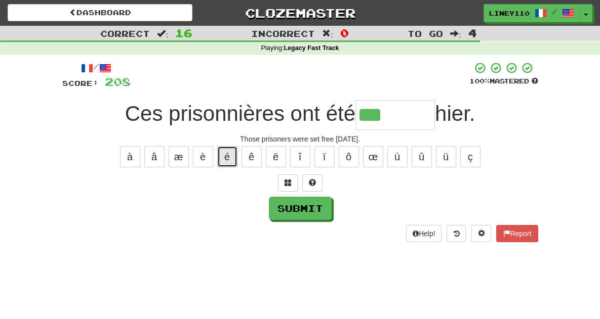
click at [228, 158] on button "é" at bounding box center [227, 156] width 20 height 21
click at [233, 158] on button "é" at bounding box center [227, 156] width 20 height 21
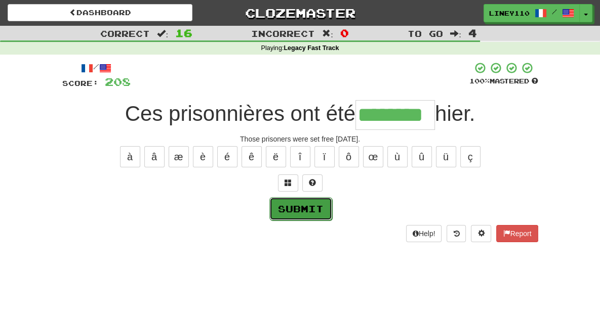
click at [294, 208] on button "Submit" at bounding box center [300, 208] width 63 height 23
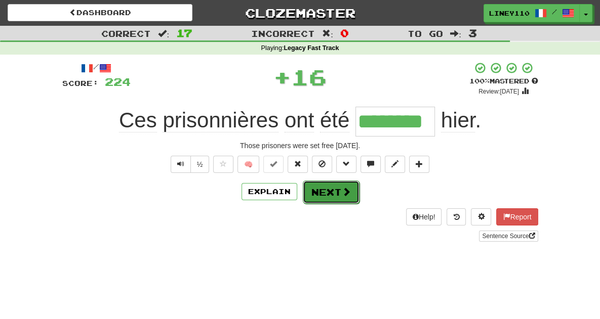
click at [344, 191] on span at bounding box center [346, 191] width 9 height 9
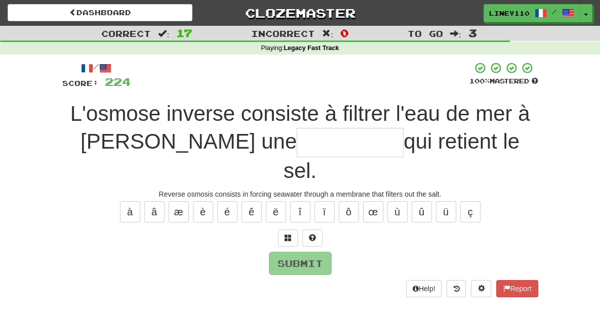
click at [297, 143] on input "text" at bounding box center [350, 143] width 107 height 30
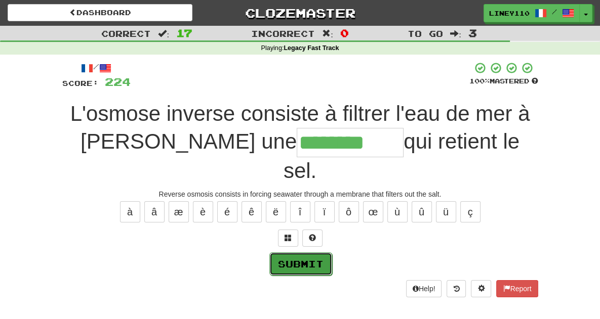
click at [289, 253] on button "Submit" at bounding box center [300, 264] width 63 height 23
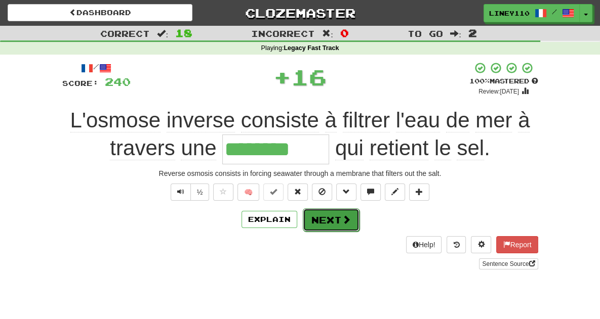
click at [327, 222] on button "Next" at bounding box center [331, 220] width 57 height 23
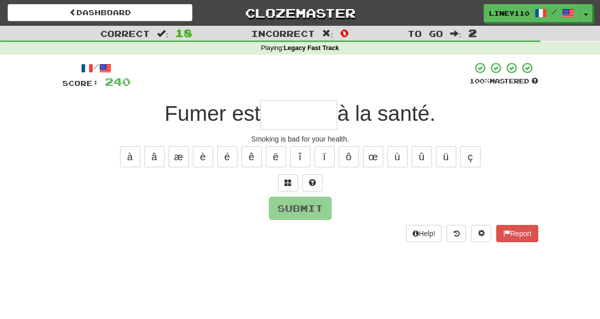
click at [285, 121] on input "text" at bounding box center [298, 115] width 77 height 30
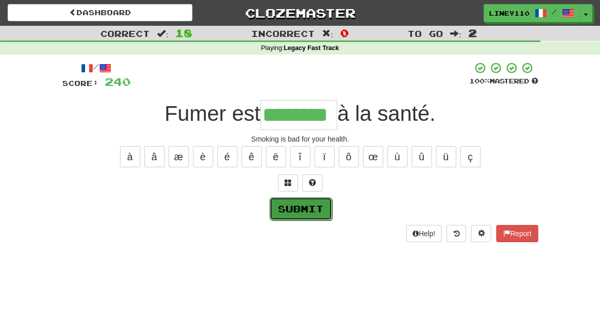
click at [295, 213] on button "Submit" at bounding box center [300, 208] width 63 height 23
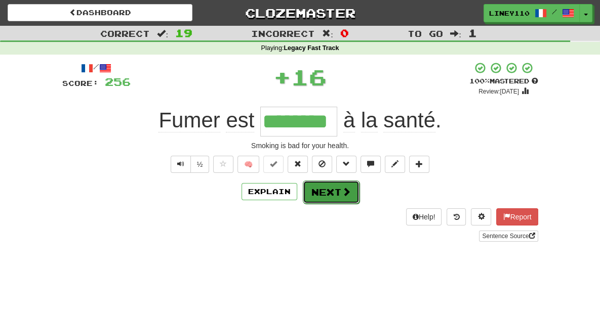
click at [320, 197] on button "Next" at bounding box center [331, 192] width 57 height 23
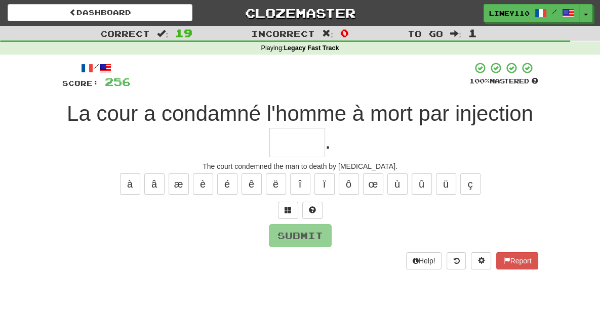
click at [325, 128] on input "text" at bounding box center [297, 143] width 56 height 30
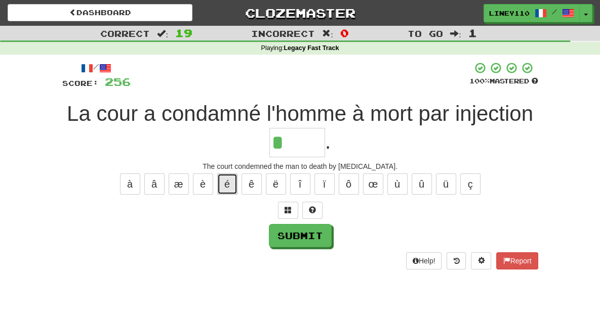
click at [229, 174] on button "é" at bounding box center [227, 184] width 20 height 21
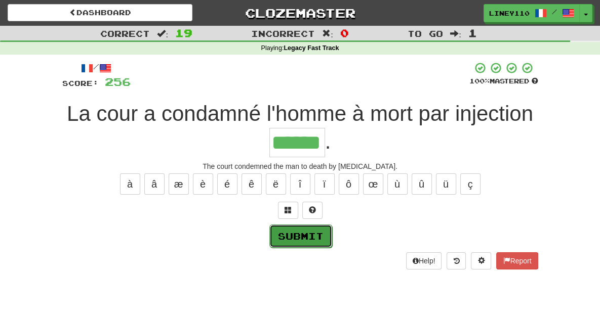
click at [313, 225] on button "Submit" at bounding box center [300, 236] width 63 height 23
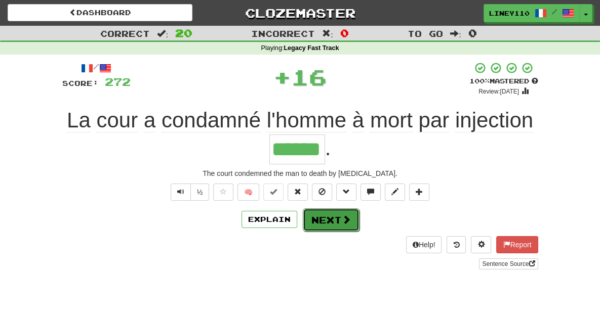
click at [339, 209] on button "Next" at bounding box center [331, 220] width 57 height 23
